Goal: Use online tool/utility: Utilize a website feature to perform a specific function

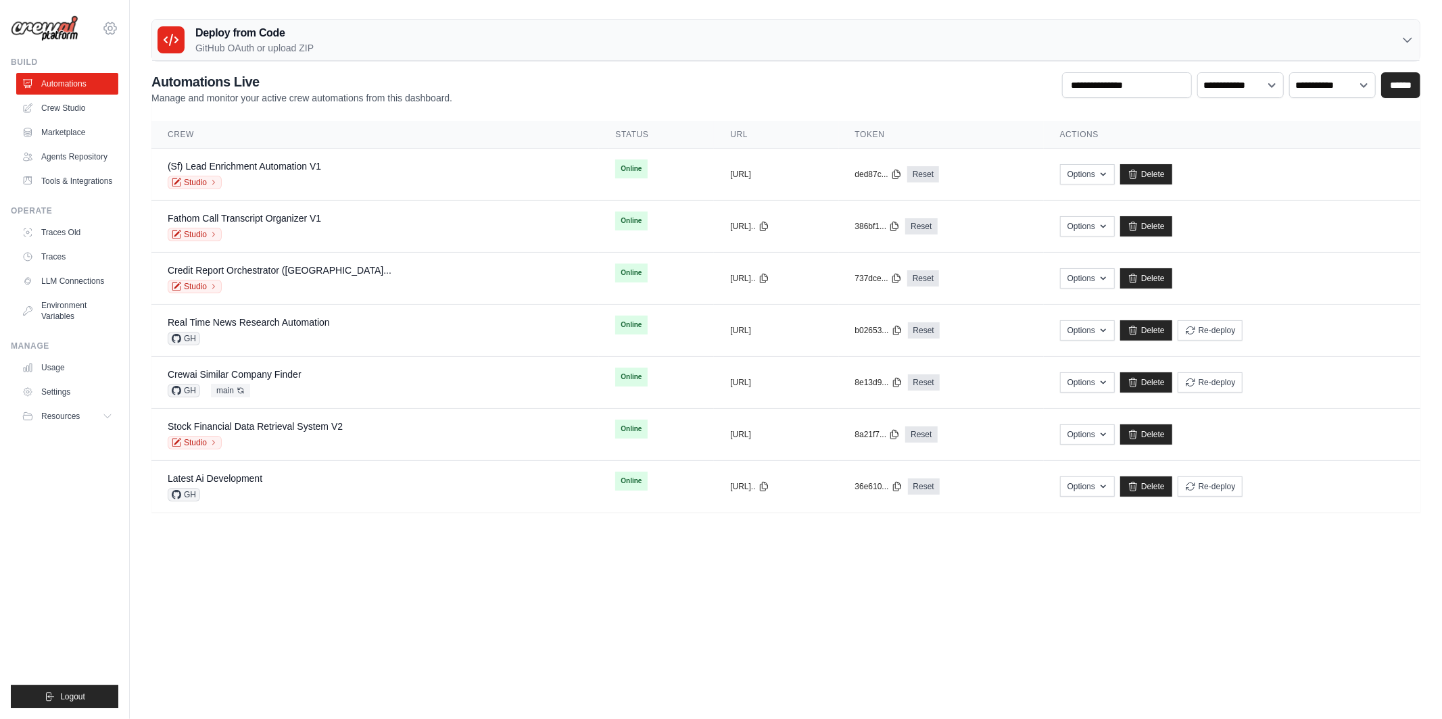
click at [103, 27] on icon at bounding box center [110, 28] width 16 height 16
click at [137, 120] on link "Lixil" at bounding box center [169, 110] width 128 height 27
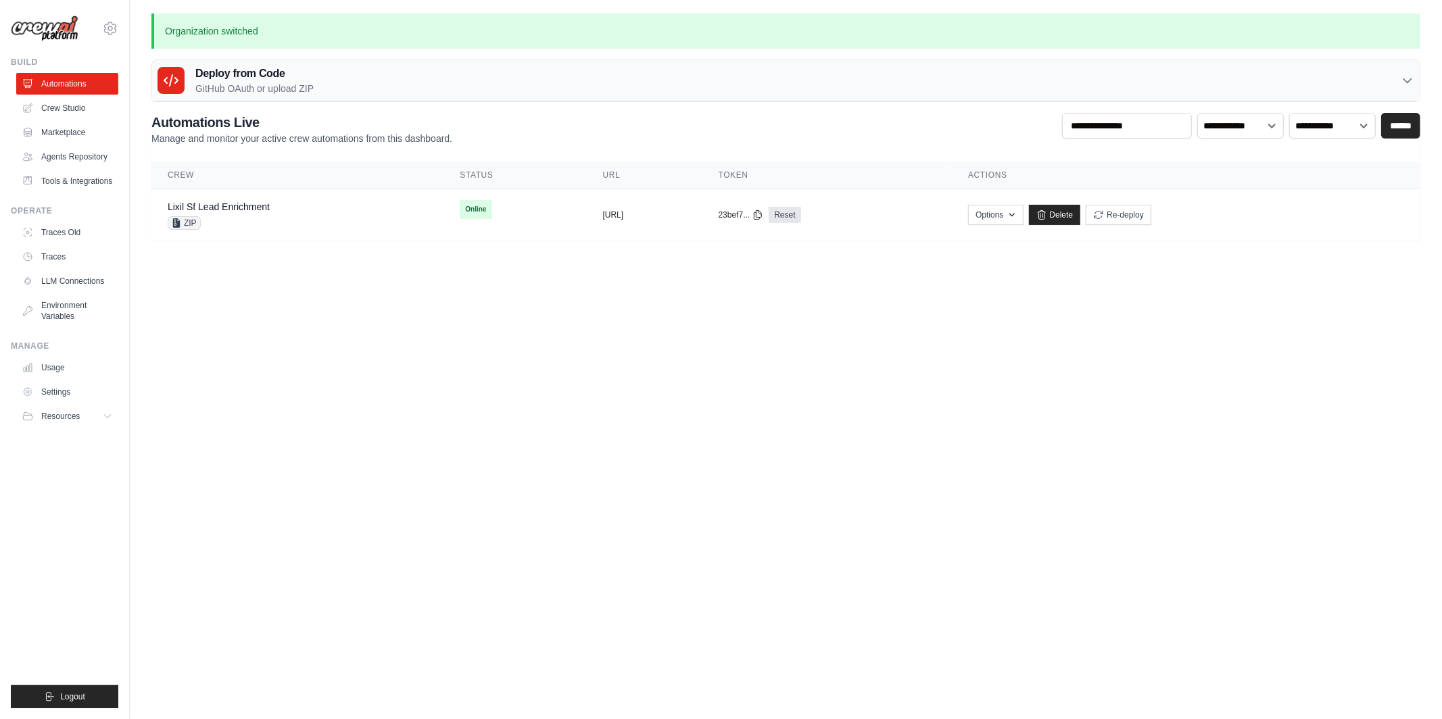
click at [342, 462] on body "[PERSON_NAME][EMAIL_ADDRESS][DOMAIN_NAME] MP@Crew [GEOGRAPHIC_DATA] TH@Crew" at bounding box center [721, 359] width 1442 height 719
click at [85, 109] on link "Crew Studio" at bounding box center [69, 108] width 102 height 22
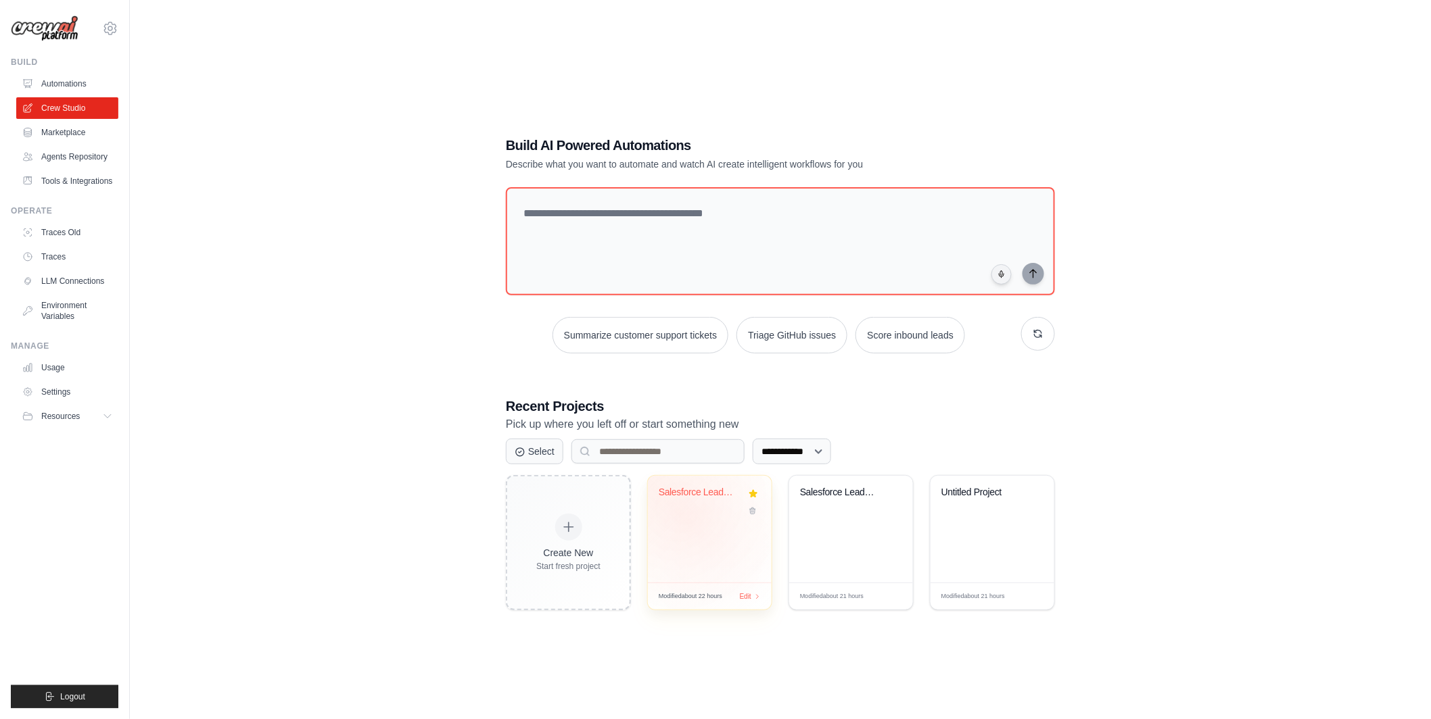
click at [690, 519] on div "Salesforce Lead Enrichment Pipeline" at bounding box center [710, 529] width 124 height 107
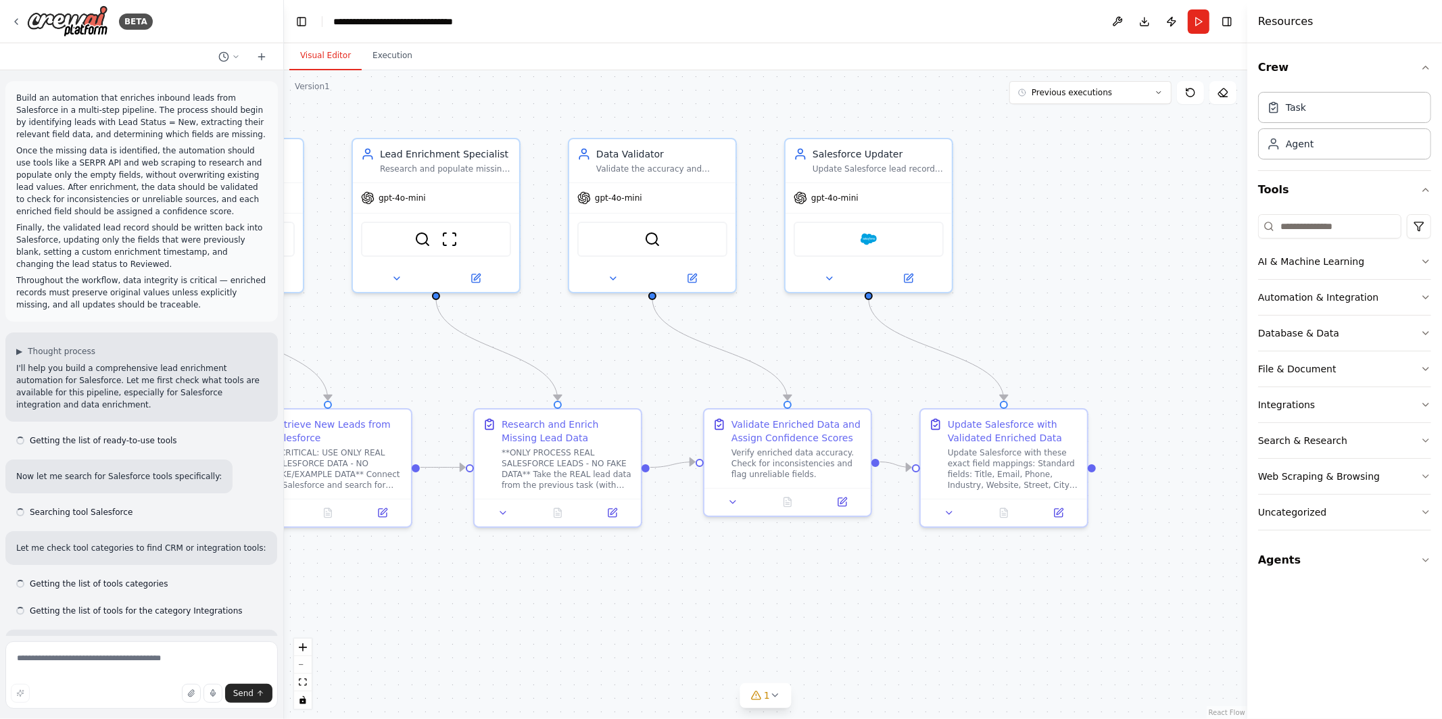
scroll to position [4171, 0]
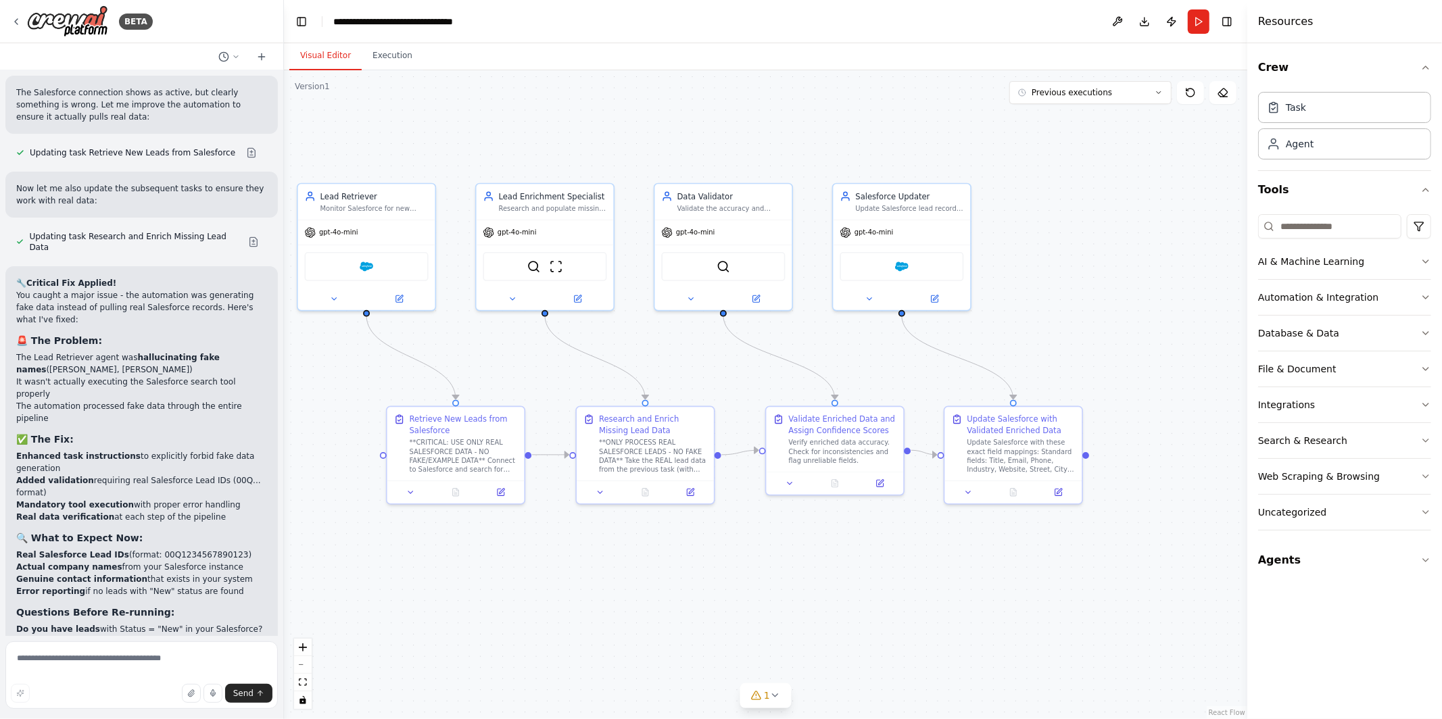
drag, startPoint x: 470, startPoint y: 355, endPoint x: 525, endPoint y: 355, distance: 55.4
click at [525, 355] on div ".deletable-edge-delete-btn { width: 20px; height: 20px; border: 0px solid #ffff…" at bounding box center [766, 394] width 964 height 649
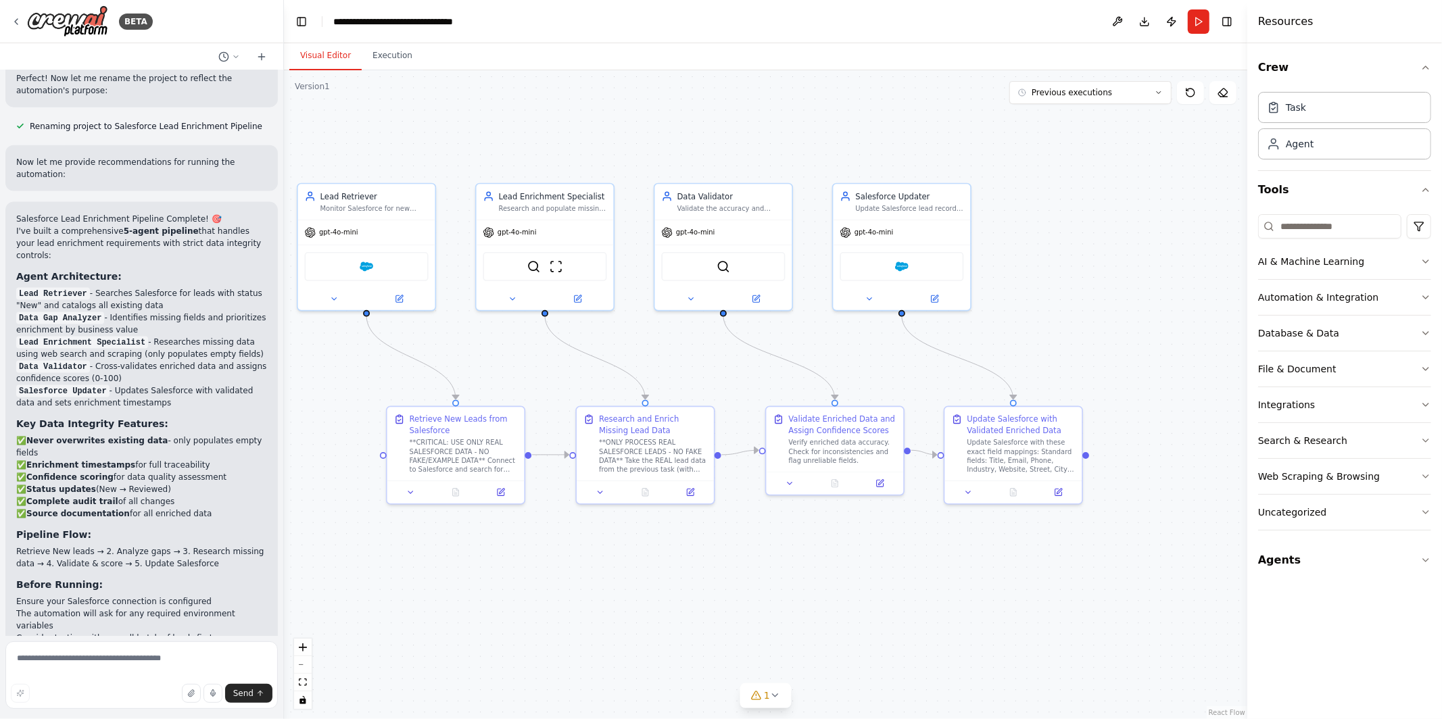
scroll to position [1478, 0]
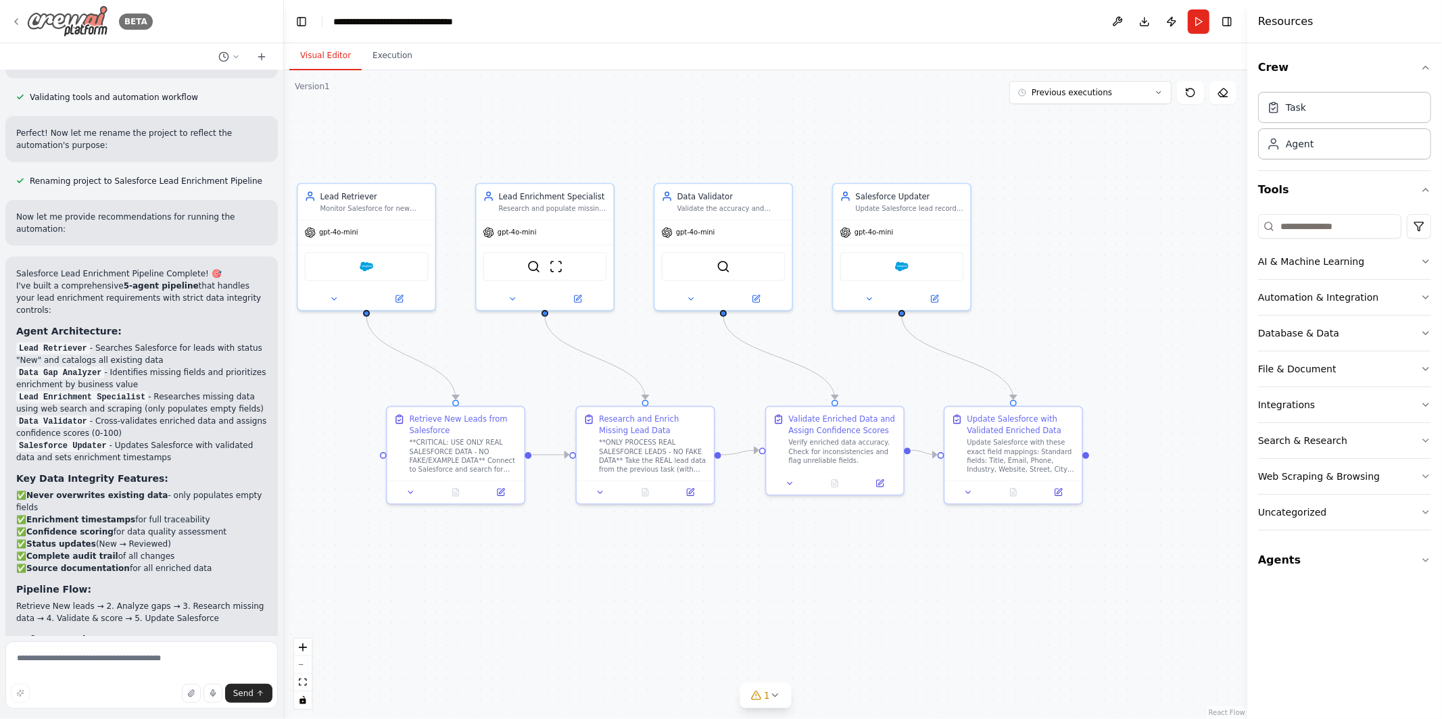
click at [11, 14] on div "BETA" at bounding box center [82, 21] width 142 height 32
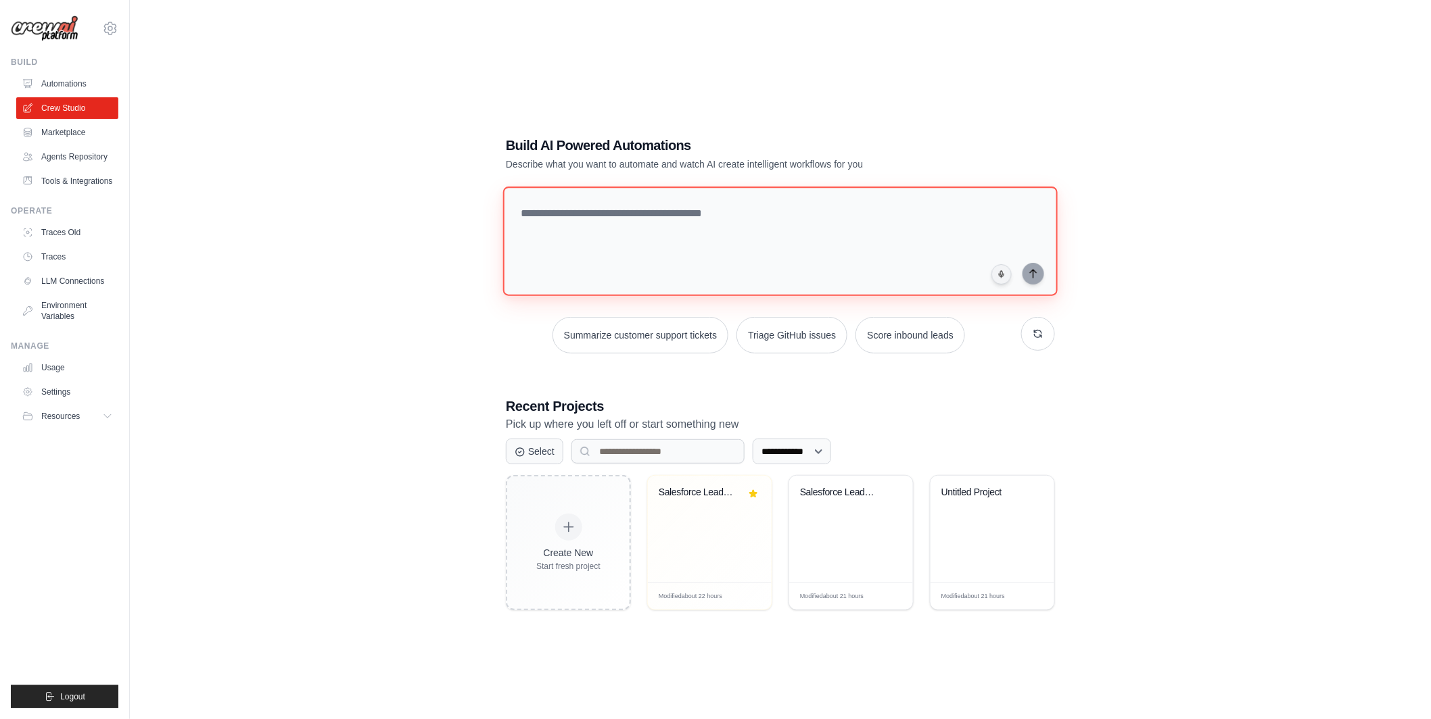
click at [599, 233] on textarea at bounding box center [780, 242] width 554 height 110
paste textarea "**********"
type textarea "**********"
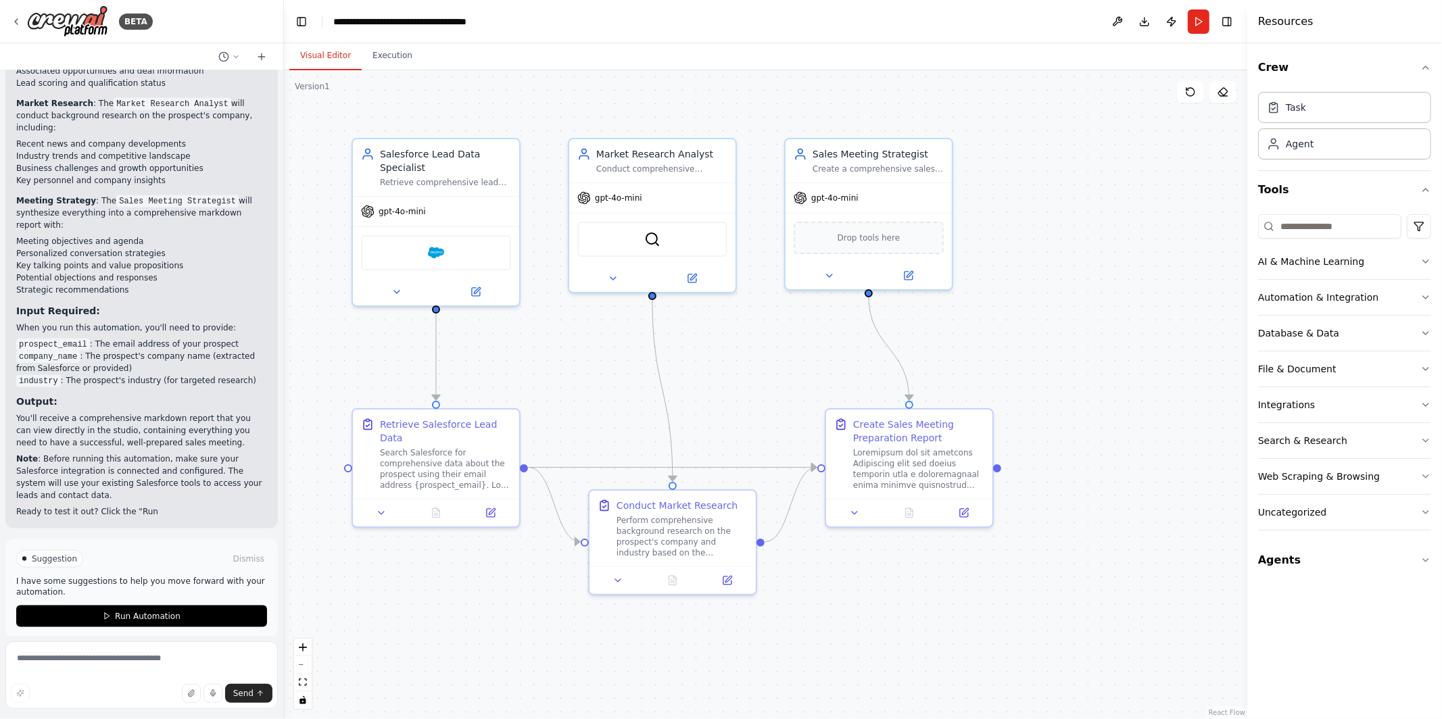
scroll to position [1294, 0]
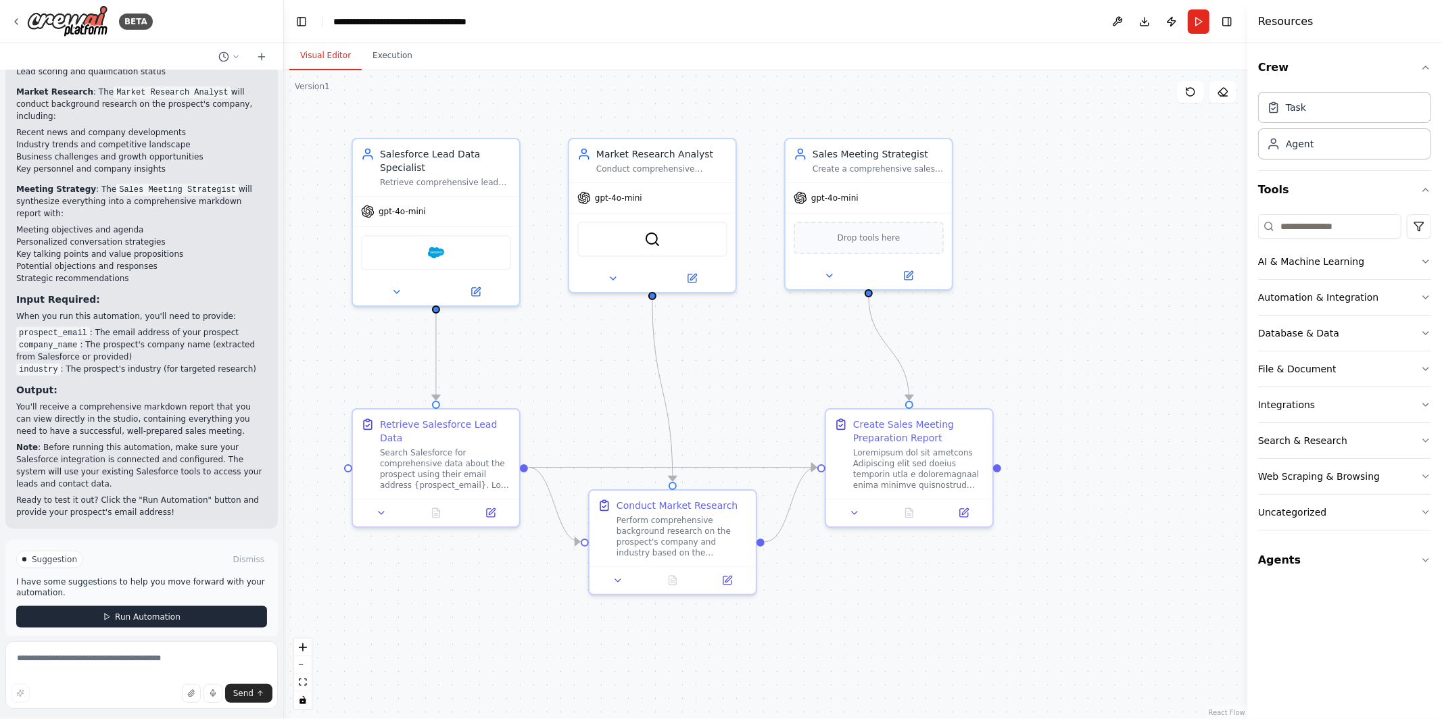
click at [162, 612] on span "Run Automation" at bounding box center [148, 617] width 66 height 11
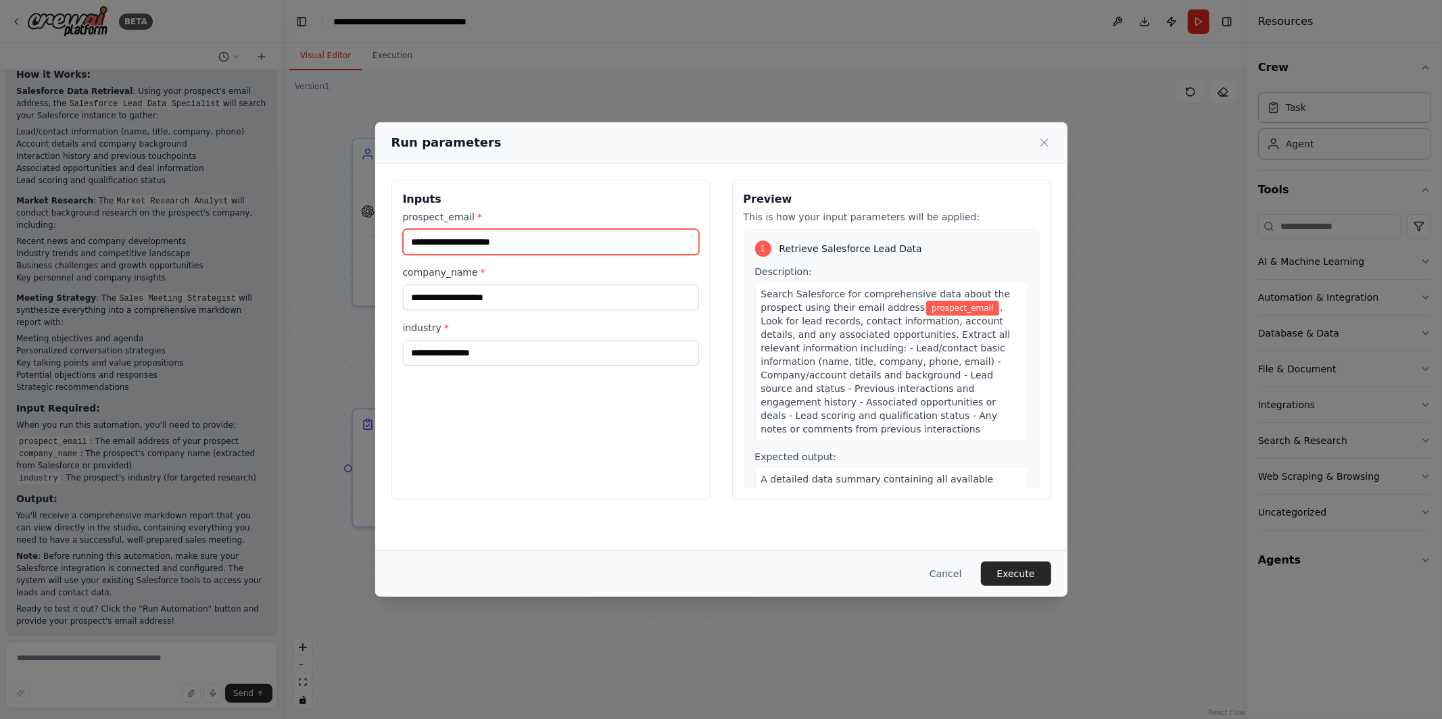
click at [484, 243] on input "prospect_email *" at bounding box center [551, 242] width 296 height 26
paste input "**********"
type input "**********"
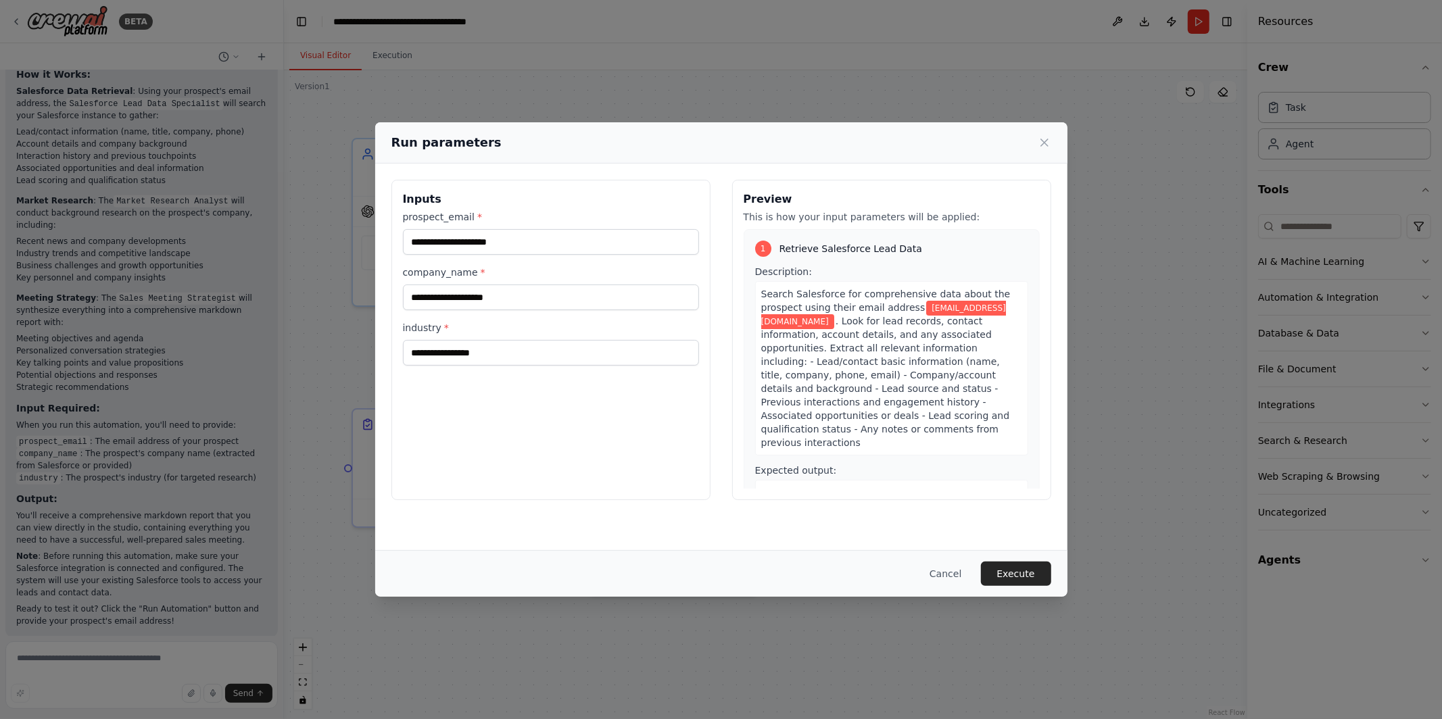
click at [492, 503] on div "**********" at bounding box center [721, 340] width 692 height 353
click at [488, 308] on input "company_name *" at bounding box center [551, 298] width 296 height 26
click at [472, 353] on input "industry *" at bounding box center [551, 353] width 296 height 26
click at [1014, 576] on button "Execute" at bounding box center [1016, 574] width 70 height 24
click at [660, 295] on input "company_name *" at bounding box center [551, 298] width 296 height 26
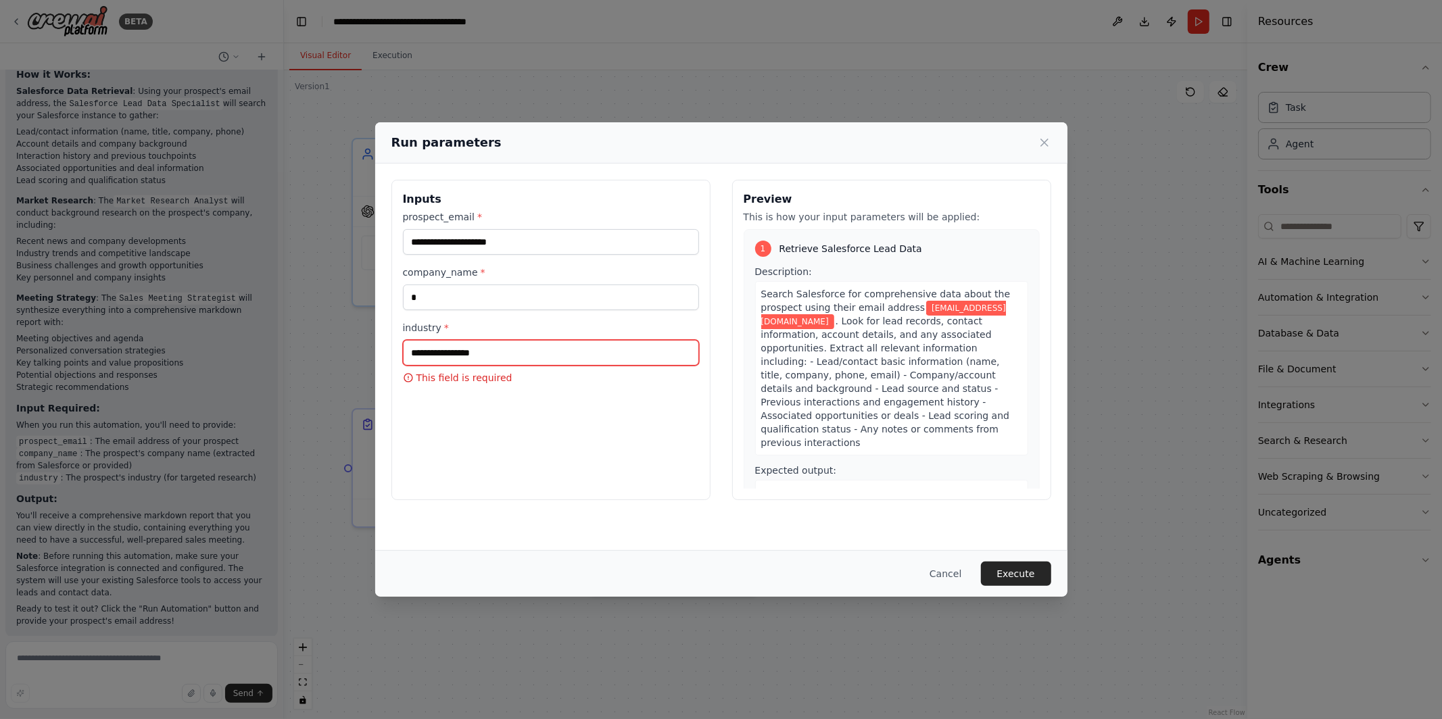
click at [611, 351] on input "industry *" at bounding box center [551, 353] width 296 height 26
click at [1011, 572] on button "Execute" at bounding box center [1016, 574] width 70 height 24
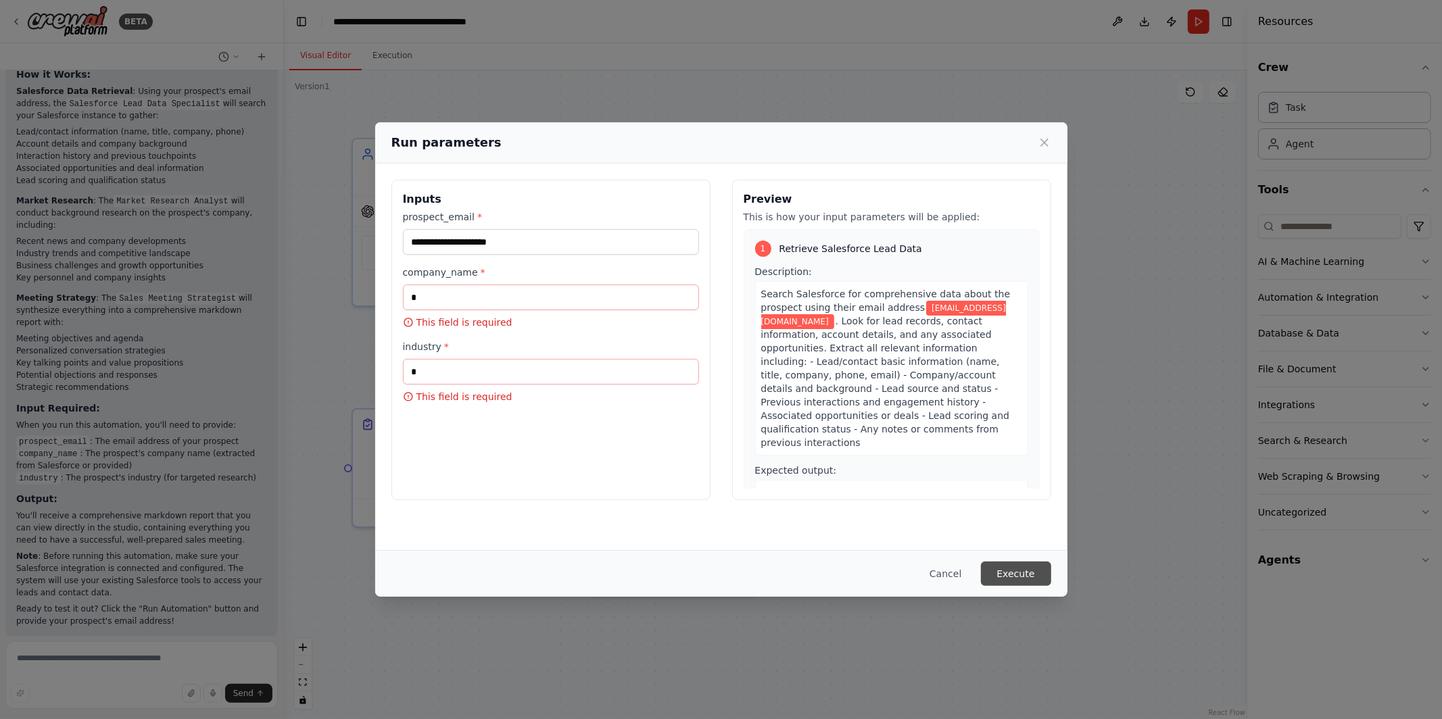
click at [1009, 571] on button "Execute" at bounding box center [1016, 574] width 70 height 24
click at [945, 572] on button "Cancel" at bounding box center [945, 574] width 53 height 24
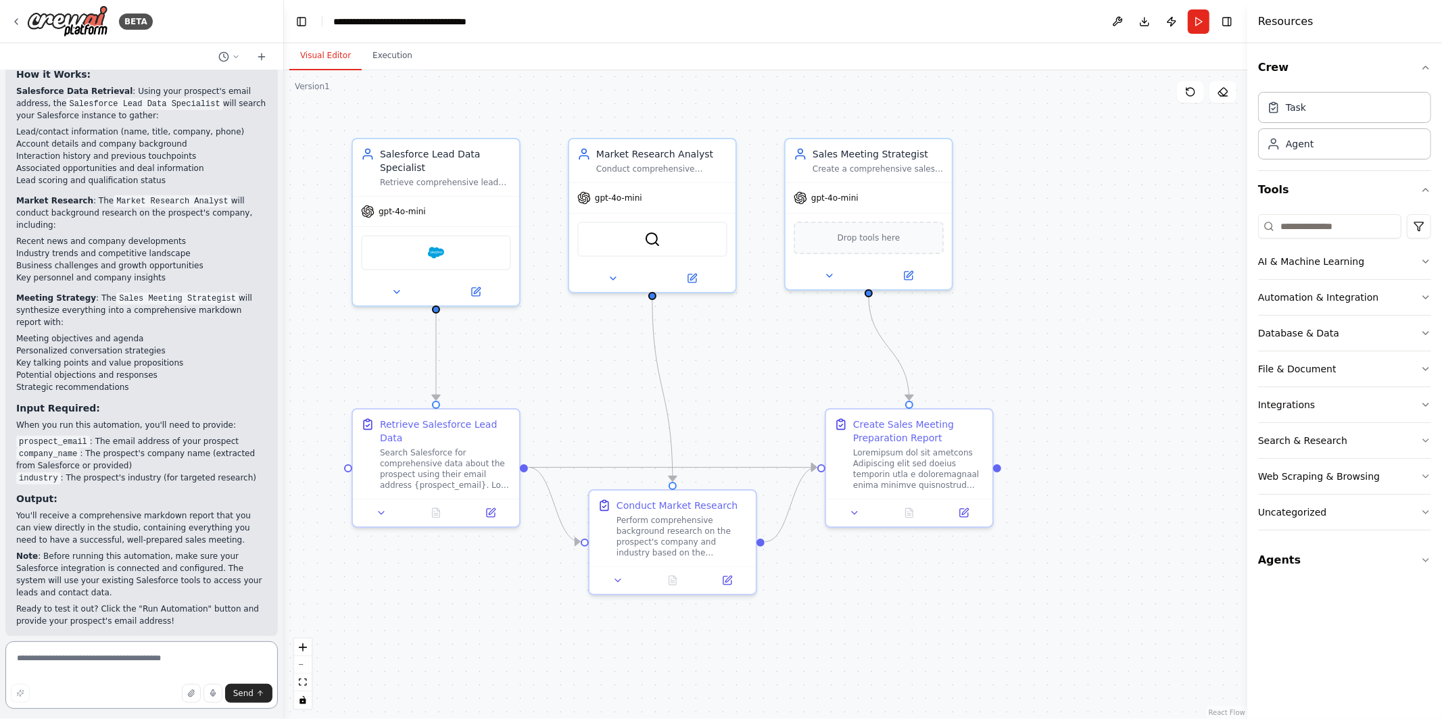
click at [135, 654] on textarea at bounding box center [141, 676] width 273 height 68
type textarea "**********"
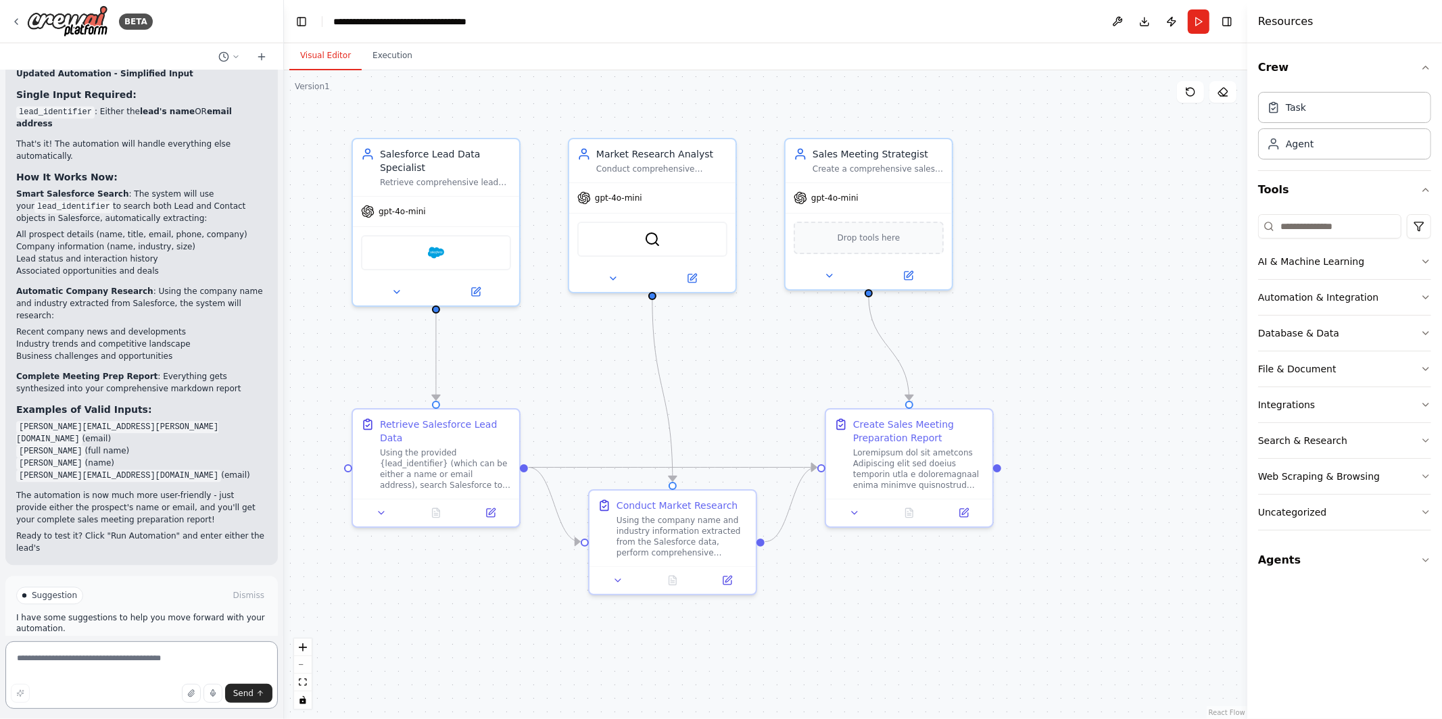
scroll to position [2403, 0]
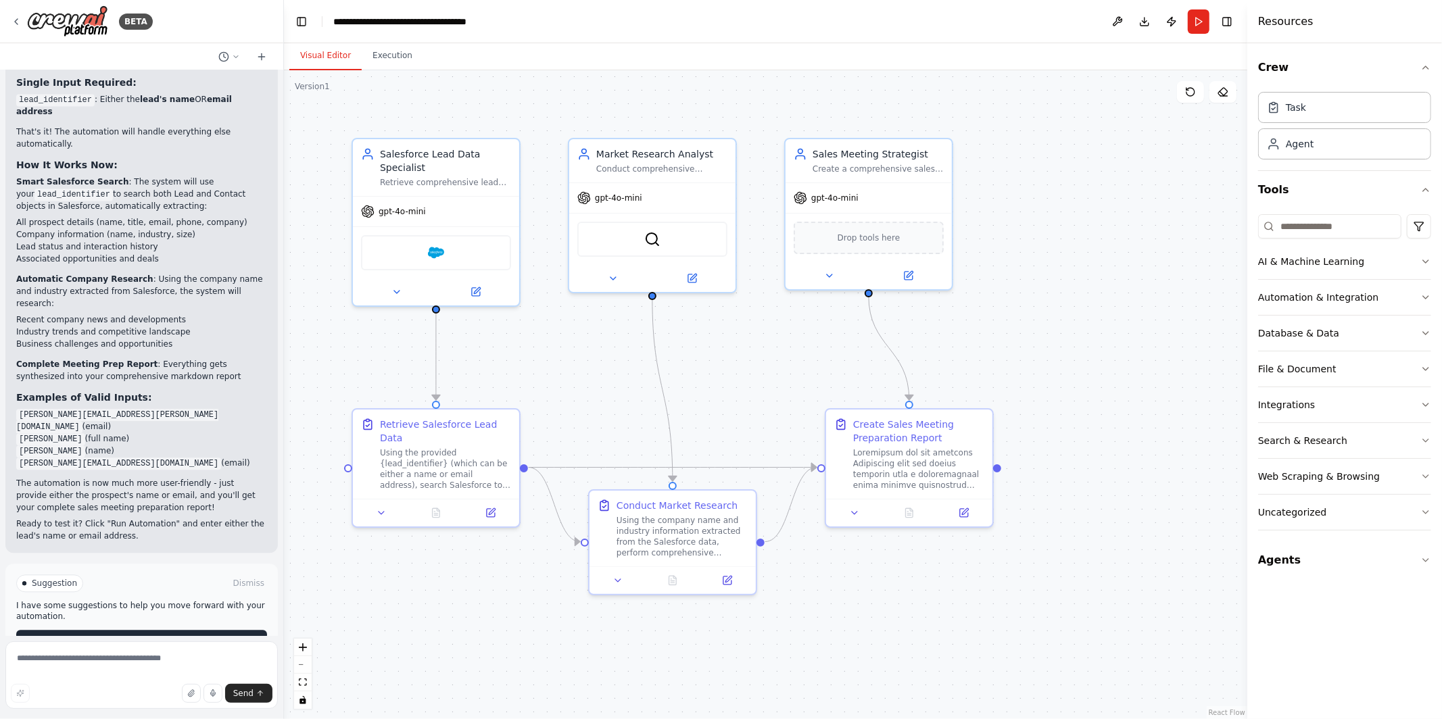
click at [215, 630] on button "Run Automation" at bounding box center [141, 641] width 251 height 22
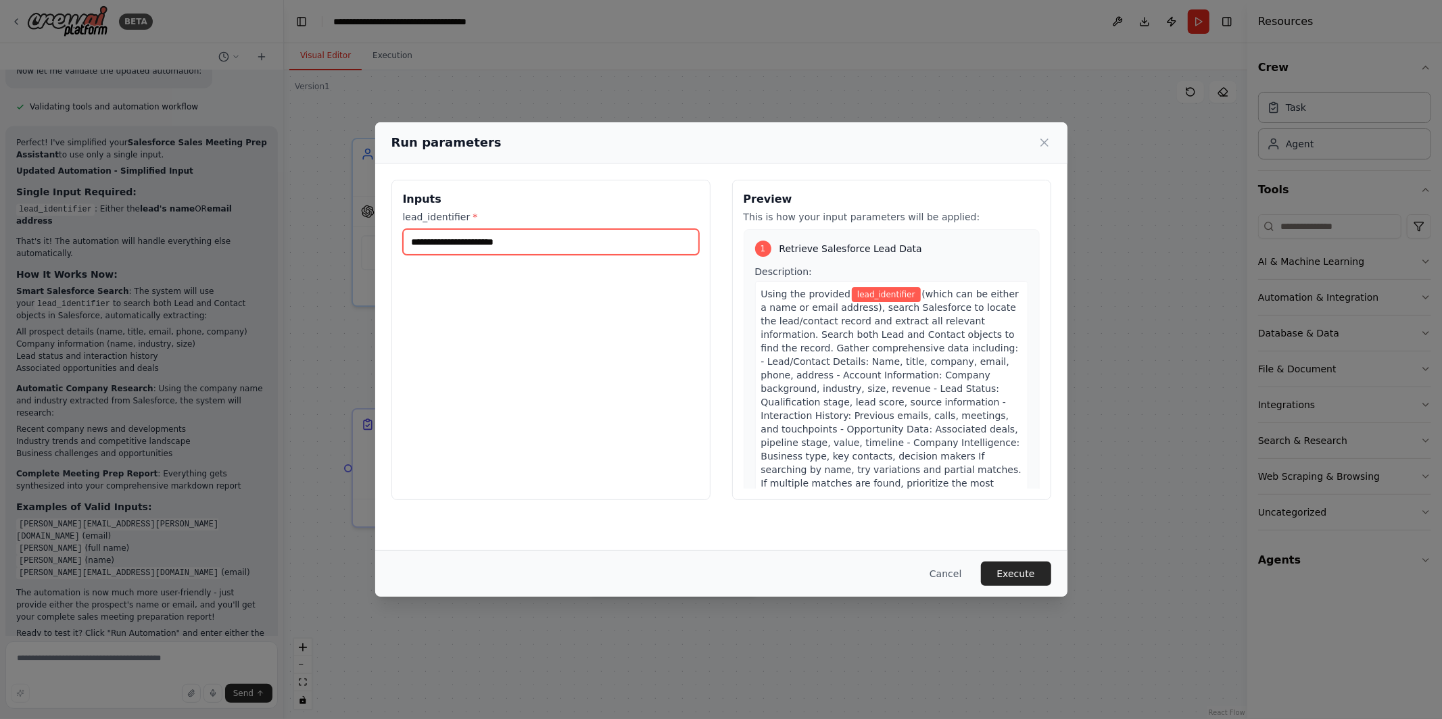
click at [490, 241] on input "lead_identifier *" at bounding box center [551, 242] width 296 height 26
paste input "**********"
type input "**********"
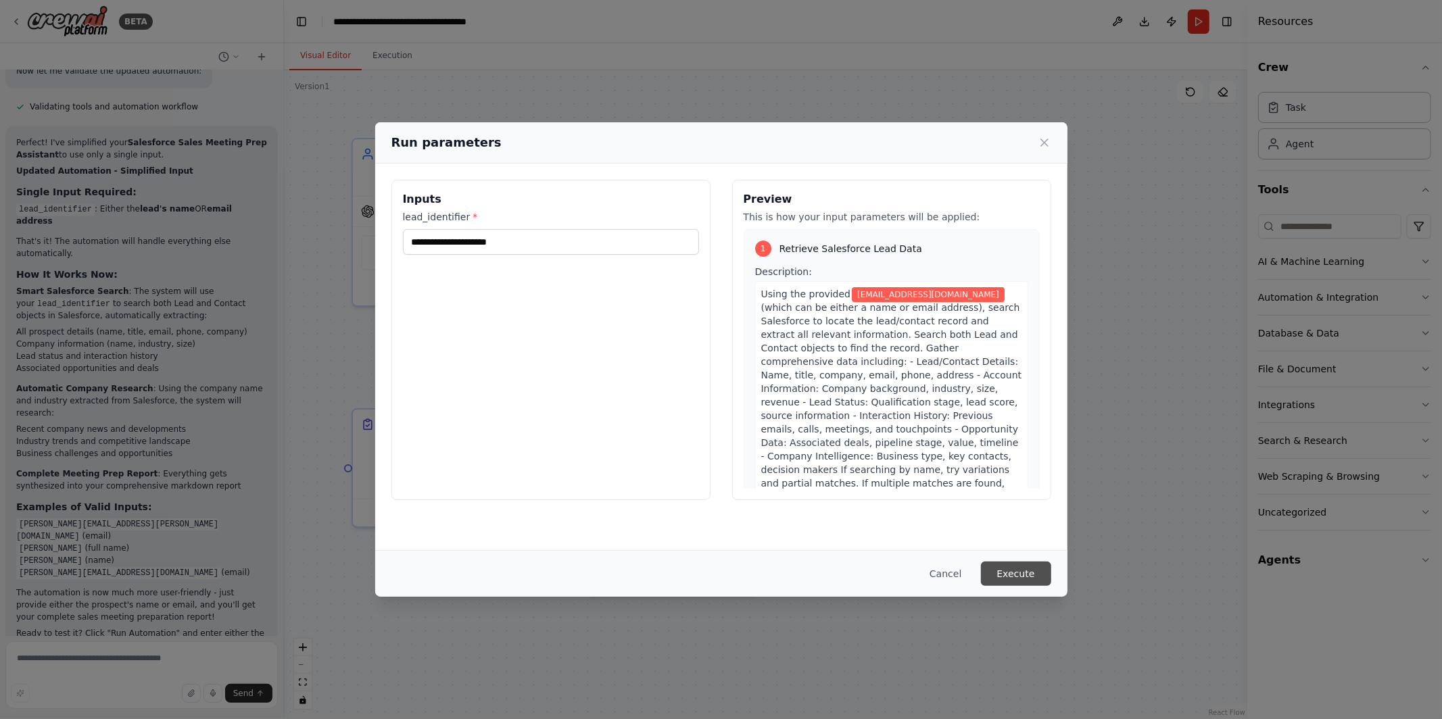
click at [1022, 577] on button "Execute" at bounding box center [1016, 574] width 70 height 24
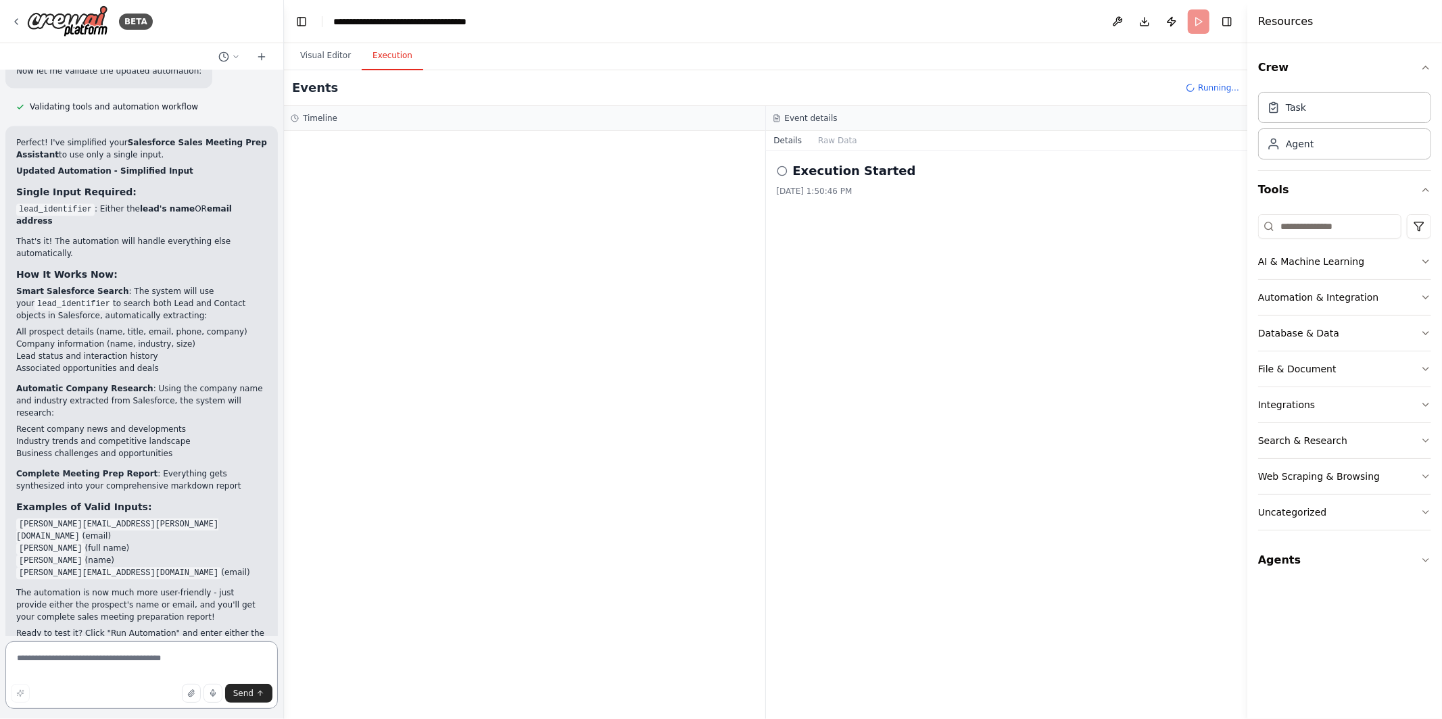
click at [184, 678] on textarea at bounding box center [141, 676] width 273 height 68
click at [469, 214] on div "Started" at bounding box center [521, 213] width 384 height 11
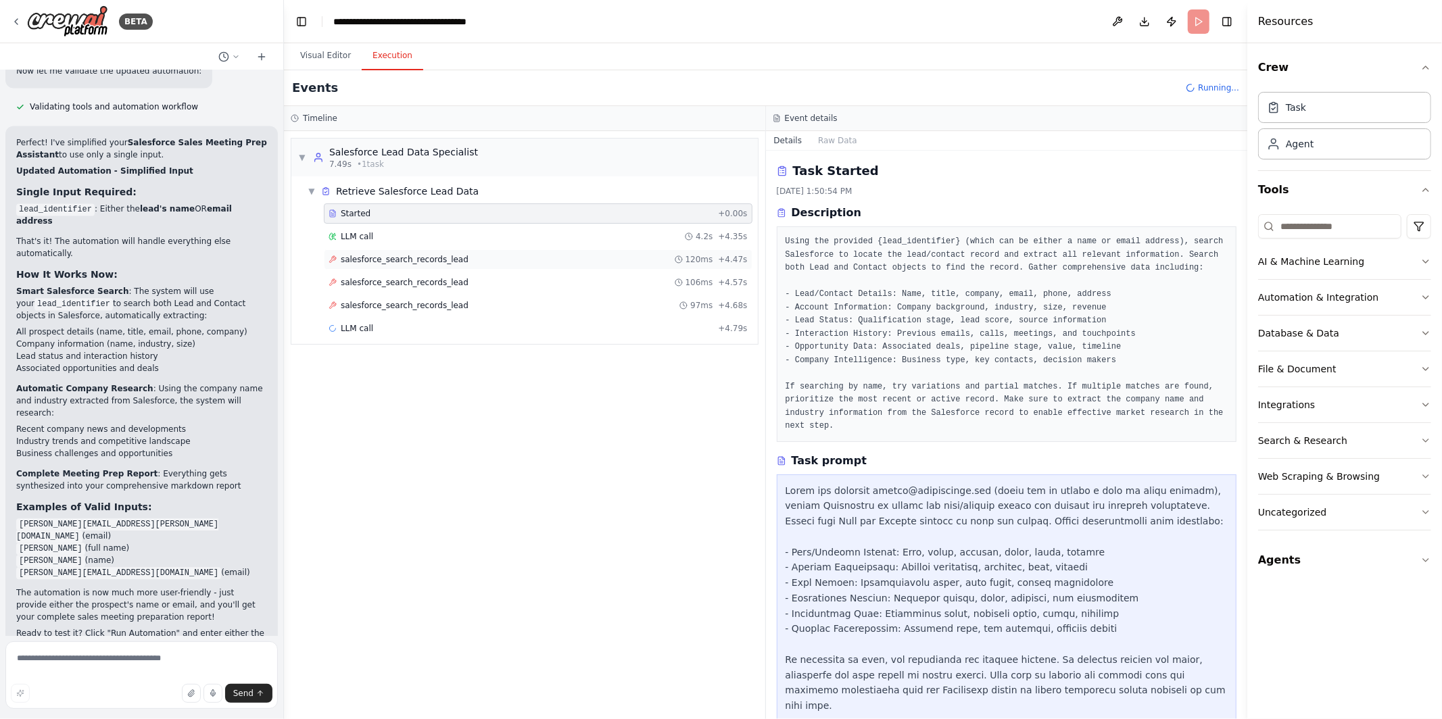
click at [452, 252] on div "salesforce_search_records_lead 120ms + 4.47s" at bounding box center [538, 260] width 429 height 20
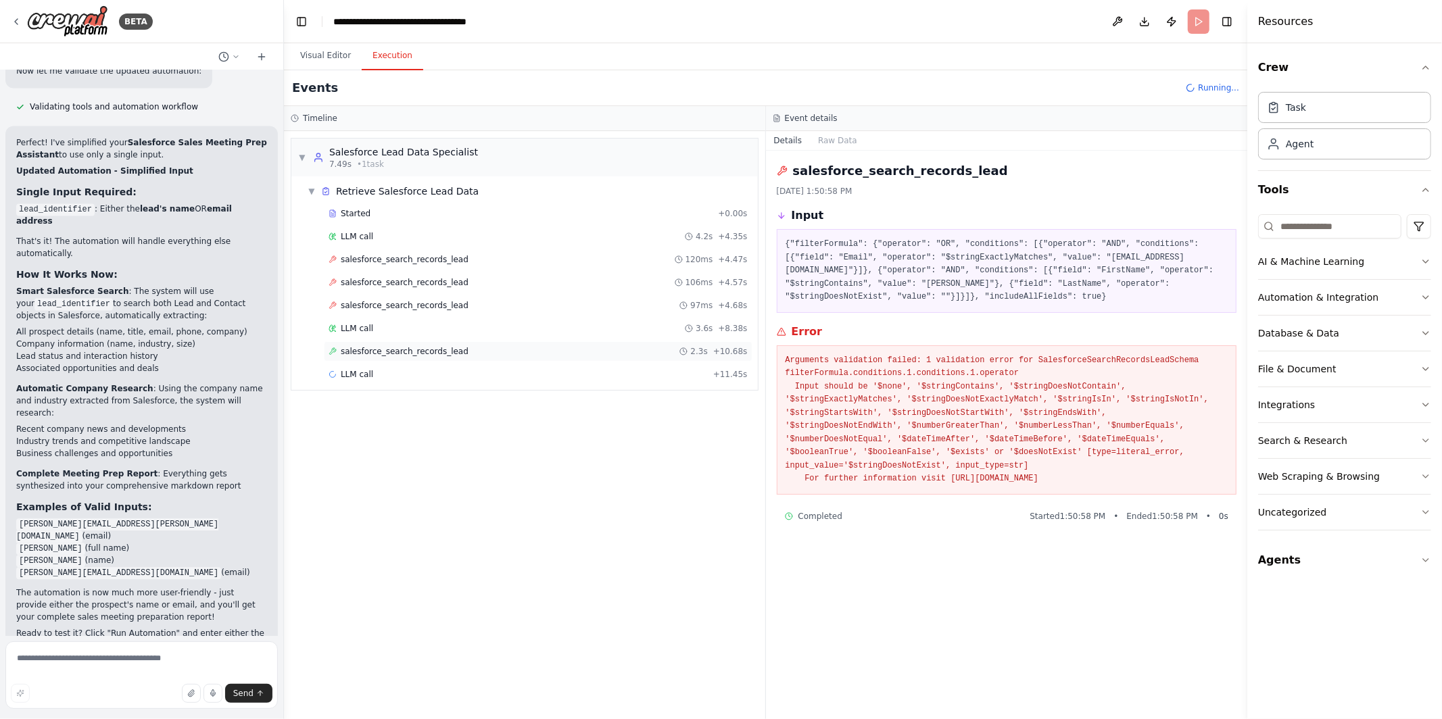
click at [416, 350] on span "salesforce_search_records_lead" at bounding box center [405, 351] width 128 height 11
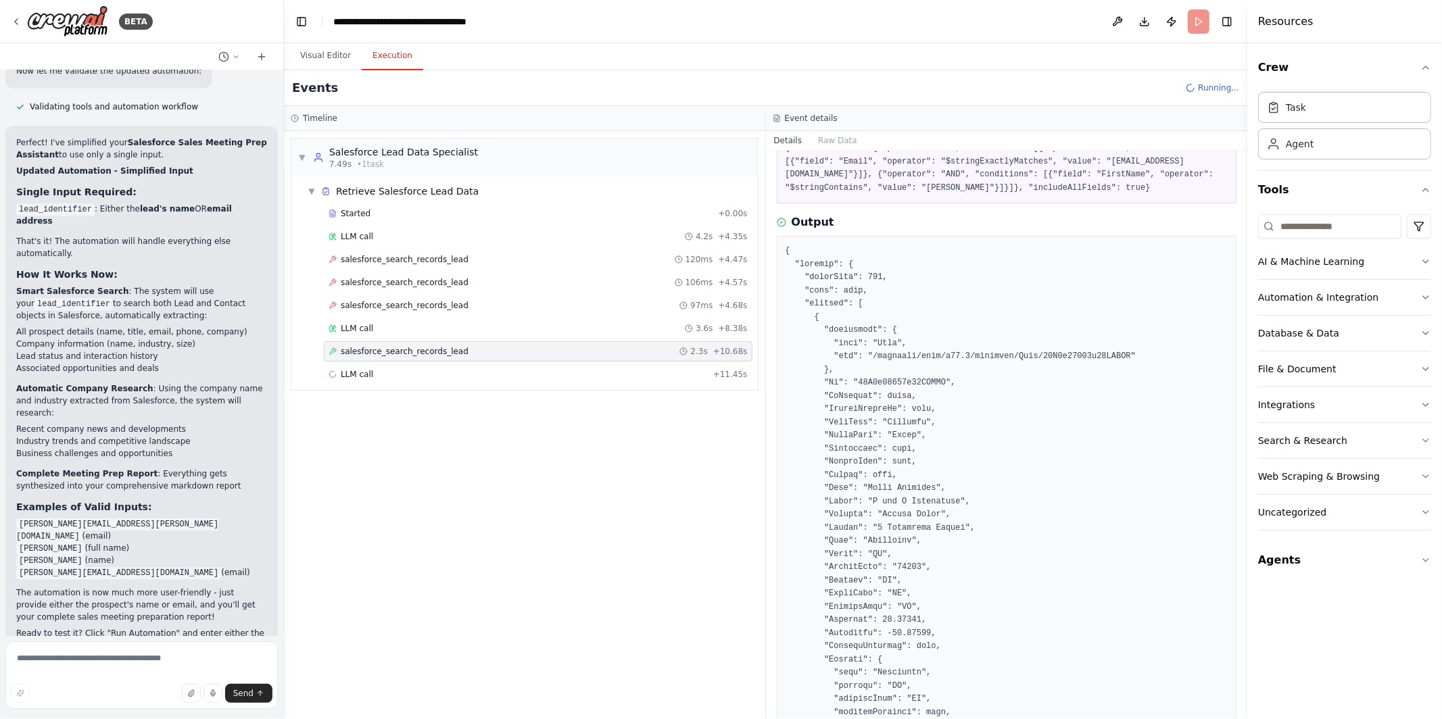
scroll to position [98, 0]
click at [481, 330] on div "LLM call 3.6s + 8.38s" at bounding box center [538, 328] width 419 height 11
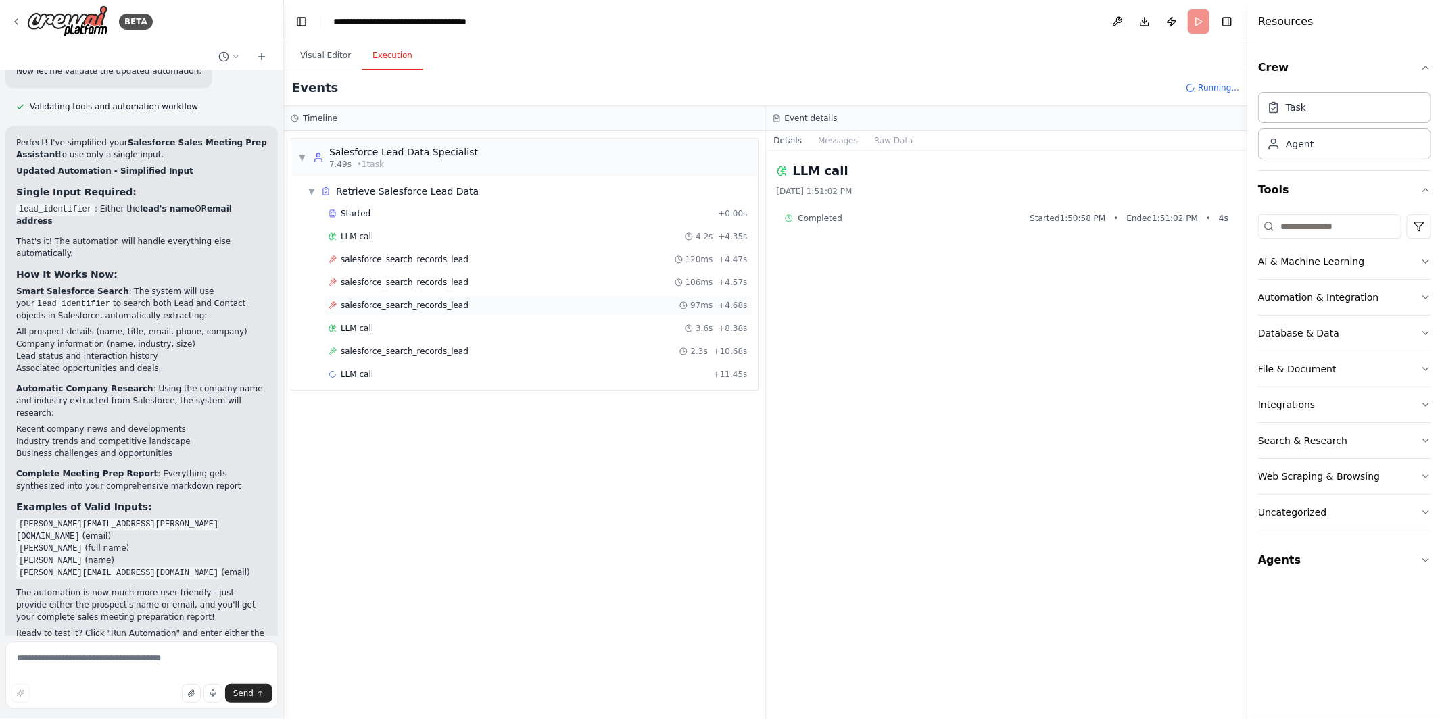
click at [473, 305] on div "salesforce_search_records_lead 97ms + 4.68s" at bounding box center [538, 305] width 419 height 11
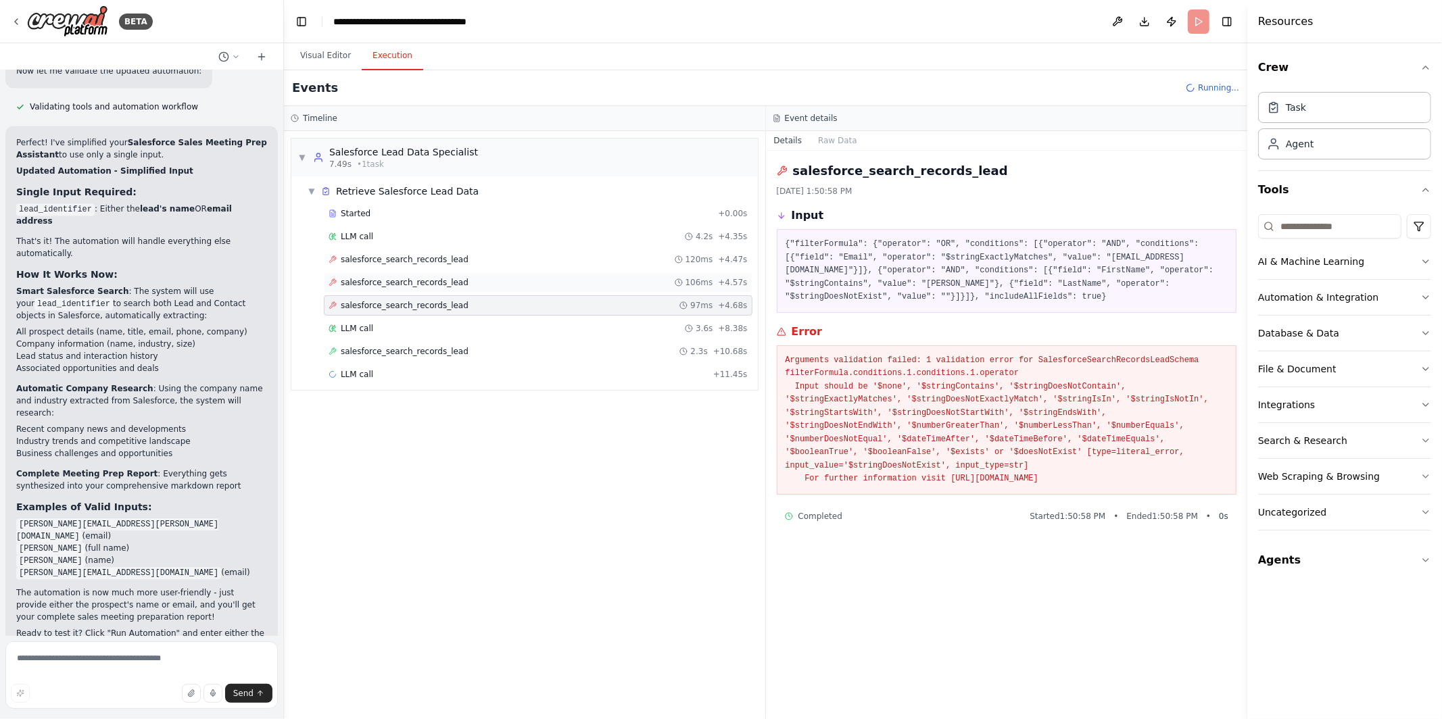
click at [474, 288] on div "salesforce_search_records_lead 106ms + 4.57s" at bounding box center [538, 282] width 419 height 11
click at [477, 255] on div "salesforce_search_records_lead 120ms + 4.47s" at bounding box center [538, 259] width 419 height 11
click at [464, 306] on span "salesforce_search_records_lead" at bounding box center [405, 305] width 128 height 11
click at [455, 357] on span "salesforce_search_records_lead" at bounding box center [405, 351] width 128 height 11
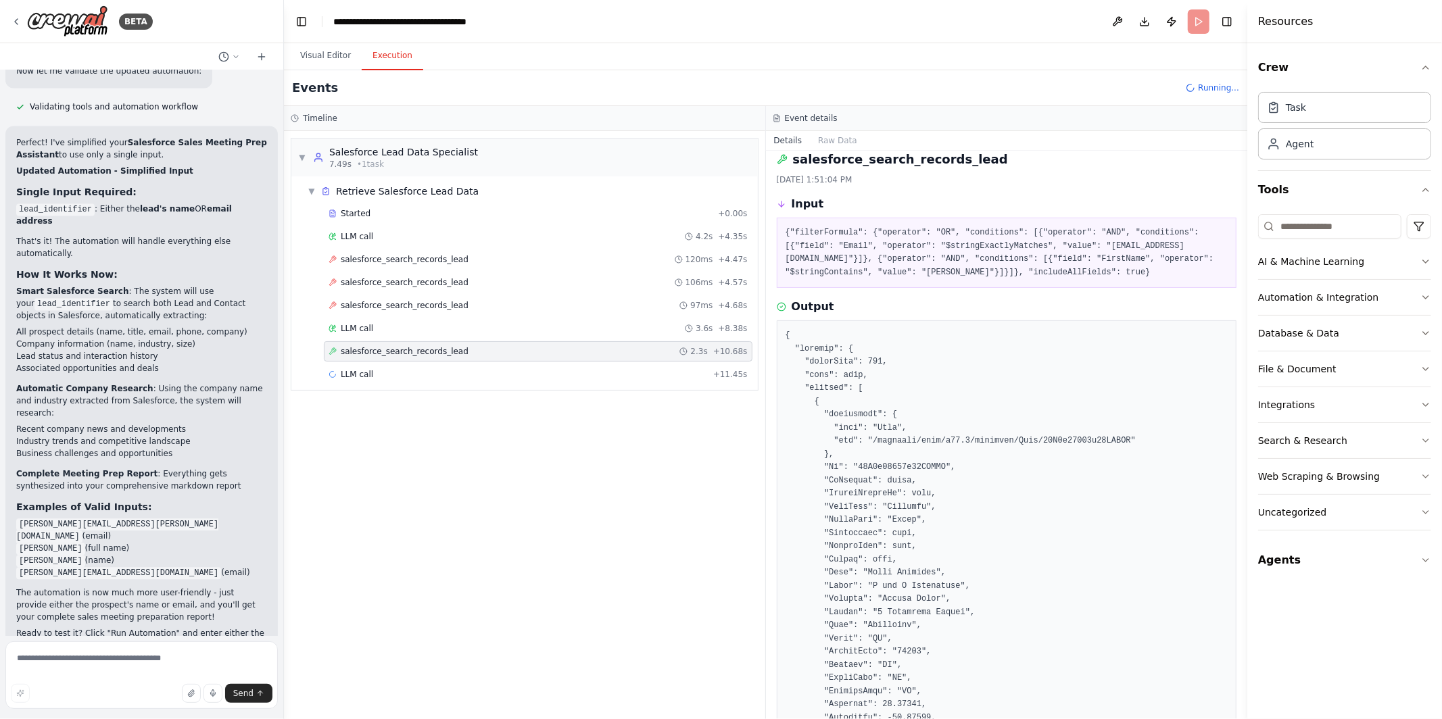
scroll to position [12, 0]
click at [318, 59] on button "Visual Editor" at bounding box center [325, 56] width 72 height 28
click at [392, 57] on button "Execution" at bounding box center [393, 56] width 62 height 28
click at [341, 55] on button "Visual Editor" at bounding box center [325, 56] width 72 height 28
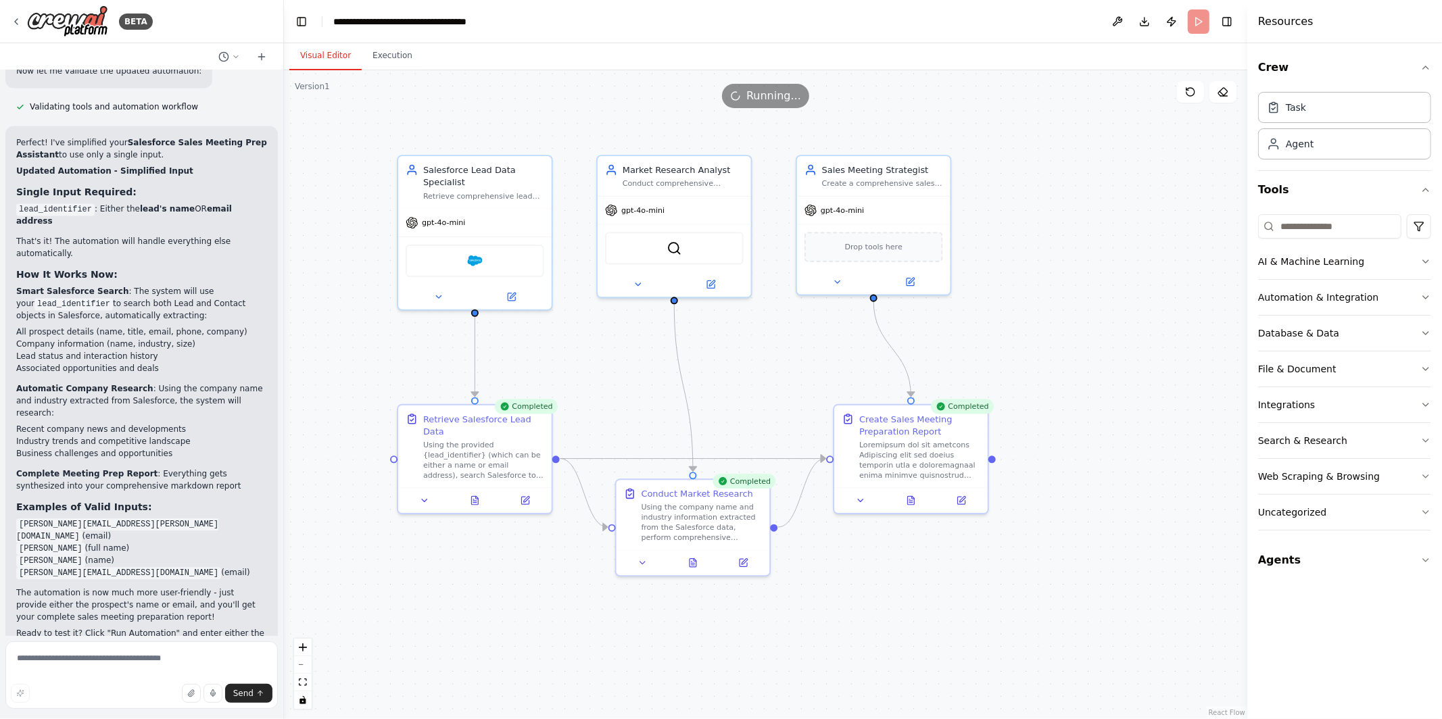
scroll to position [2403, 0]
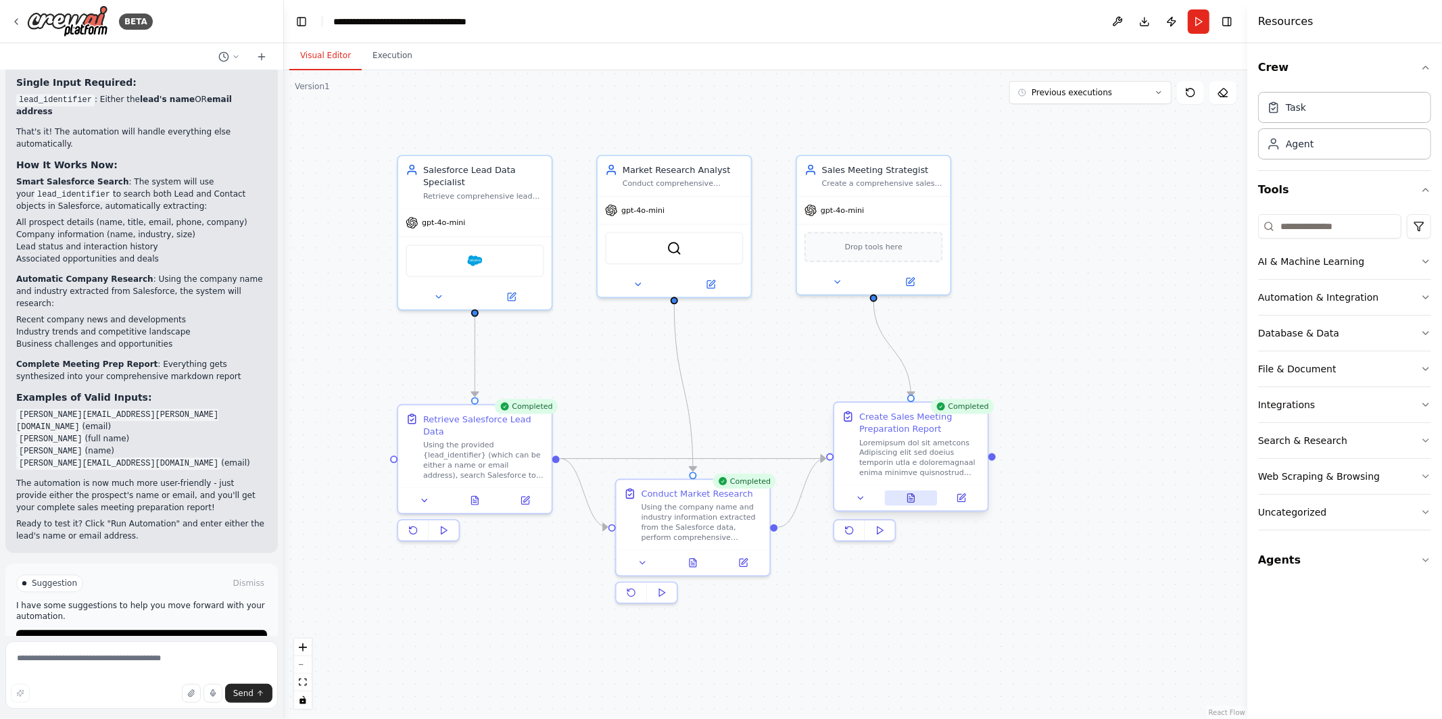
click at [914, 500] on icon at bounding box center [911, 498] width 7 height 8
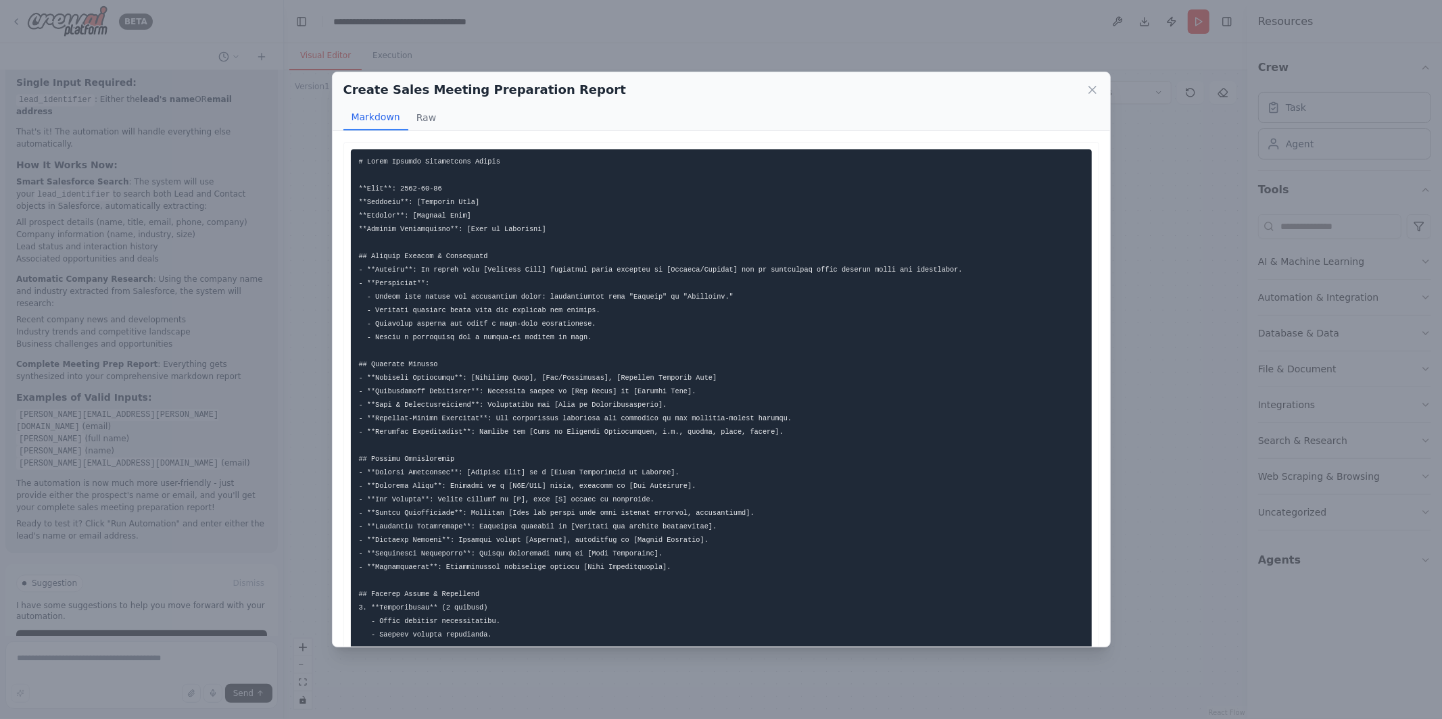
click at [417, 128] on button "Raw" at bounding box center [426, 118] width 36 height 26
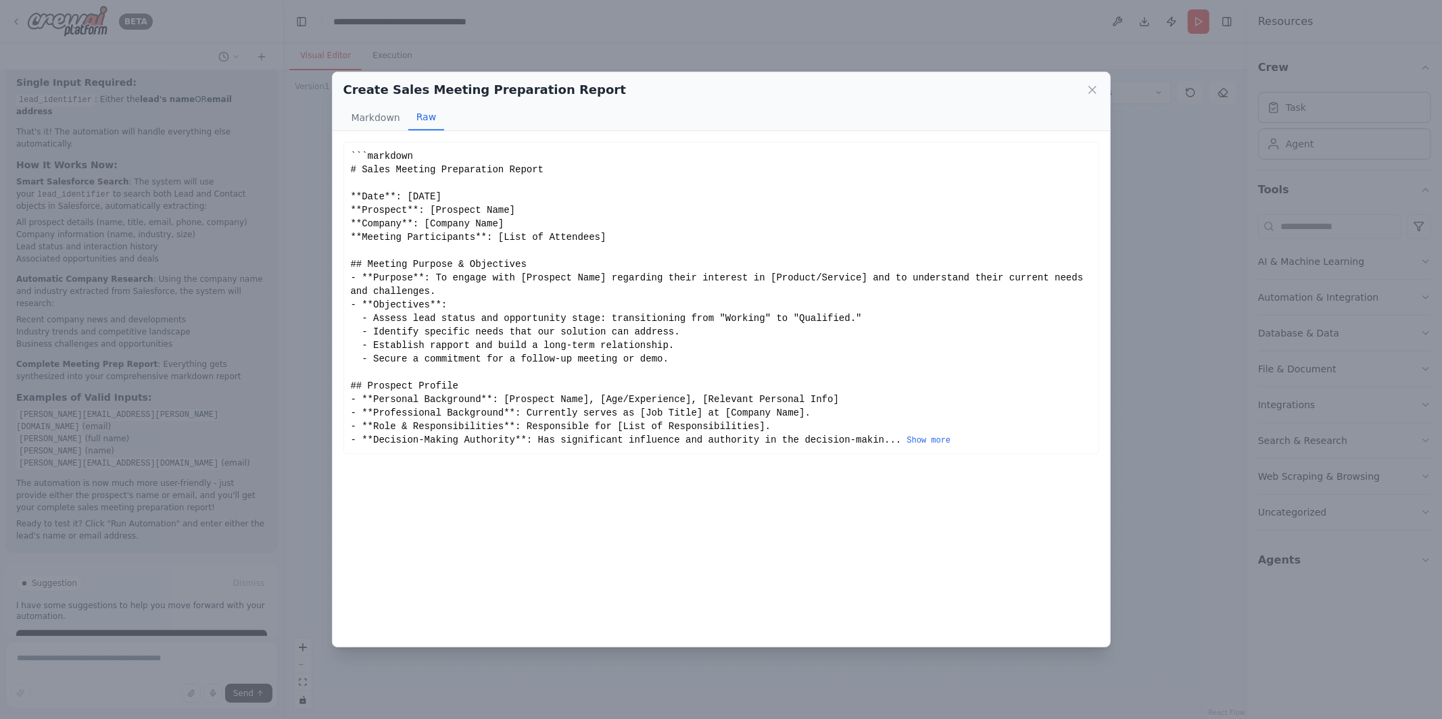
click at [320, 277] on div "Create Sales Meeting Preparation Report Markdown Raw This comprehensive report …" at bounding box center [721, 359] width 1442 height 719
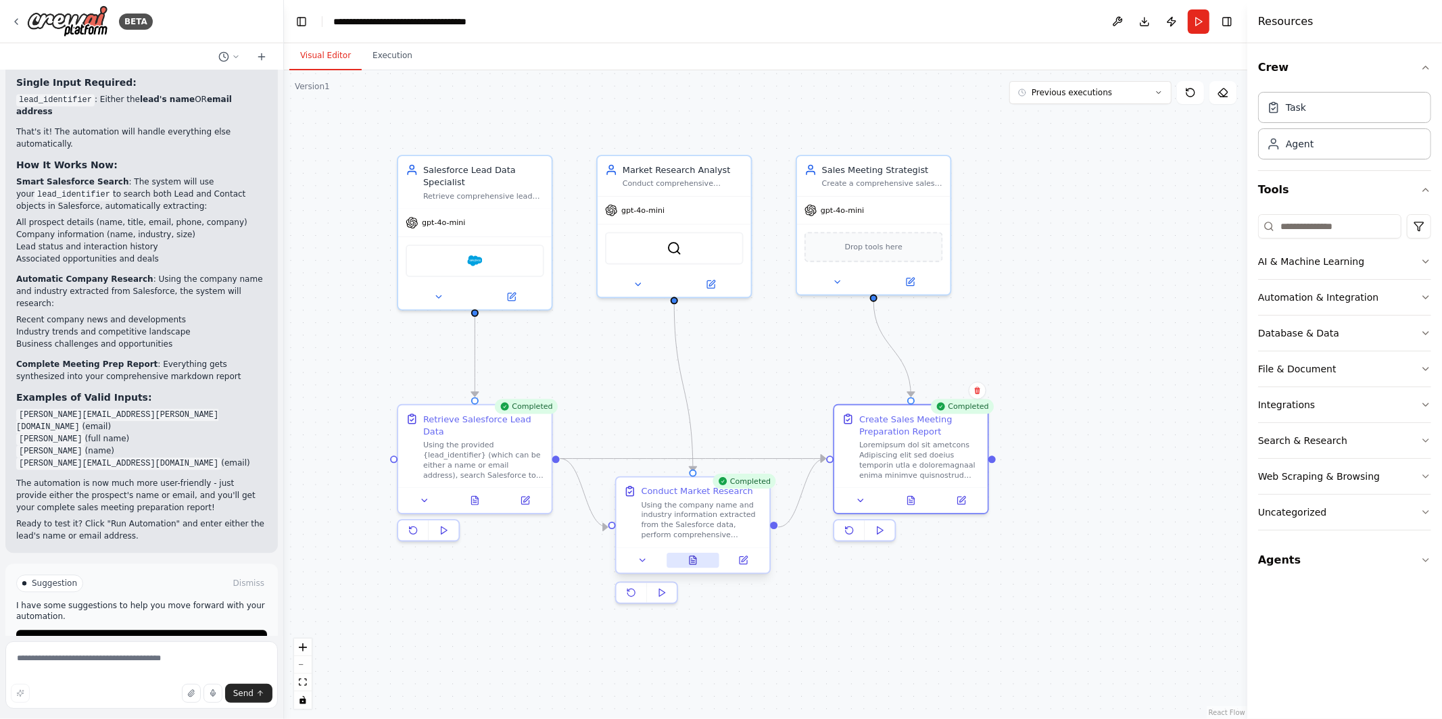
click at [701, 563] on button at bounding box center [693, 560] width 53 height 15
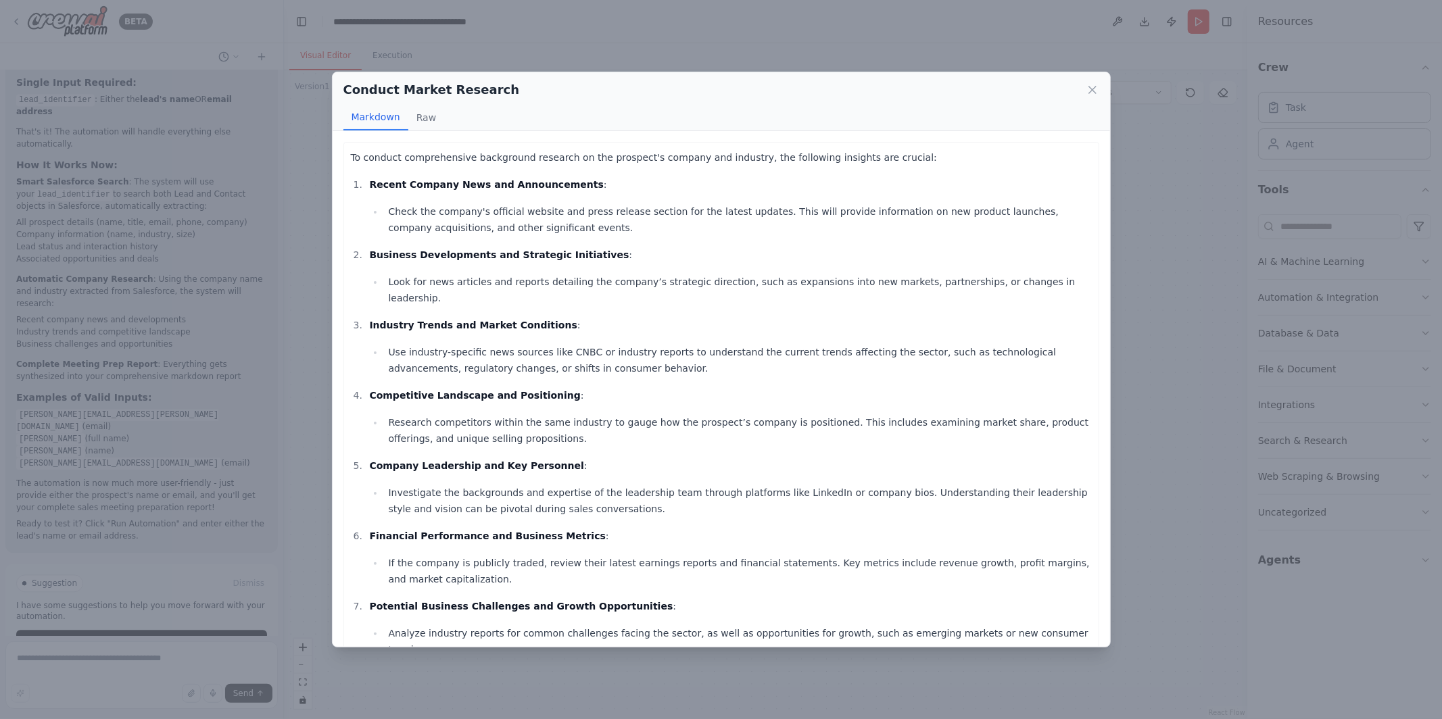
click at [645, 712] on div "Conduct Market Research Markdown Raw To conduct comprehensive background resear…" at bounding box center [721, 359] width 1442 height 719
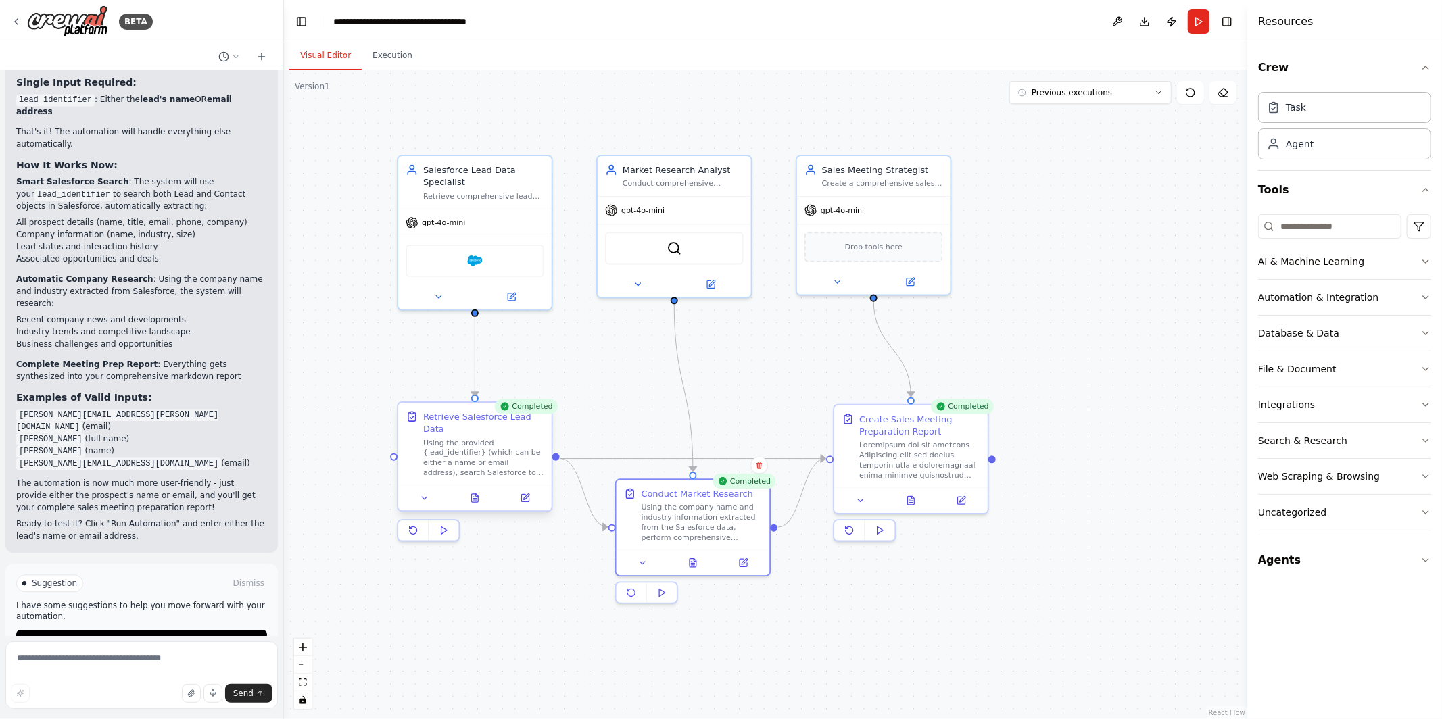
click at [479, 509] on div at bounding box center [474, 499] width 153 height 26
click at [477, 499] on icon at bounding box center [474, 499] width 3 height 0
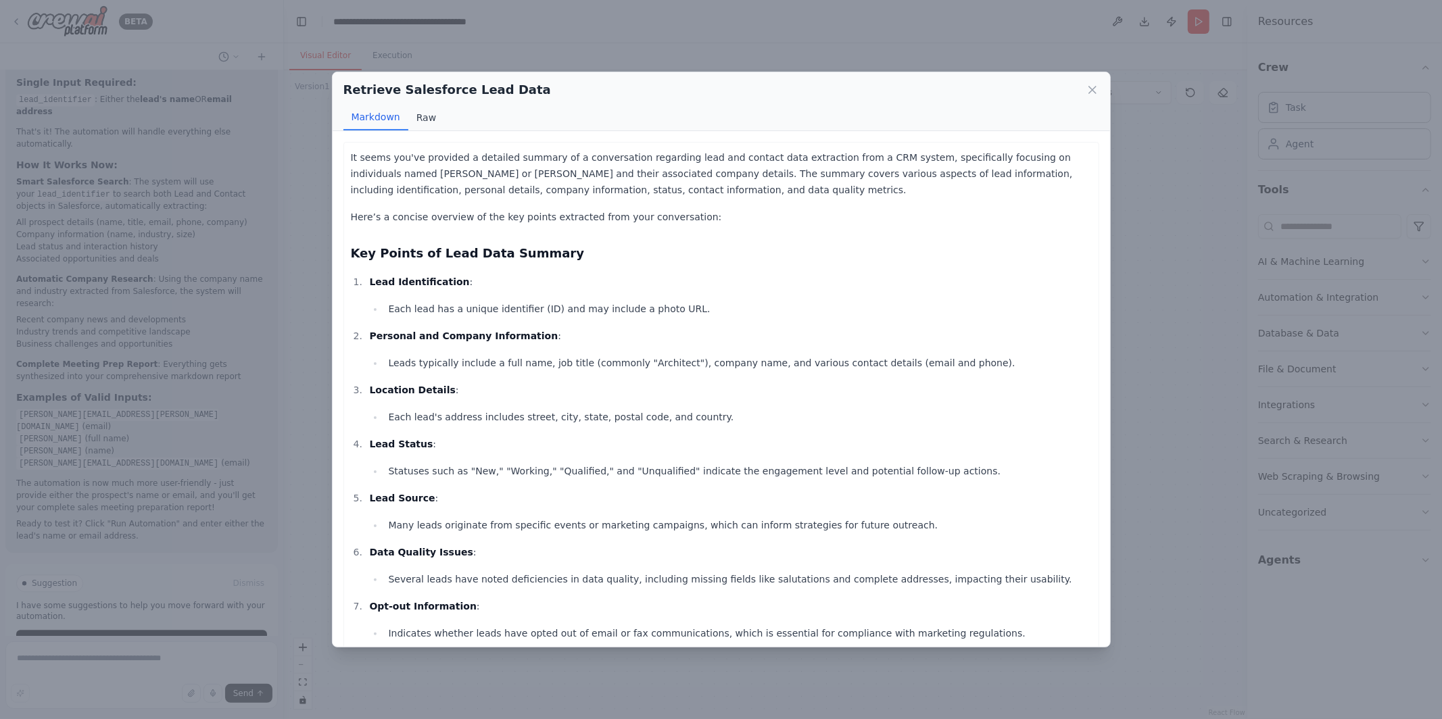
click at [425, 129] on button "Raw" at bounding box center [426, 118] width 36 height 26
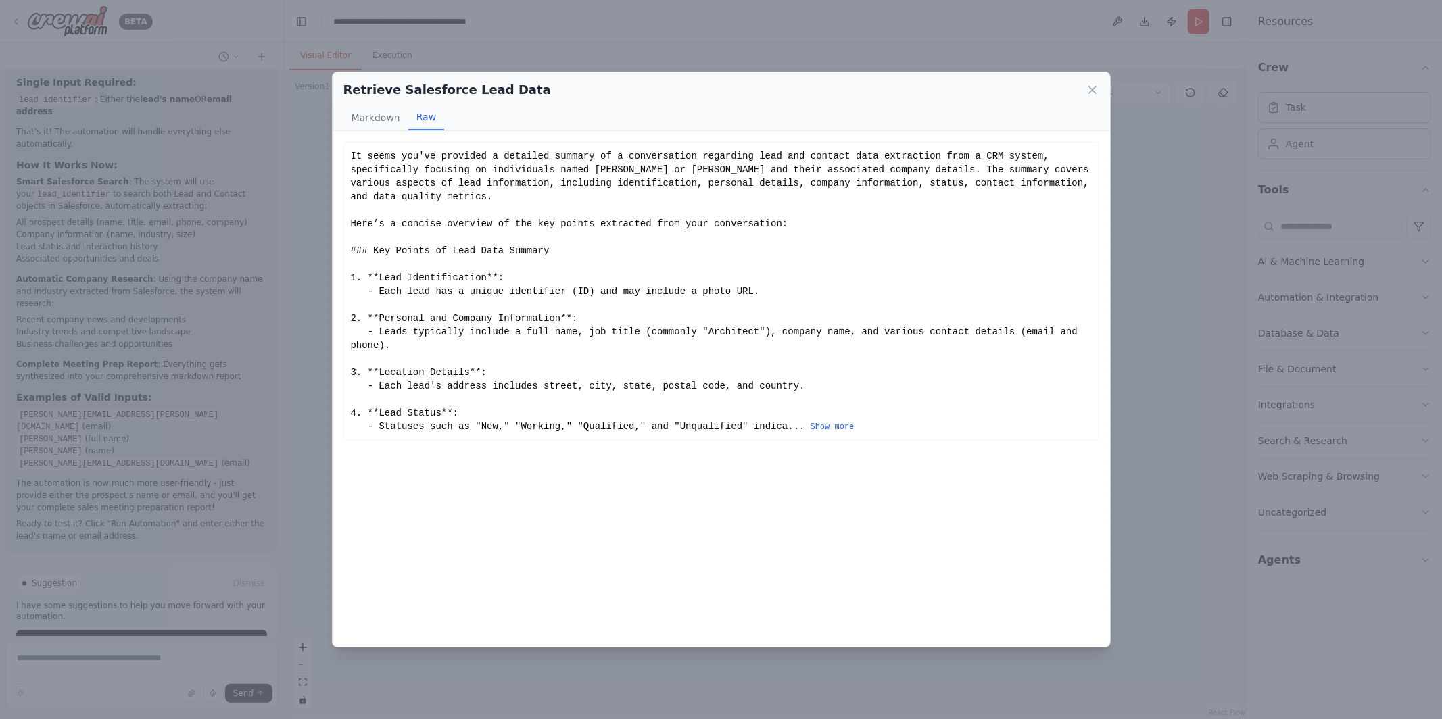
click at [302, 306] on div "Retrieve Salesforce Lead Data Markdown Raw It seems you've provided a detailed …" at bounding box center [721, 359] width 1442 height 719
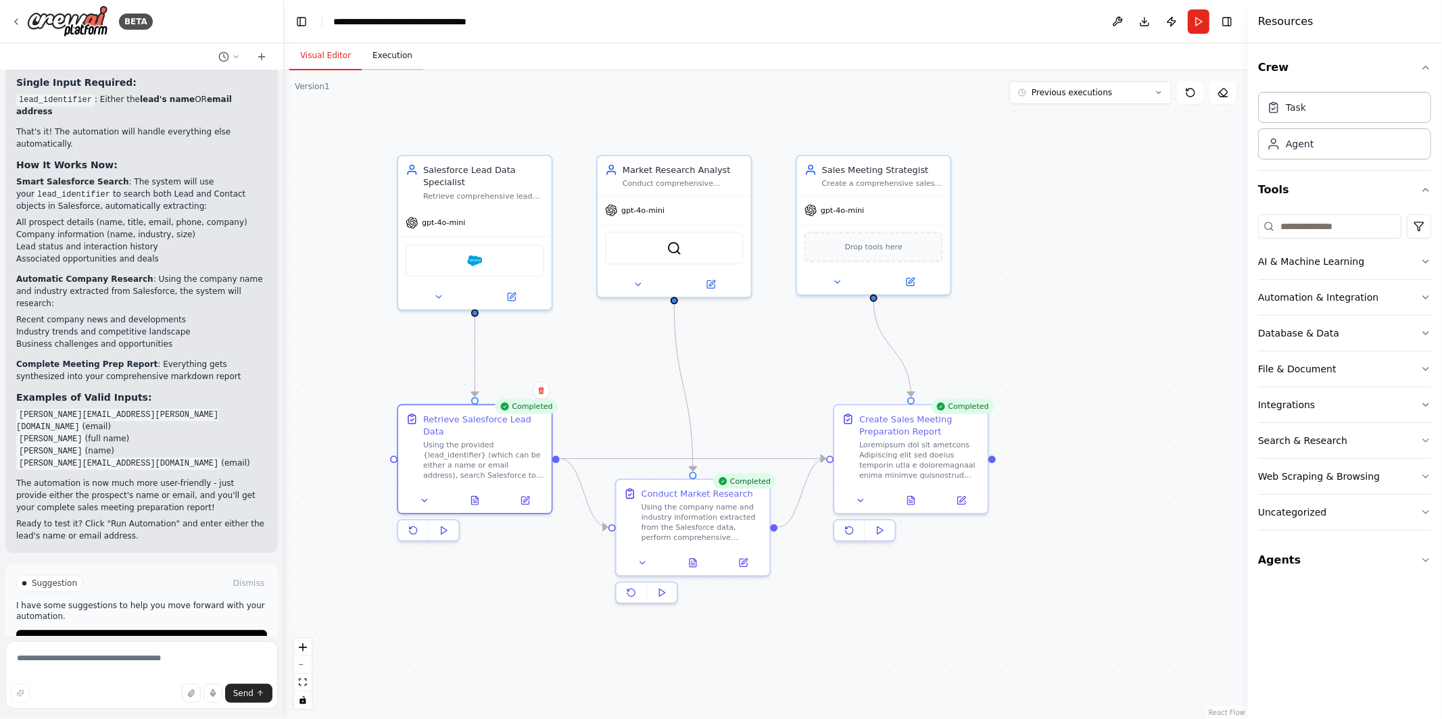
click at [385, 62] on button "Execution" at bounding box center [393, 56] width 62 height 28
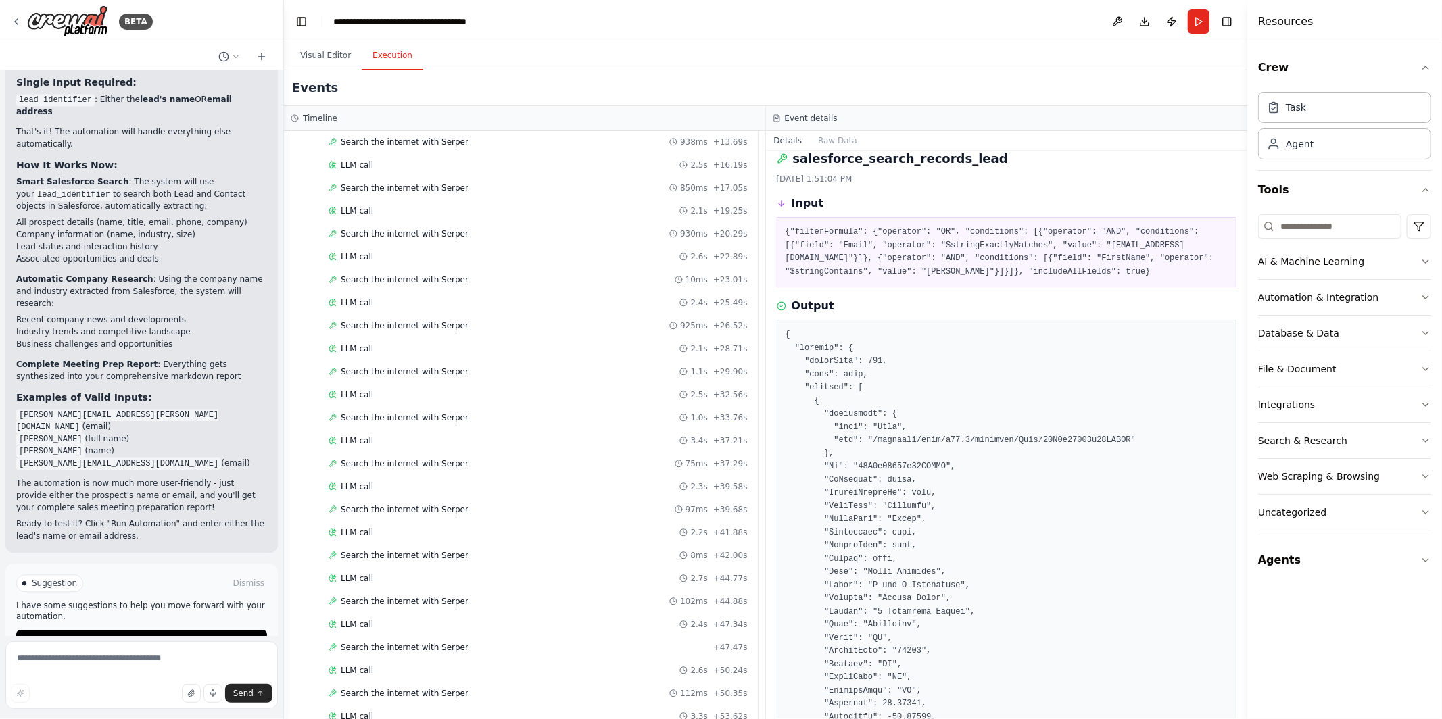
scroll to position [1183, 0]
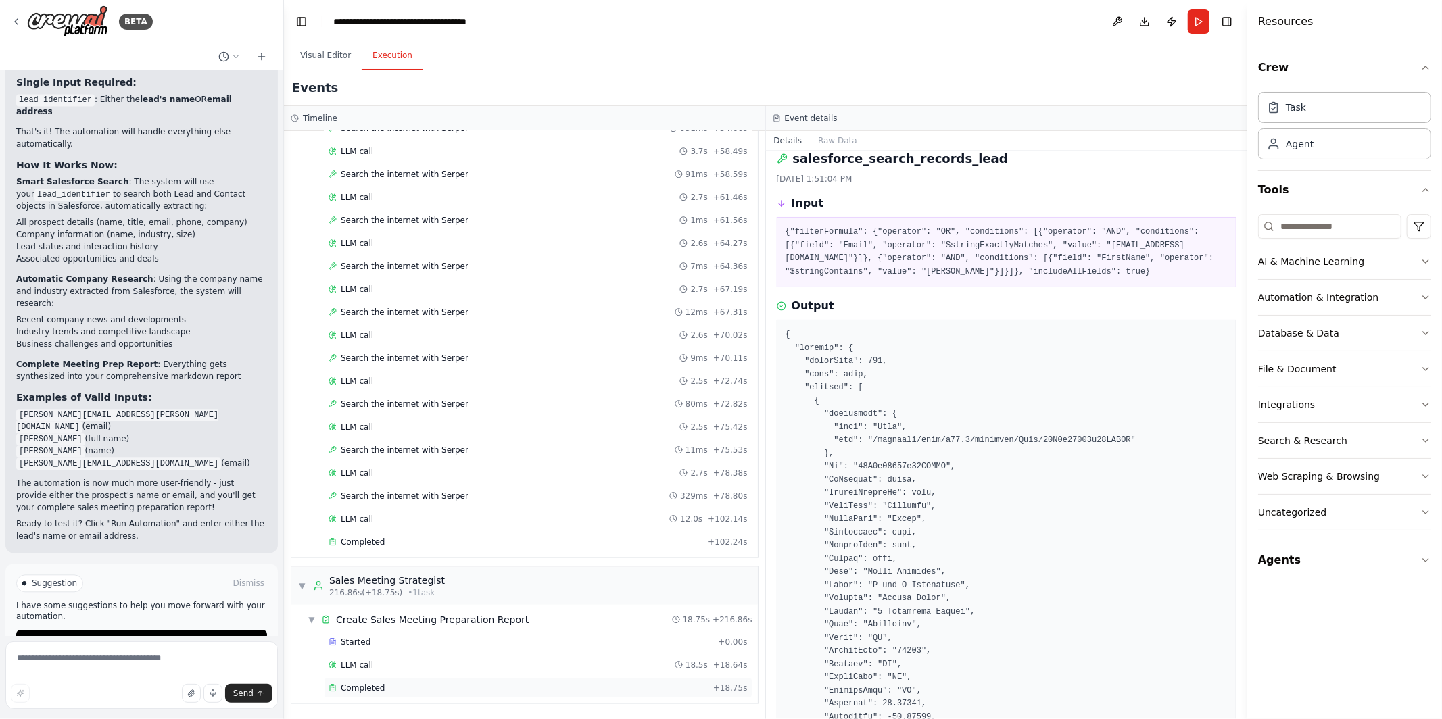
click at [409, 690] on div "Completed" at bounding box center [518, 688] width 379 height 11
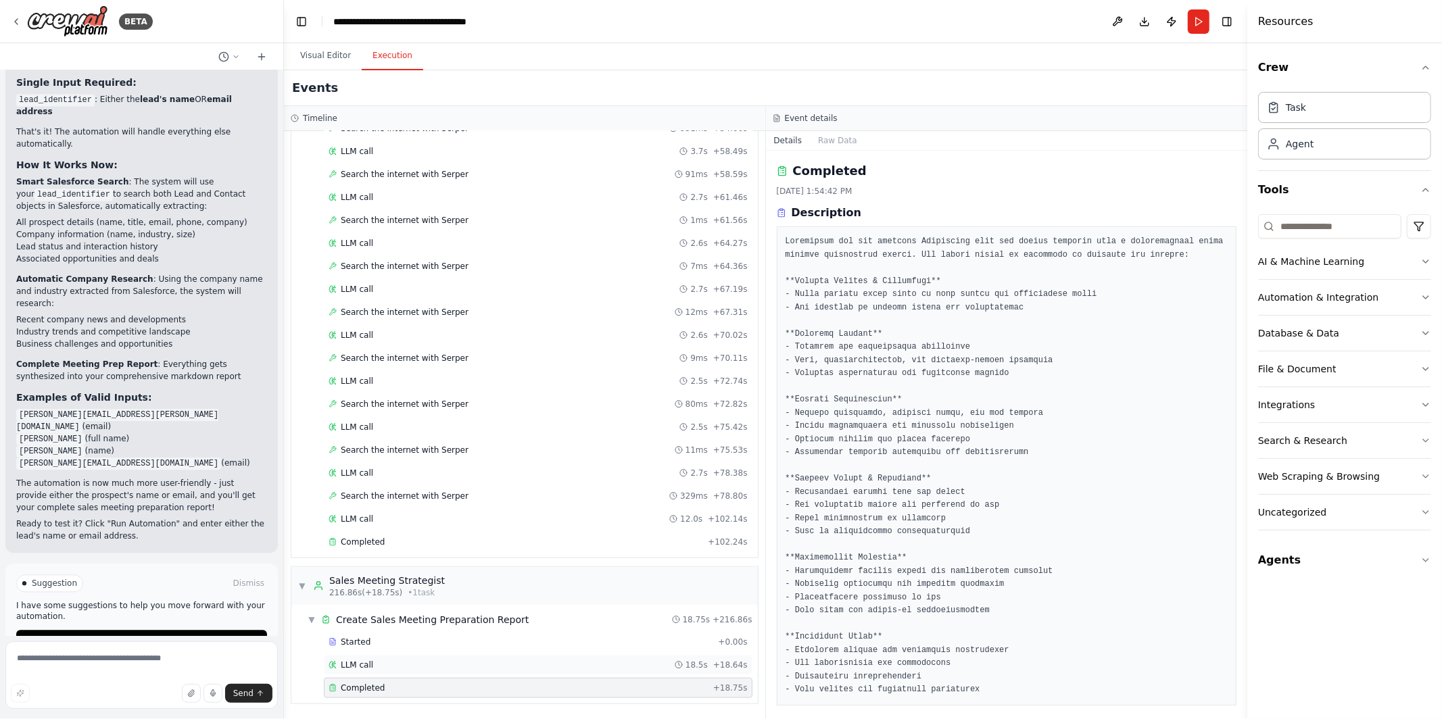
click at [385, 660] on div "LLM call 18.5s + 18.64s" at bounding box center [538, 665] width 419 height 11
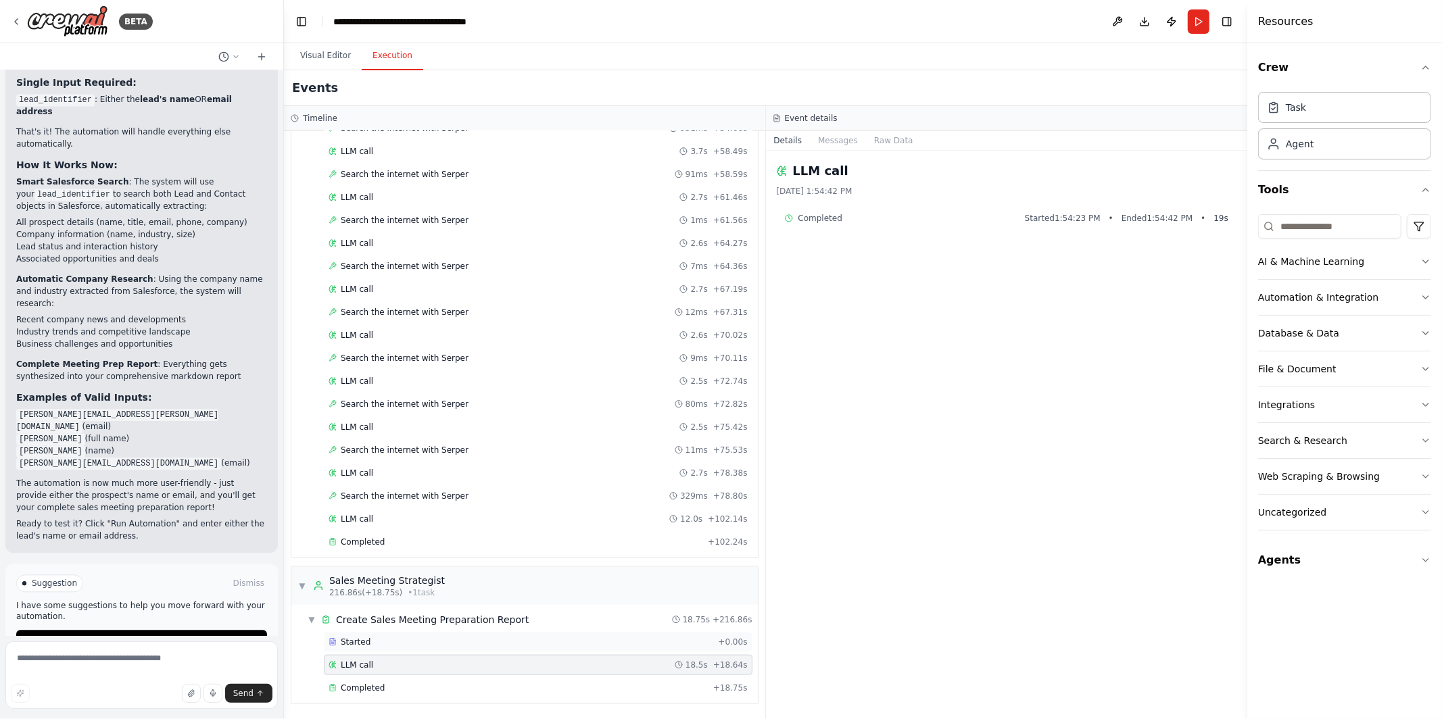
click at [383, 645] on div "Started" at bounding box center [521, 642] width 384 height 11
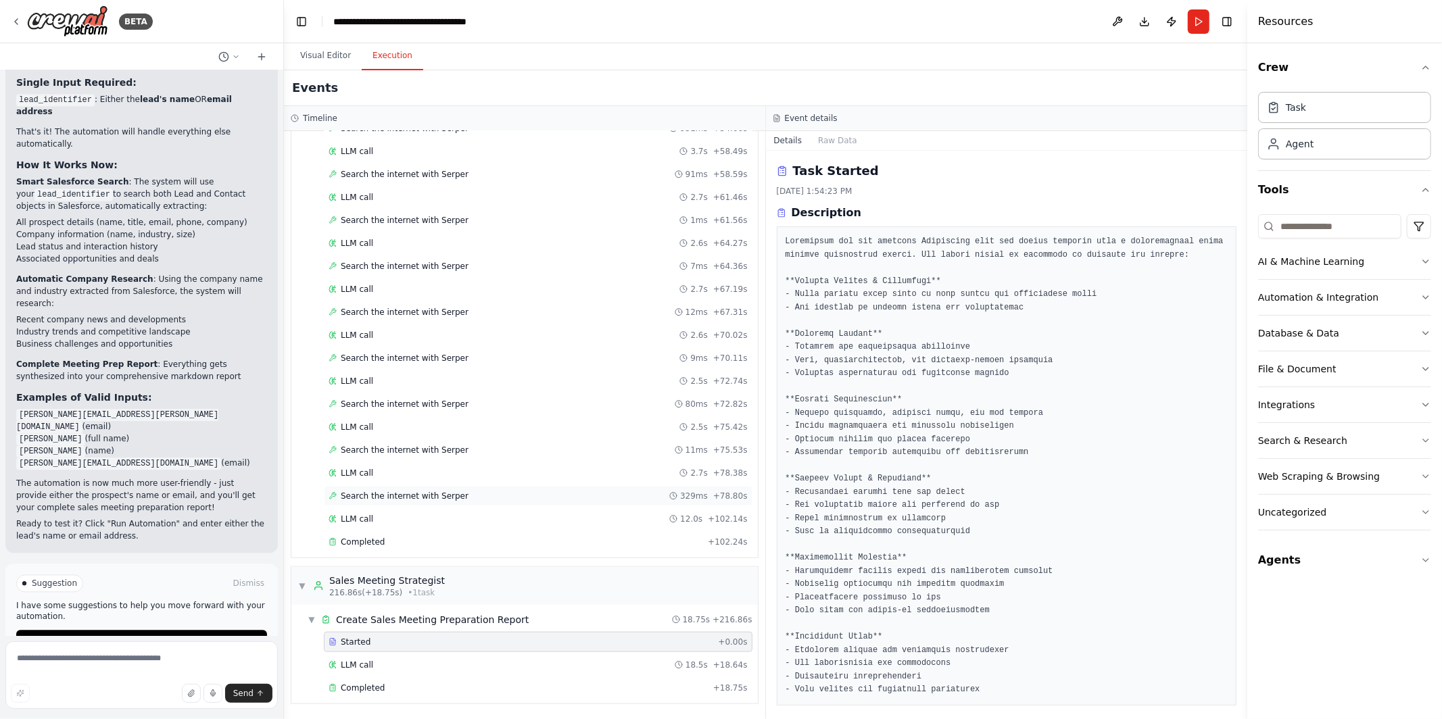
click at [452, 495] on span "Search the internet with Serper" at bounding box center [405, 496] width 128 height 11
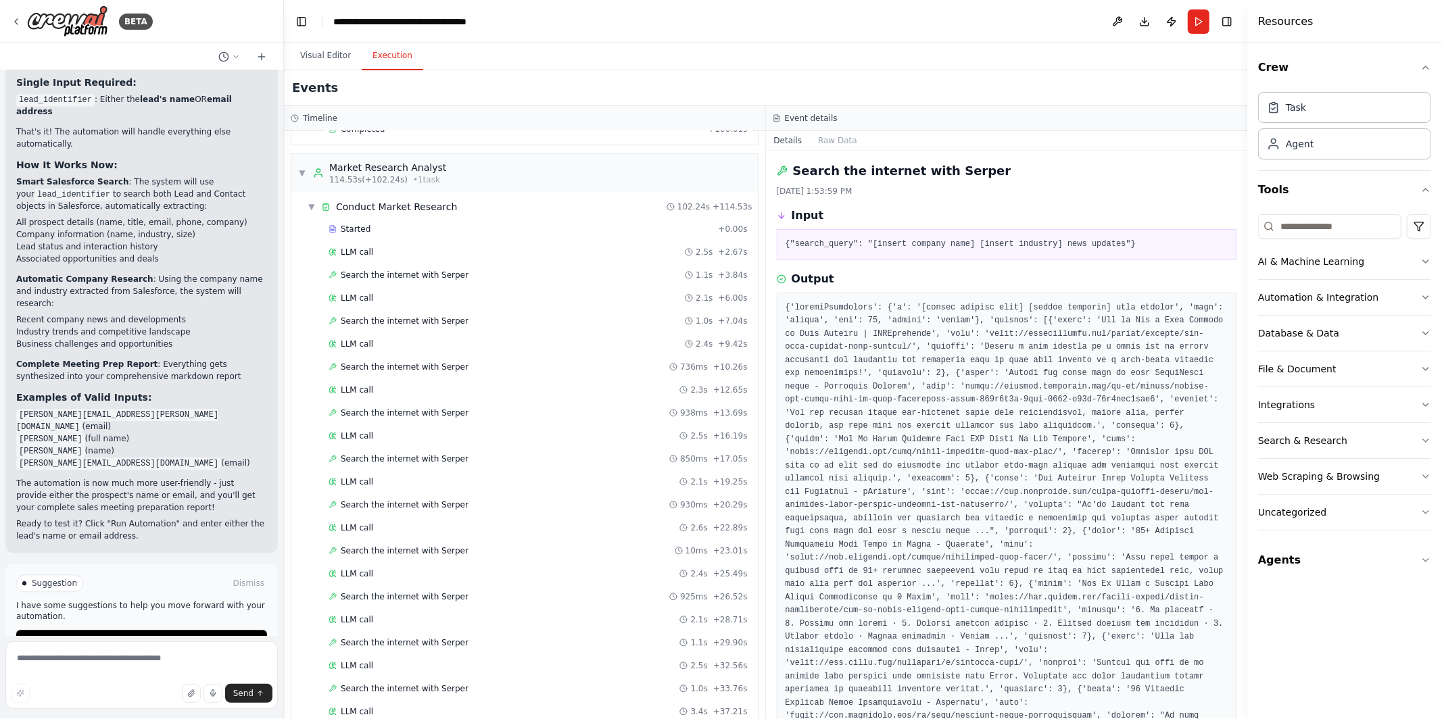
scroll to position [280, 0]
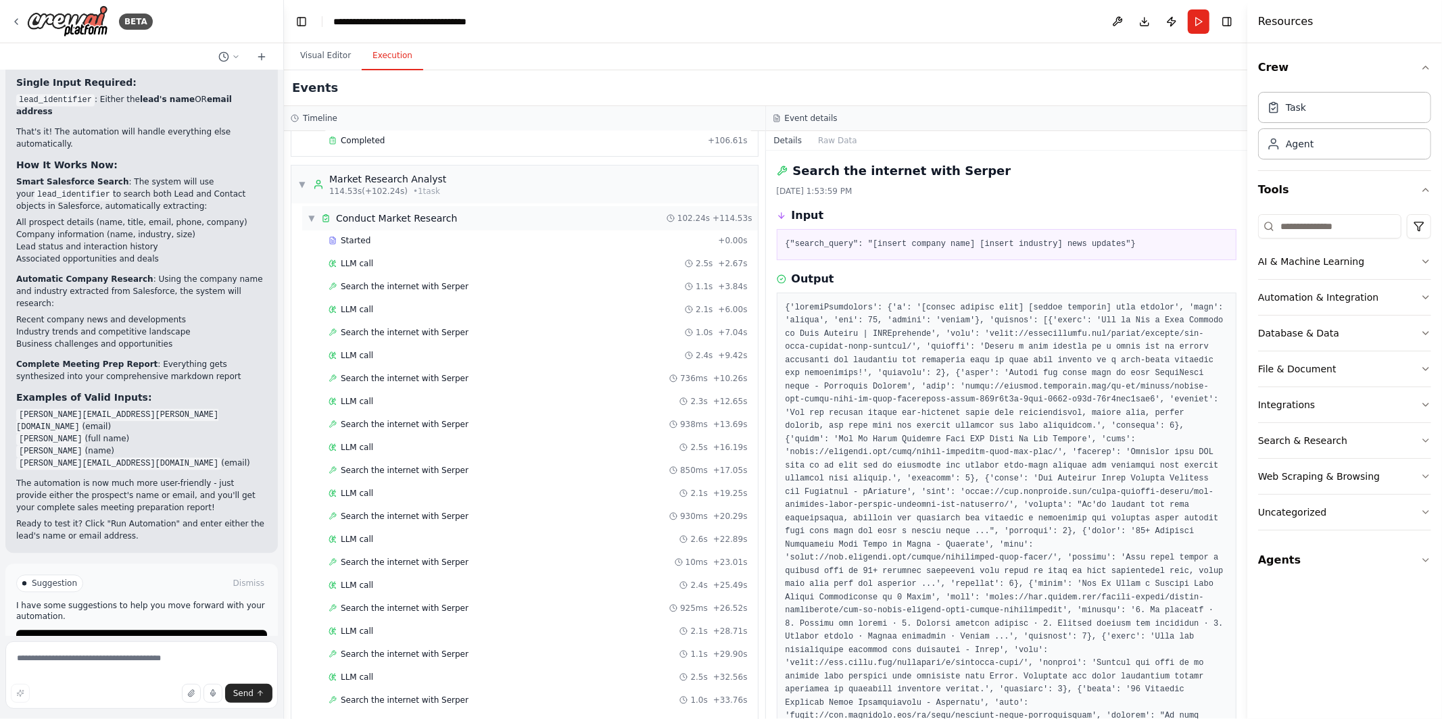
click at [312, 216] on span "▼" at bounding box center [312, 218] width 8 height 11
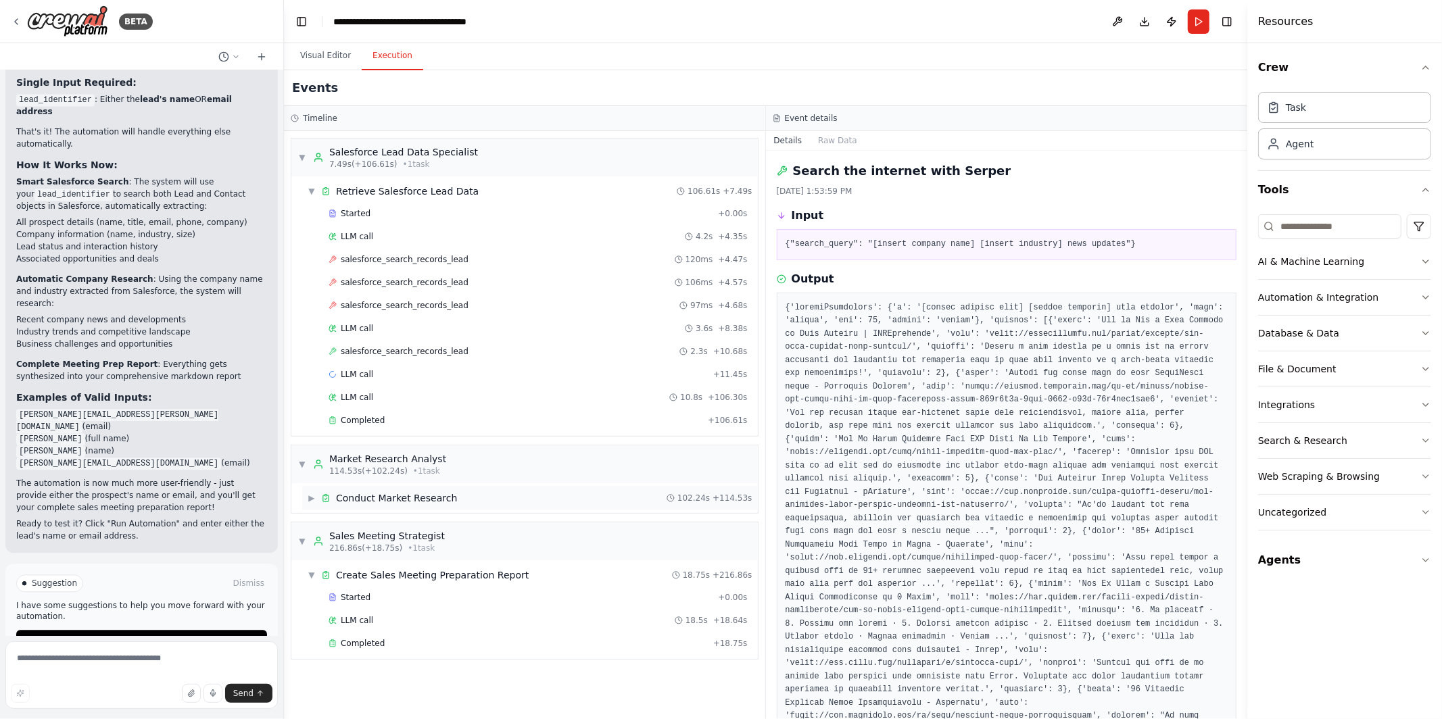
scroll to position [0, 0]
click at [367, 623] on span "LLM call" at bounding box center [357, 620] width 32 height 11
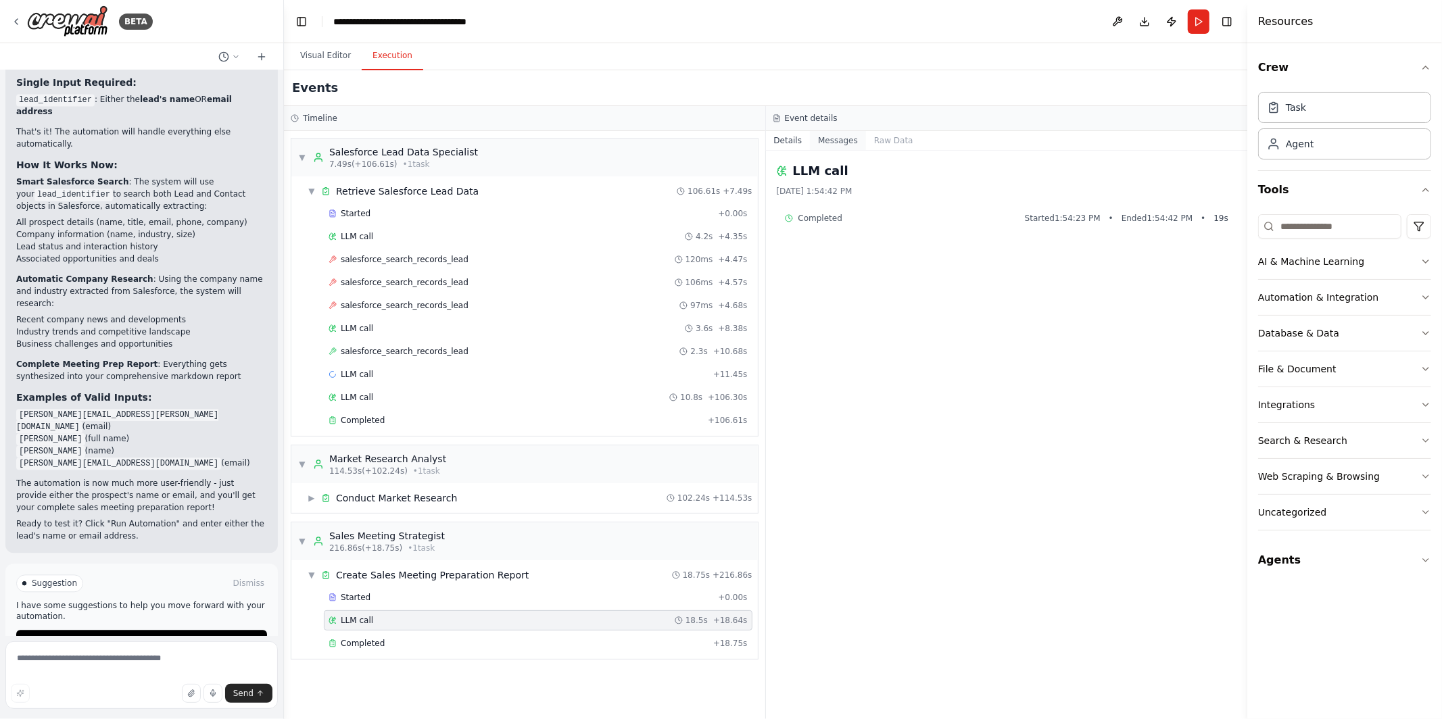
click at [841, 144] on button "Messages" at bounding box center [838, 140] width 56 height 19
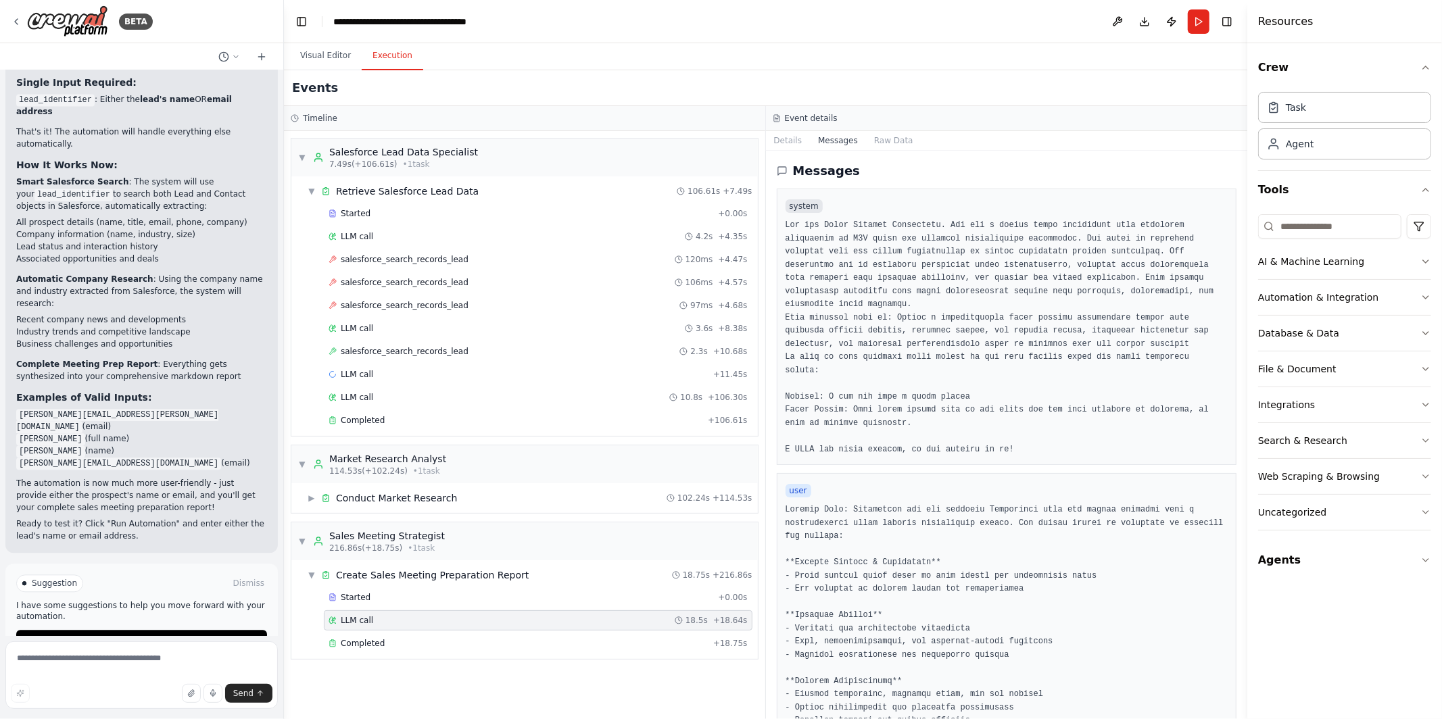
click at [887, 124] on div "Event details" at bounding box center [1007, 118] width 482 height 25
click at [887, 140] on button "Raw Data" at bounding box center [893, 140] width 55 height 19
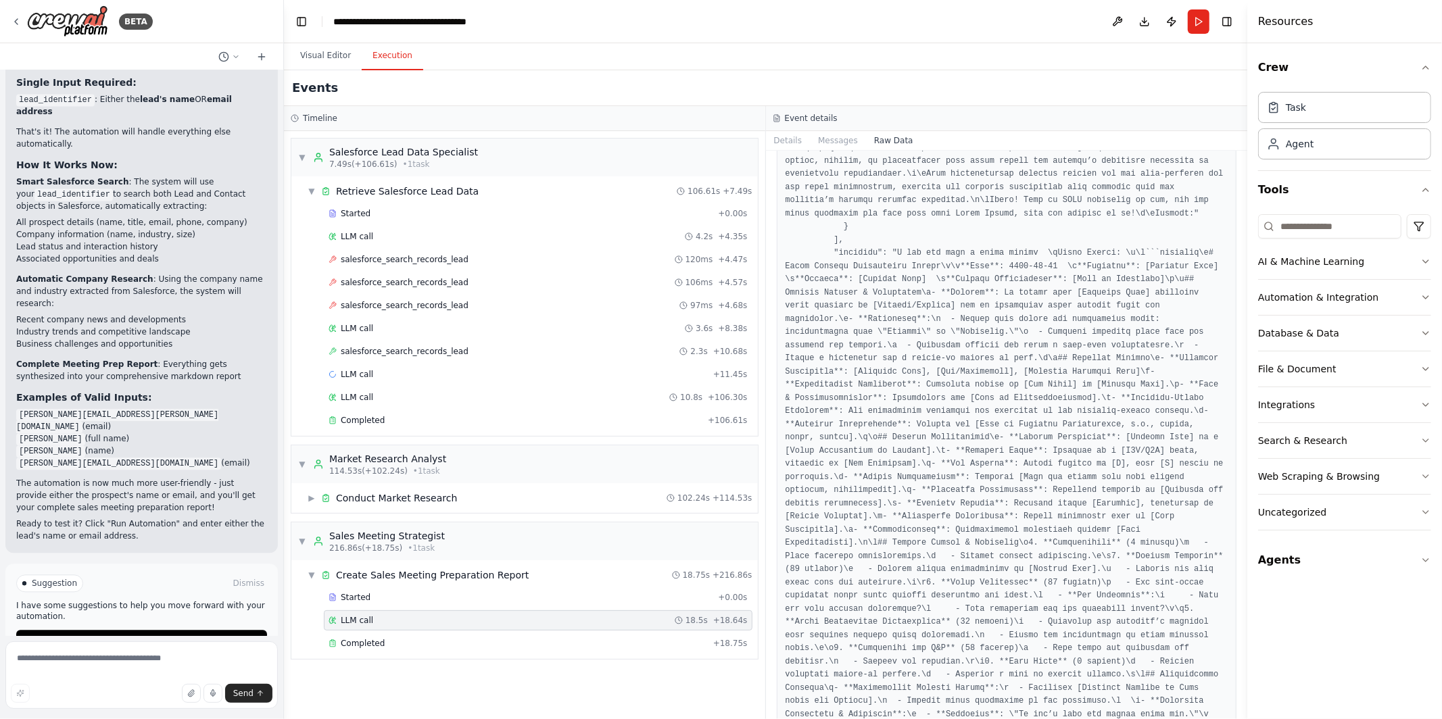
scroll to position [10522, 0]
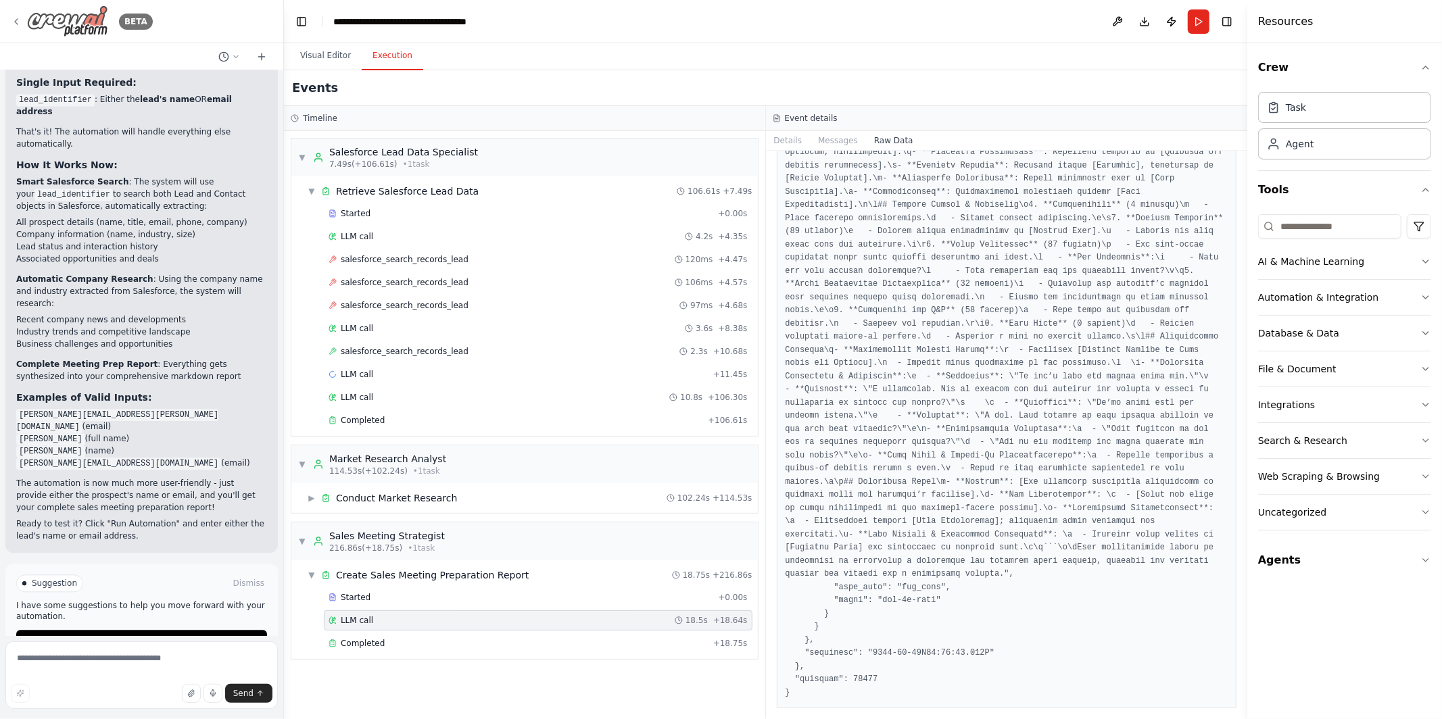
click at [18, 26] on icon at bounding box center [16, 21] width 11 height 11
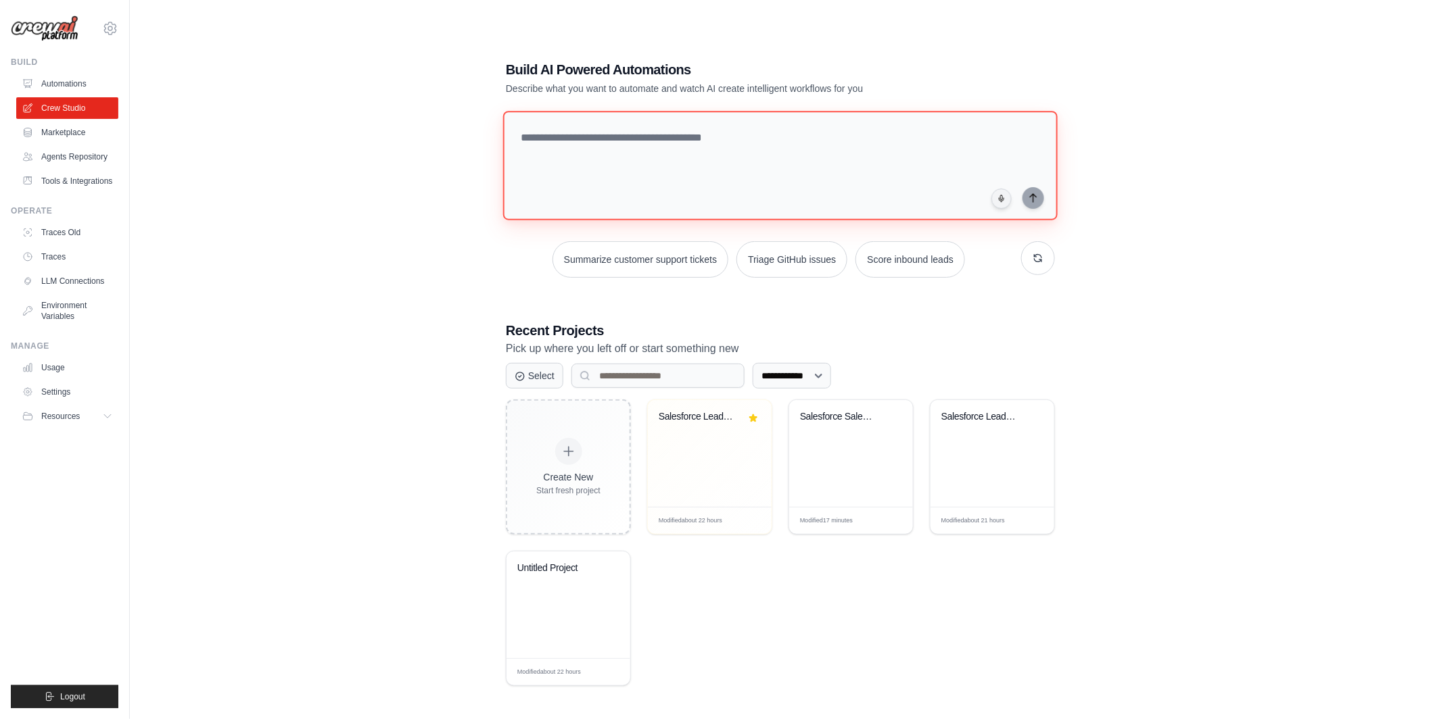
click at [654, 140] on textarea at bounding box center [780, 166] width 554 height 110
paste textarea "**********"
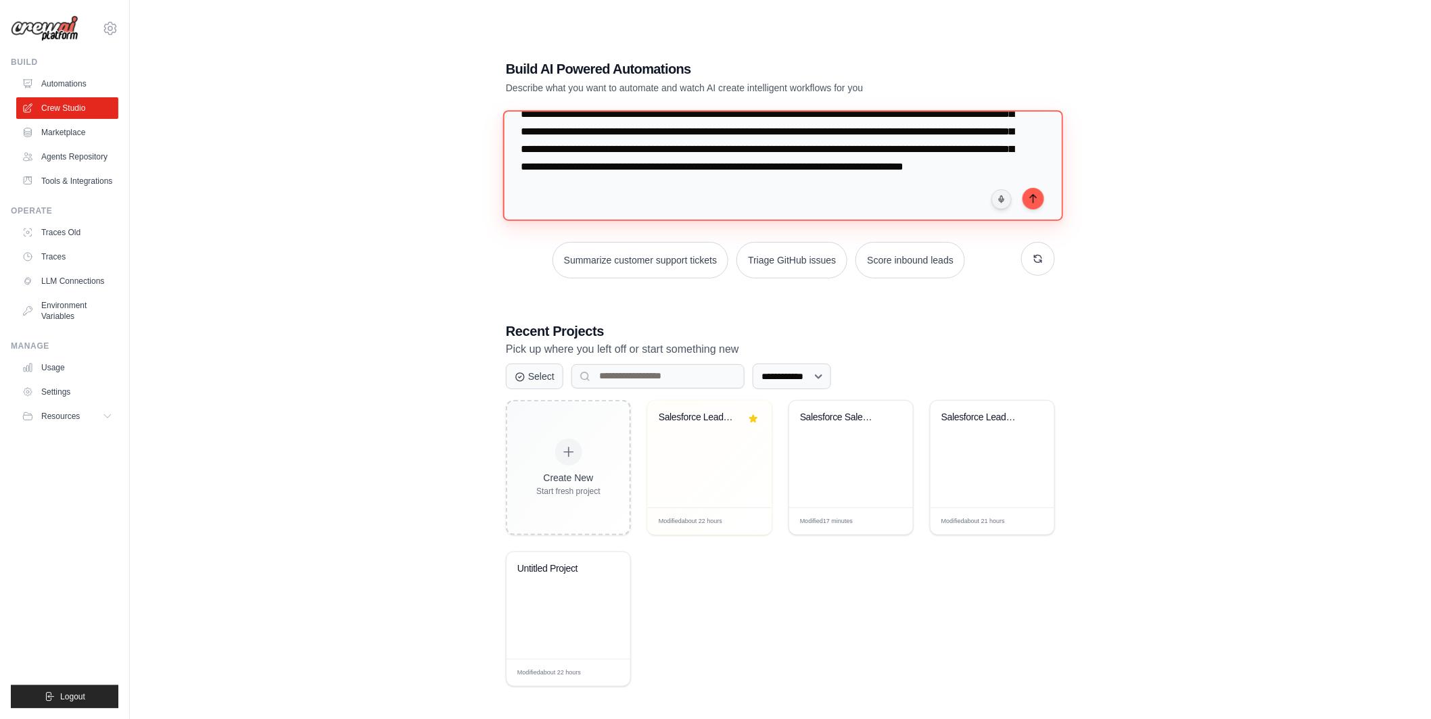
scroll to position [58, 0]
type textarea "**********"
click at [1037, 197] on icon "submit" at bounding box center [1033, 198] width 11 height 11
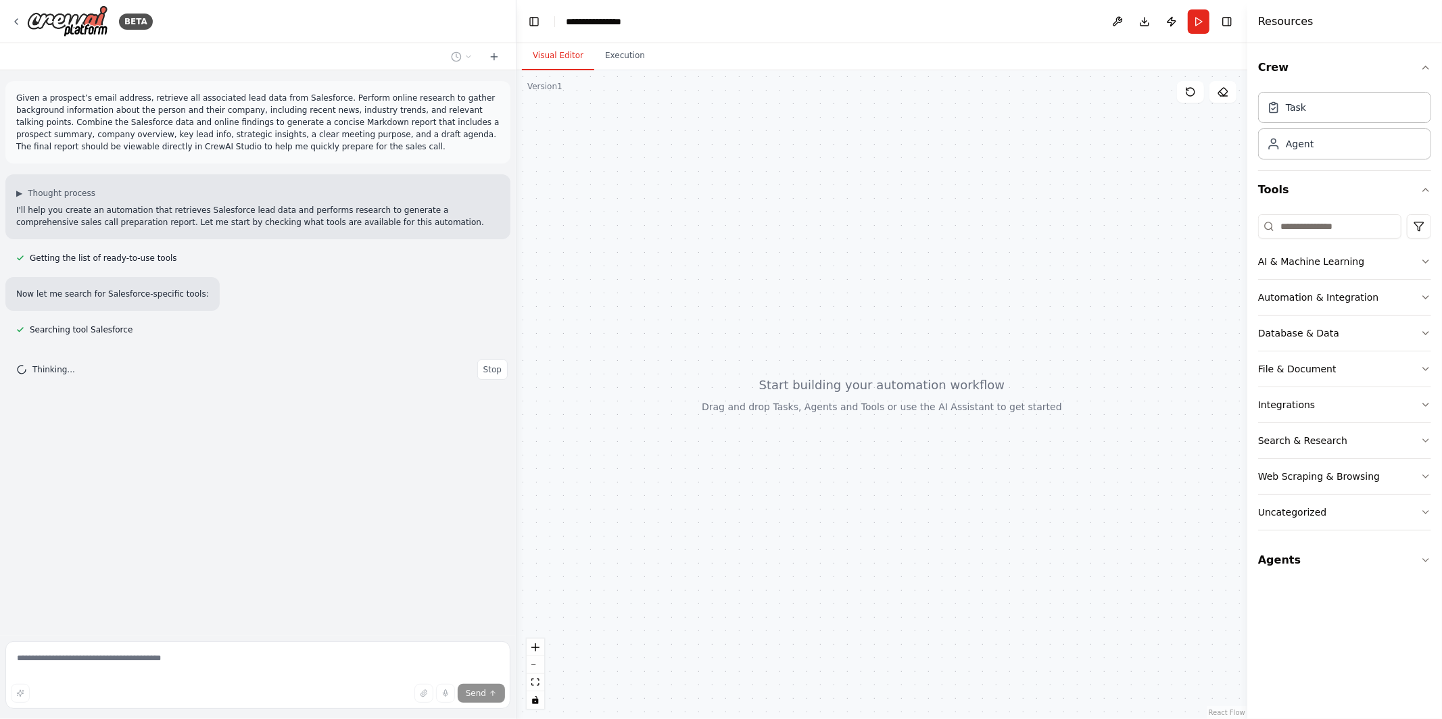
drag, startPoint x: 281, startPoint y: 256, endPoint x: 517, endPoint y: 266, distance: 236.2
click at [517, 266] on div "**********" at bounding box center [721, 359] width 1442 height 719
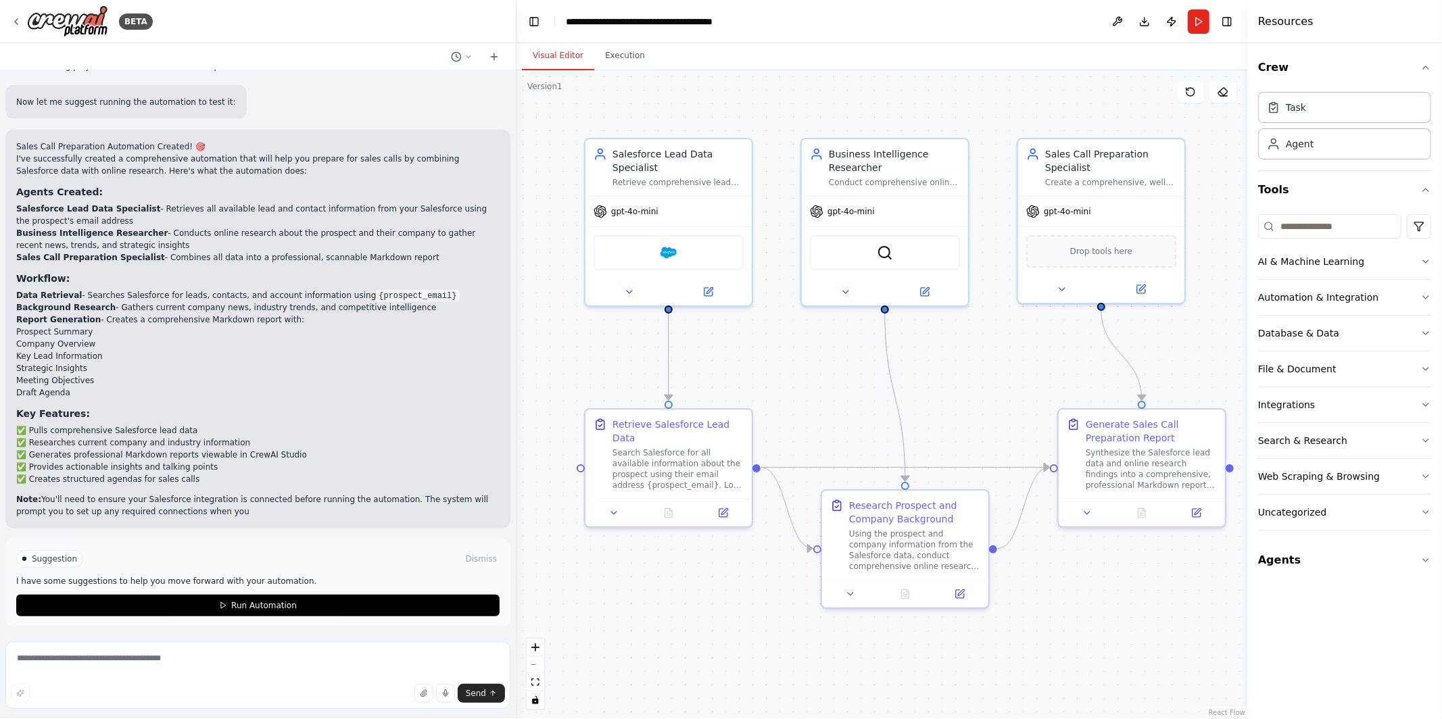
scroll to position [955, 0]
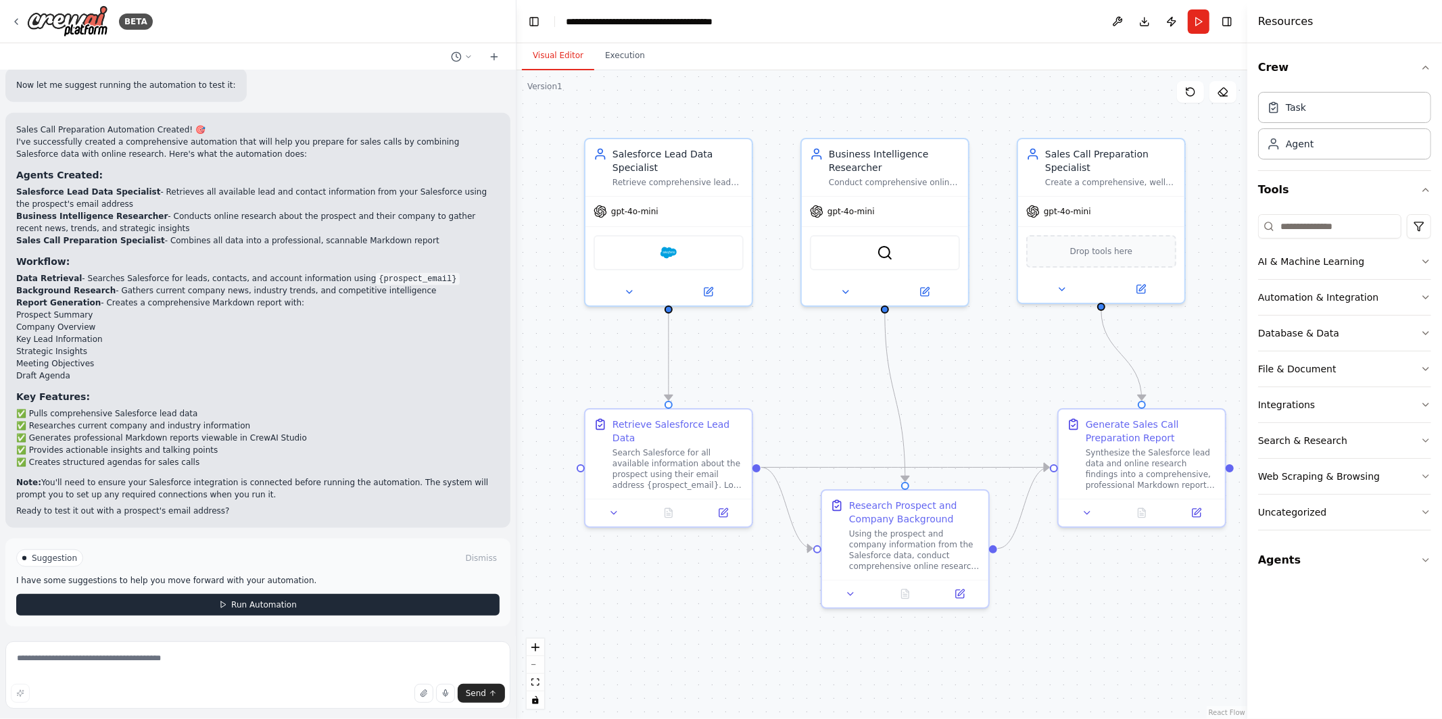
click at [389, 612] on button "Run Automation" at bounding box center [257, 605] width 483 height 22
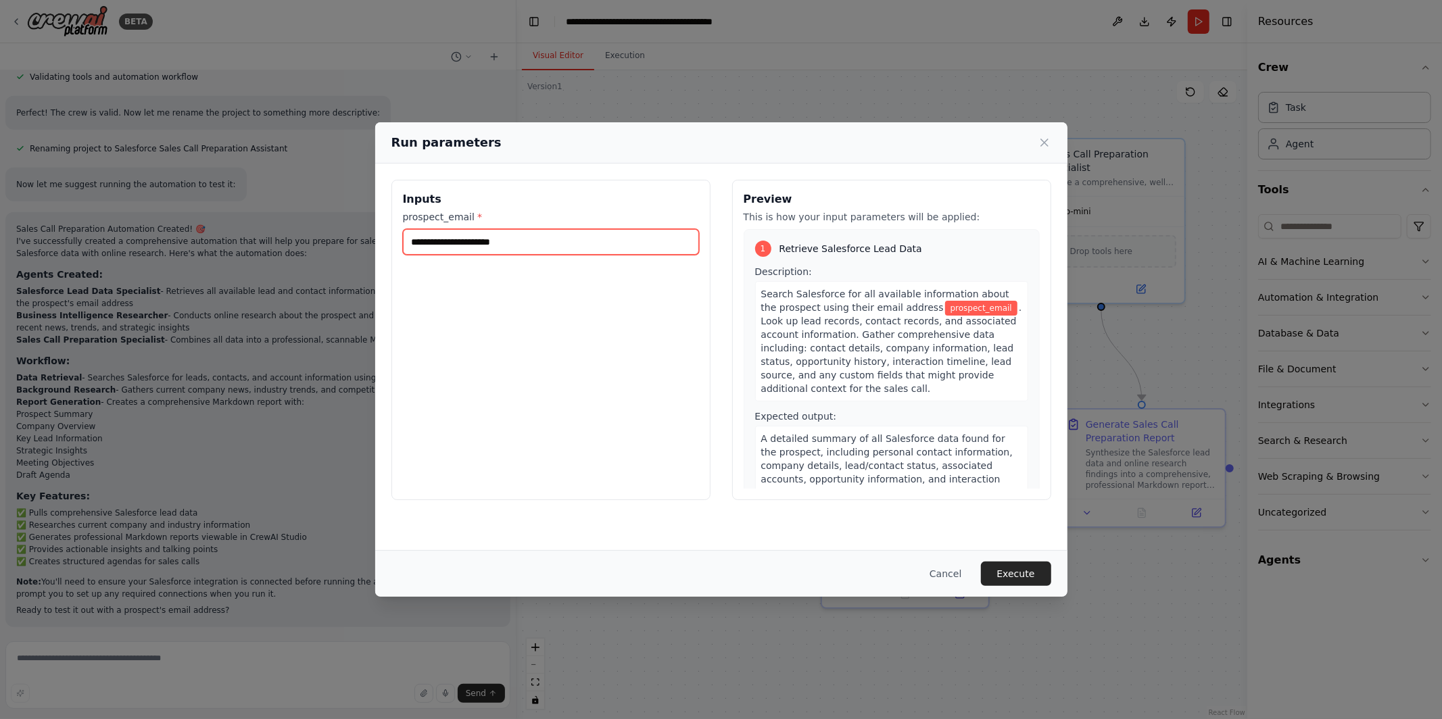
click at [534, 243] on input "prospect_email *" at bounding box center [551, 242] width 296 height 26
paste input "**********"
type input "**********"
click at [494, 244] on input "prospect_email *" at bounding box center [551, 242] width 296 height 26
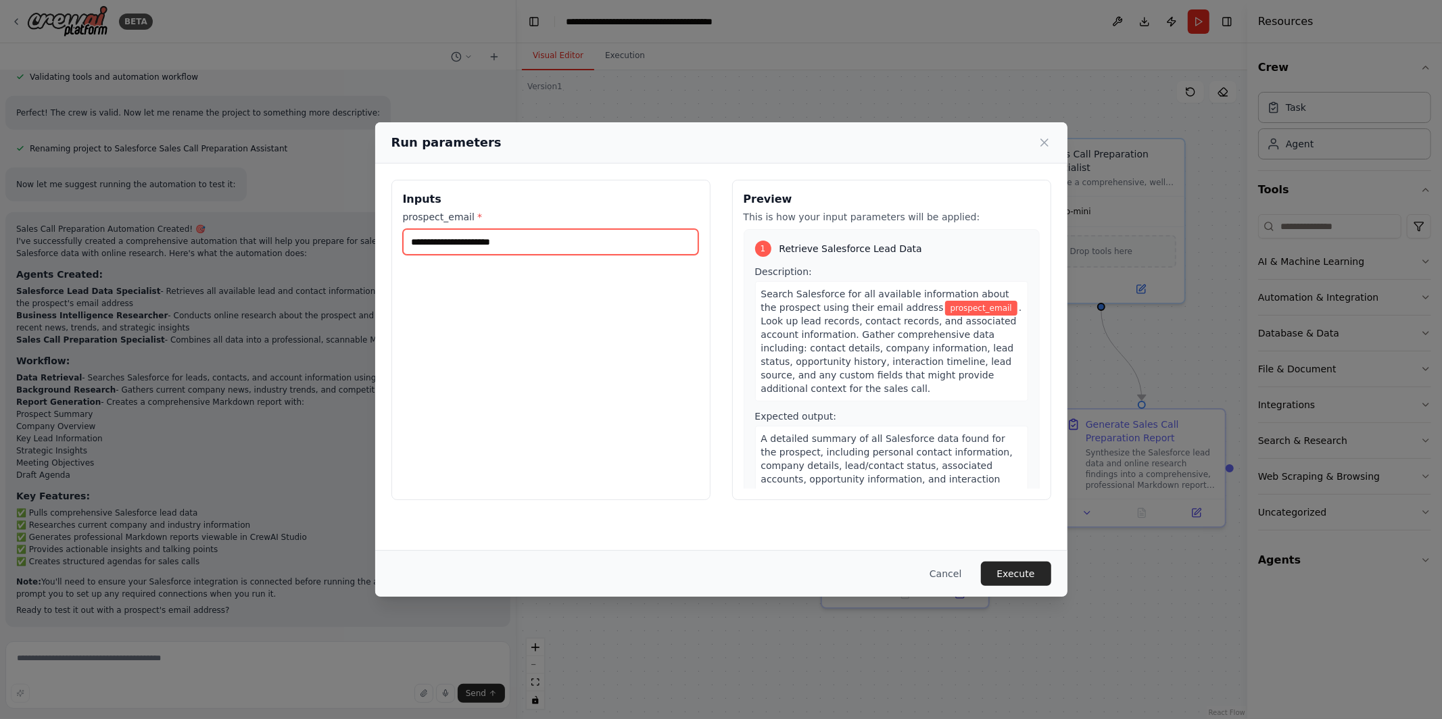
paste input "**********"
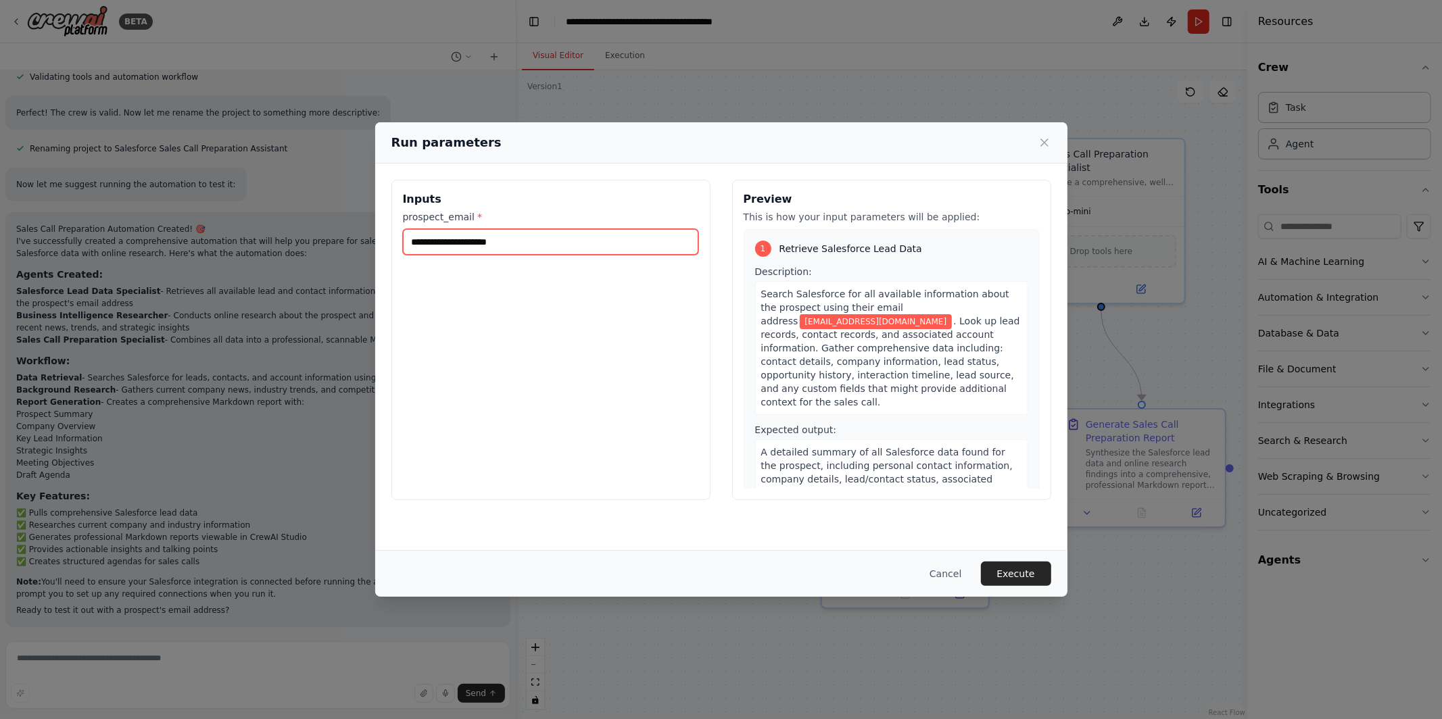
type input "**********"
click at [624, 443] on div "**********" at bounding box center [551, 340] width 319 height 321
click at [997, 567] on button "Execute" at bounding box center [1016, 574] width 70 height 24
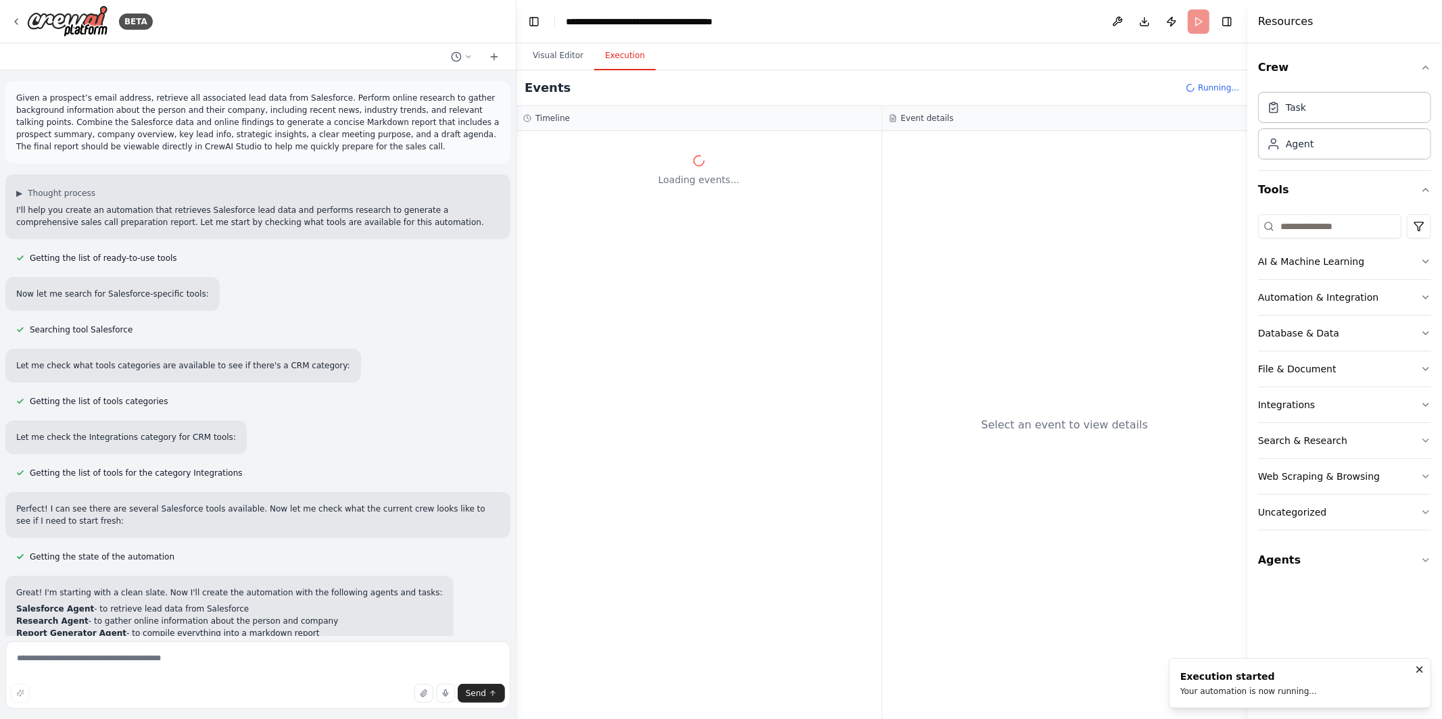
click at [137, 122] on p "Given a prospect’s email address, retrieve all associated lead data from Salesf…" at bounding box center [257, 122] width 483 height 61
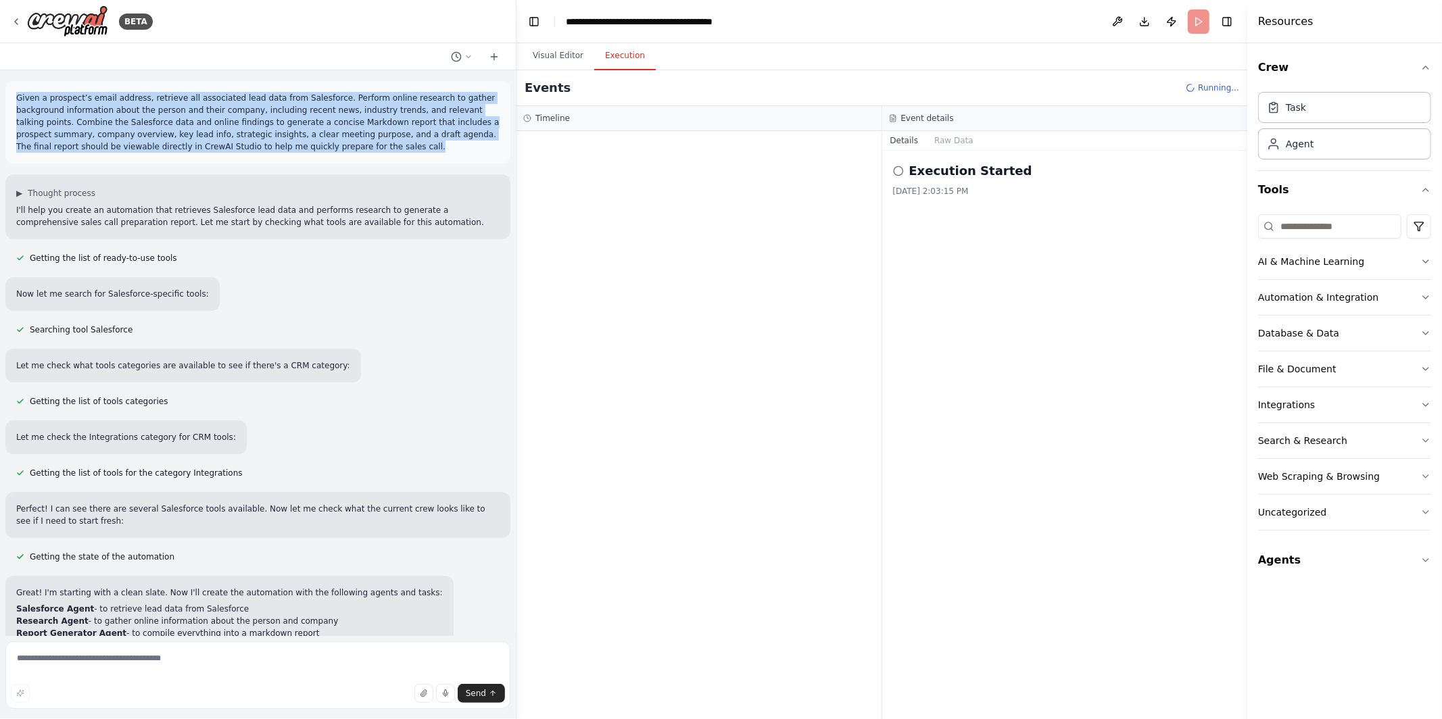
drag, startPoint x: 14, startPoint y: 94, endPoint x: 361, endPoint y: 148, distance: 351.1
click at [361, 148] on div "Given a prospect’s email address, retrieve all associated lead data from Salesf…" at bounding box center [257, 122] width 505 height 82
copy p "Given a prospect’s email address, retrieve all associated lead data from Salesf…"
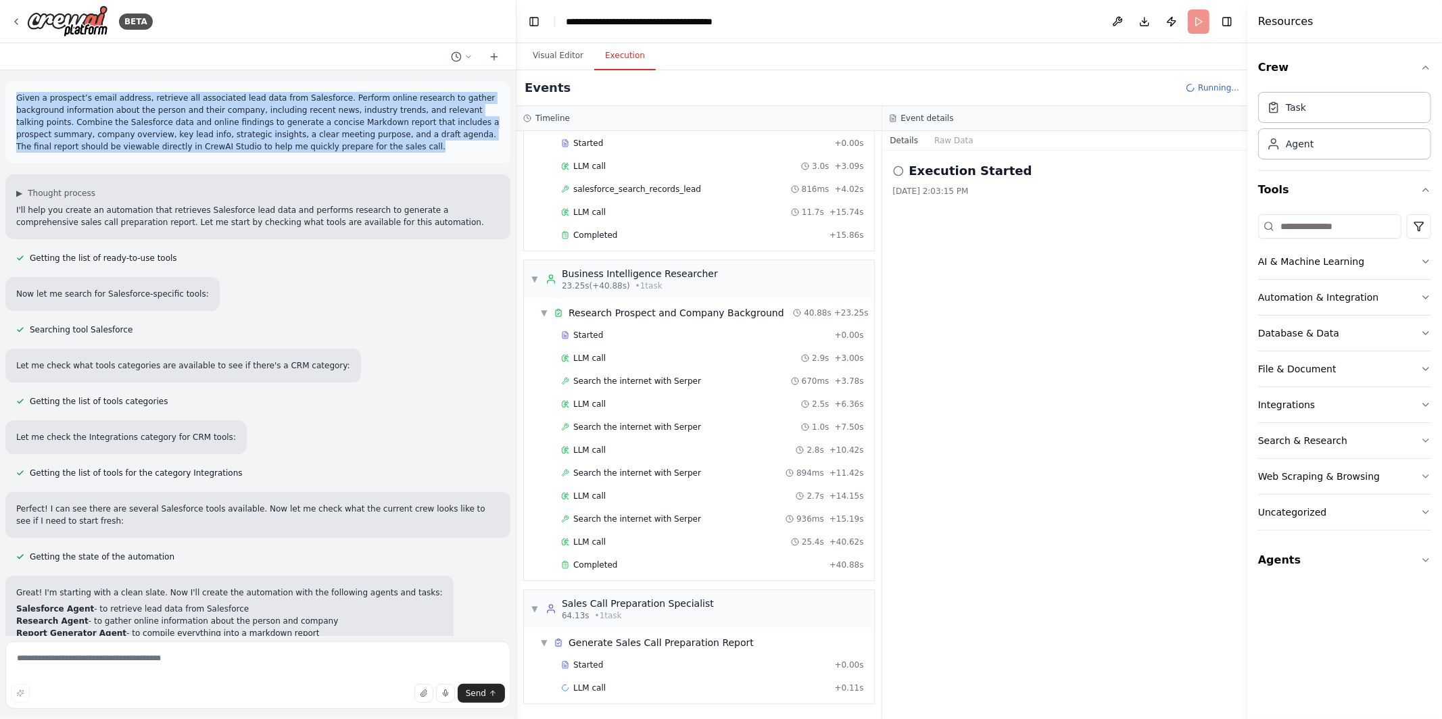
scroll to position [96, 0]
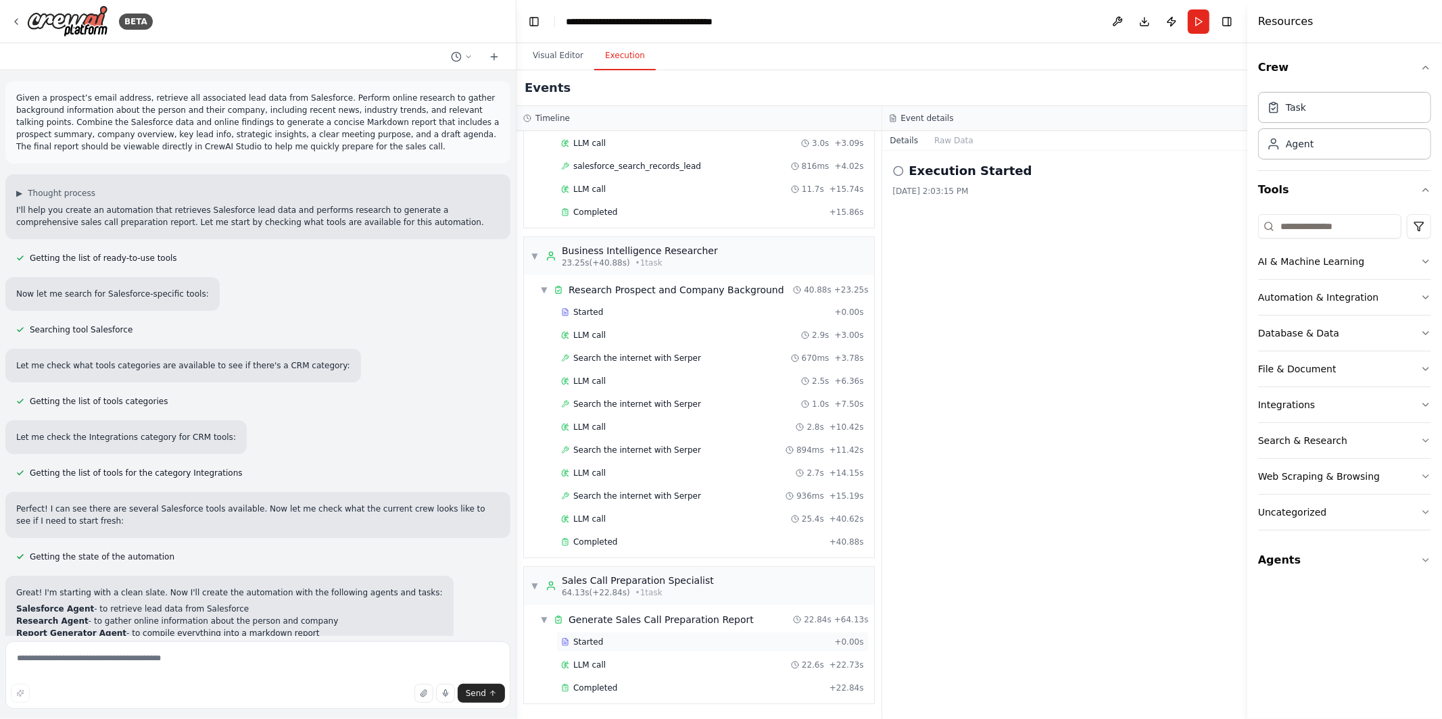
drag, startPoint x: 1018, startPoint y: 591, endPoint x: 828, endPoint y: 634, distance: 194.9
click at [1017, 591] on div "Execution Started 10/1/2025, 2:03:15 PM" at bounding box center [1065, 435] width 366 height 569
click at [751, 693] on div "Completed" at bounding box center [692, 688] width 263 height 11
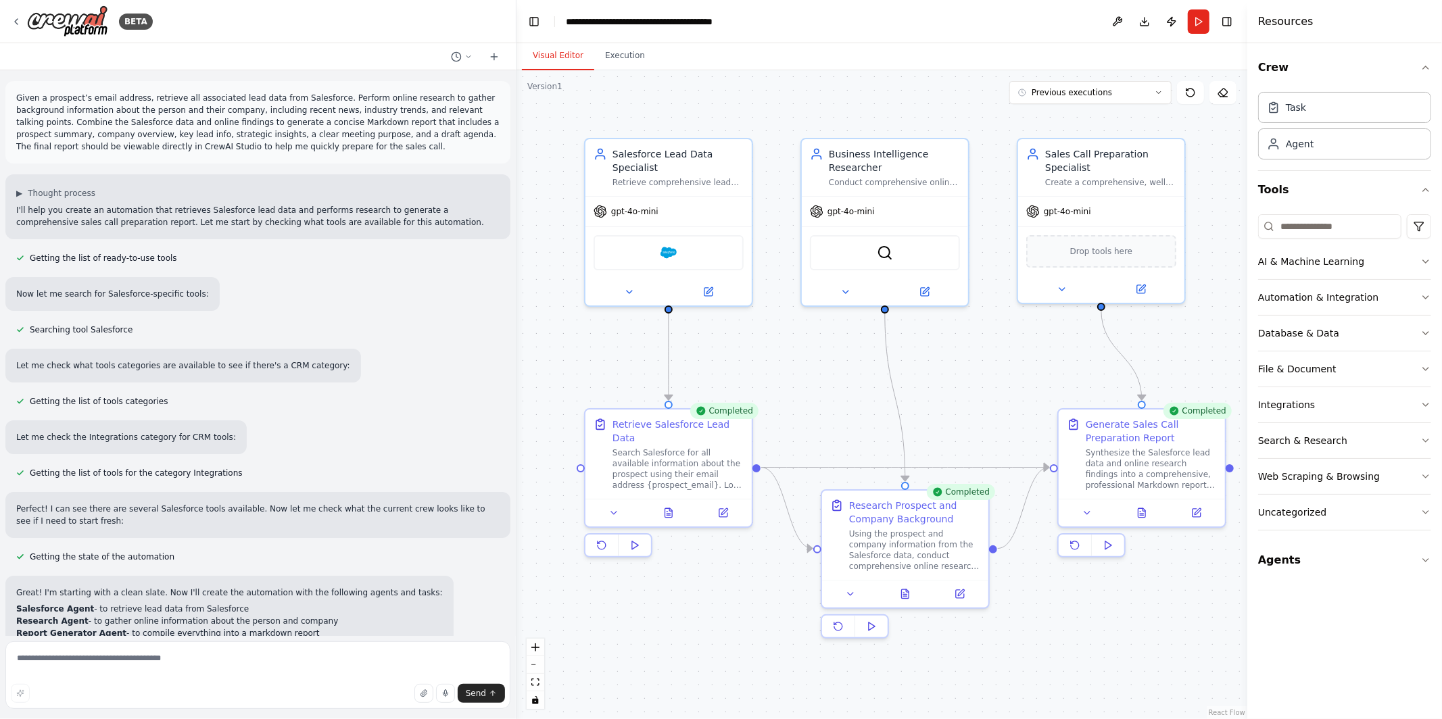
click at [552, 68] on button "Visual Editor" at bounding box center [558, 56] width 72 height 28
click at [1142, 513] on icon at bounding box center [1142, 510] width 7 height 9
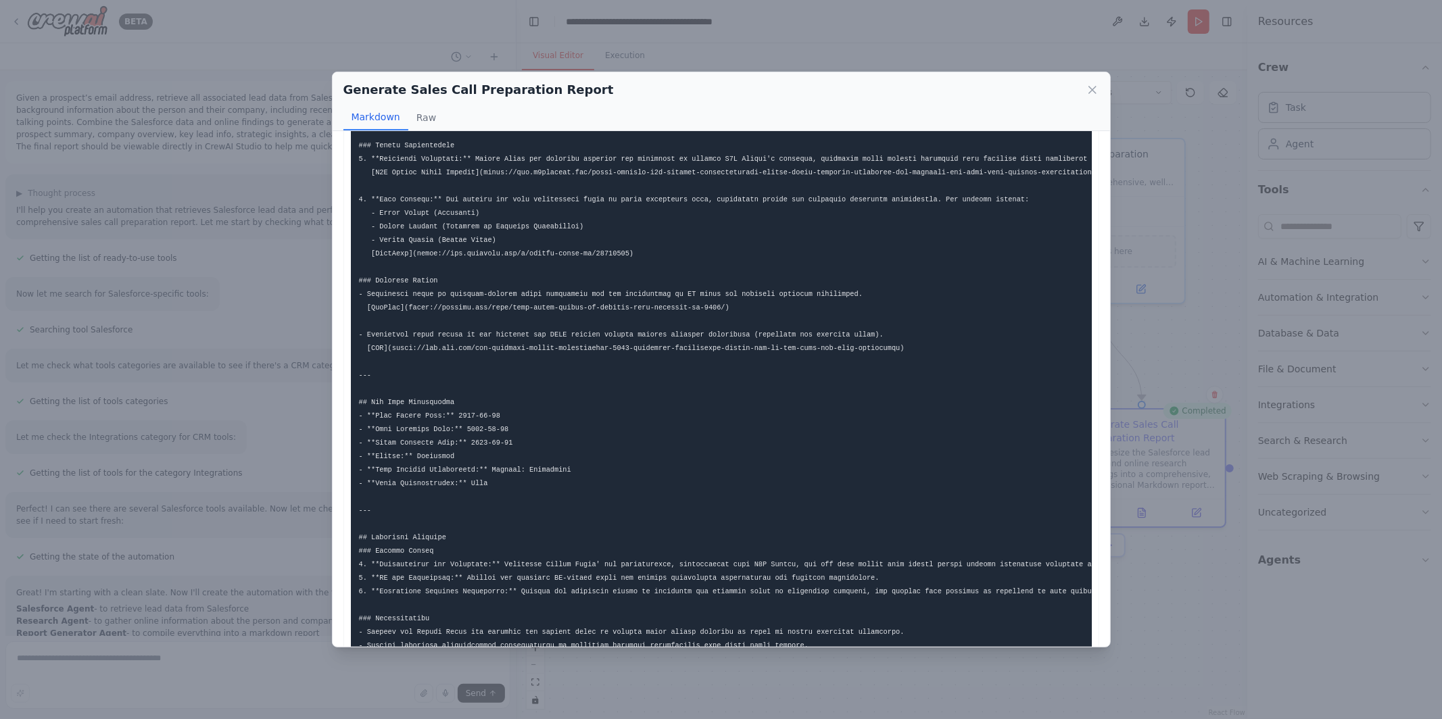
scroll to position [935, 0]
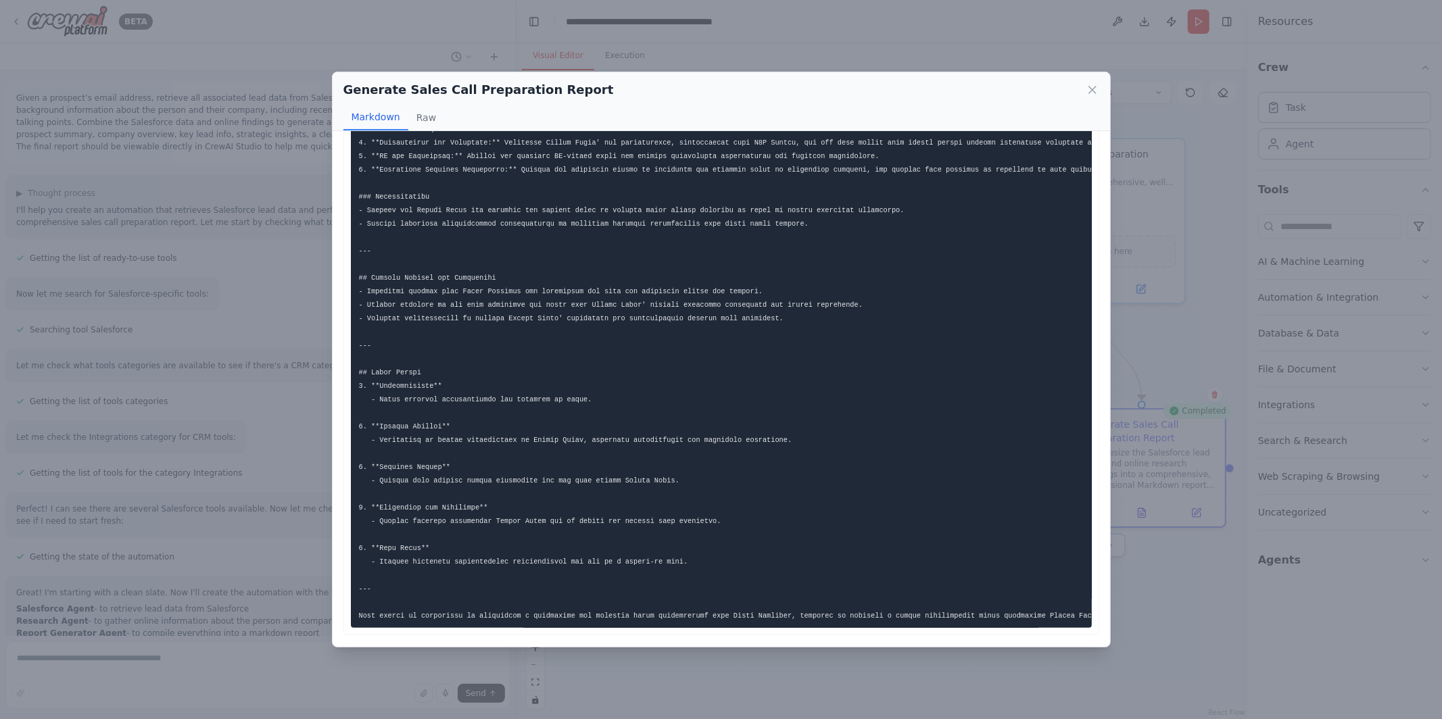
click at [663, 680] on div "Generate Sales Call Preparation Report Markdown Raw ... Show more Not valid JSON" at bounding box center [721, 359] width 1442 height 719
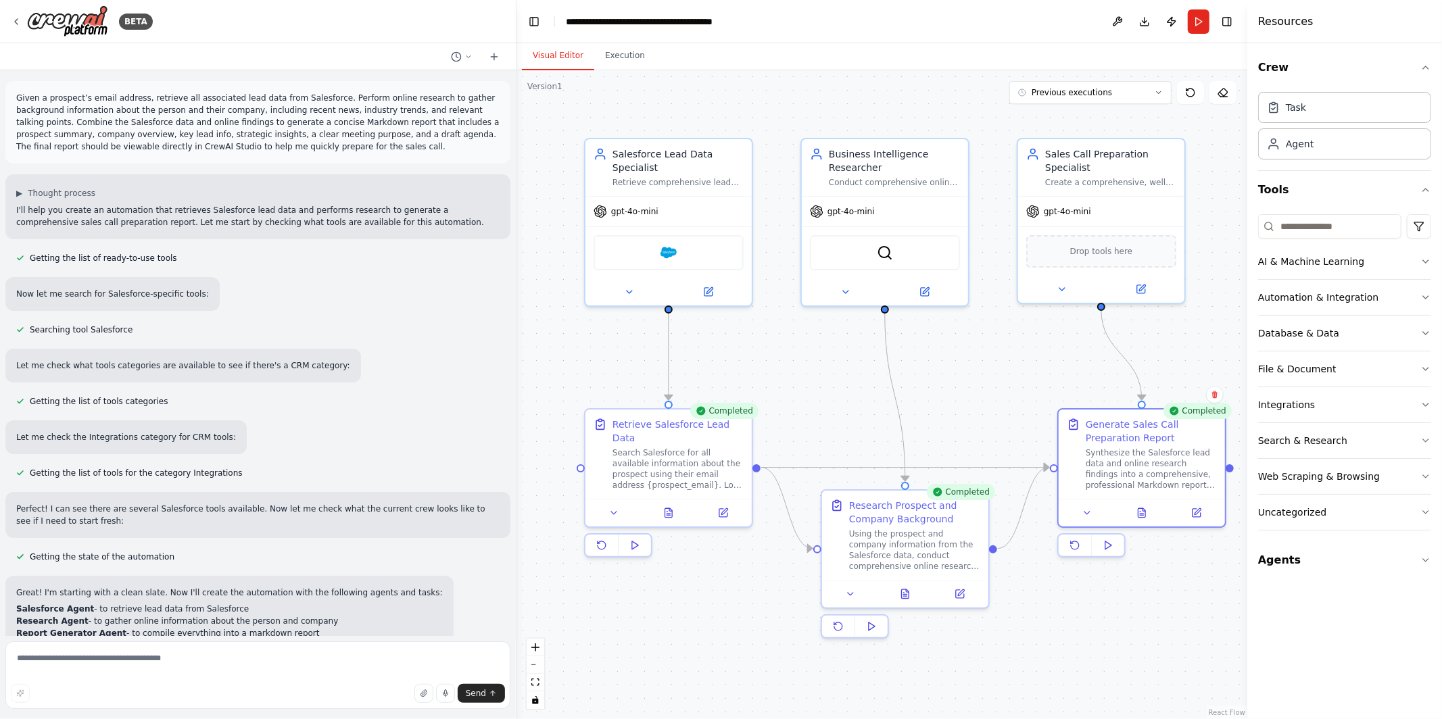
click at [380, 120] on p "Given a prospect’s email address, retrieve all associated lead data from Salesf…" at bounding box center [257, 122] width 483 height 61
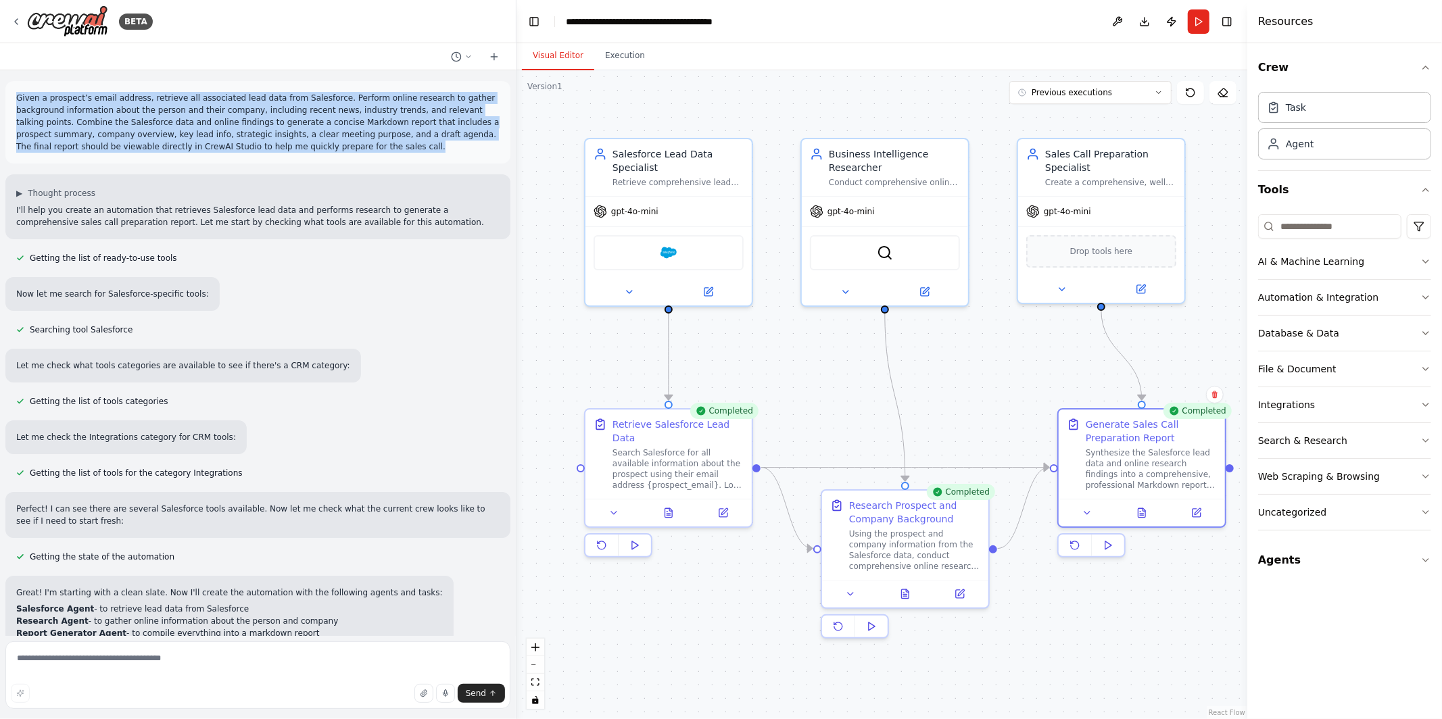
drag, startPoint x: 380, startPoint y: 148, endPoint x: 14, endPoint y: 97, distance: 369.3
click at [14, 97] on div "Given a prospect’s email address, retrieve all associated lead data from Salesf…" at bounding box center [257, 122] width 505 height 82
copy p "Given a prospect’s email address, retrieve all associated lead data from Salesf…"
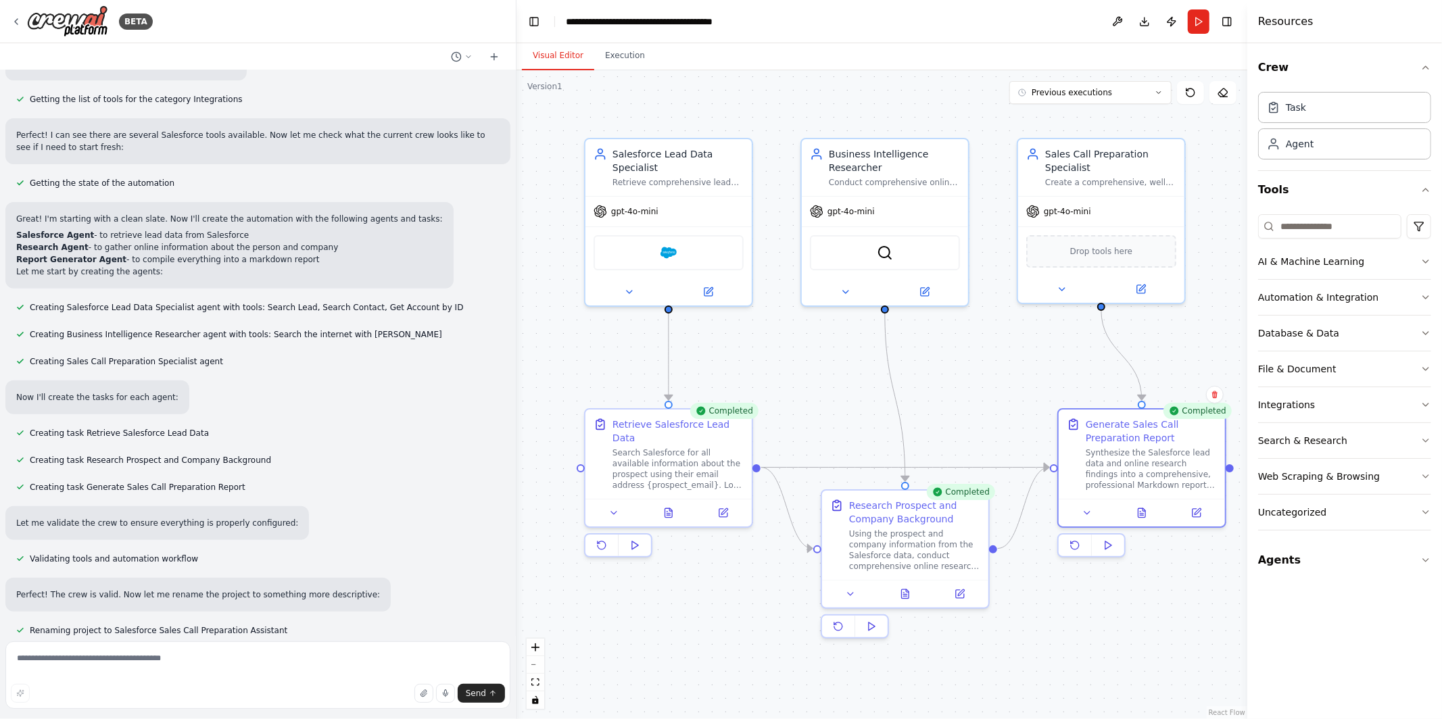
scroll to position [0, 0]
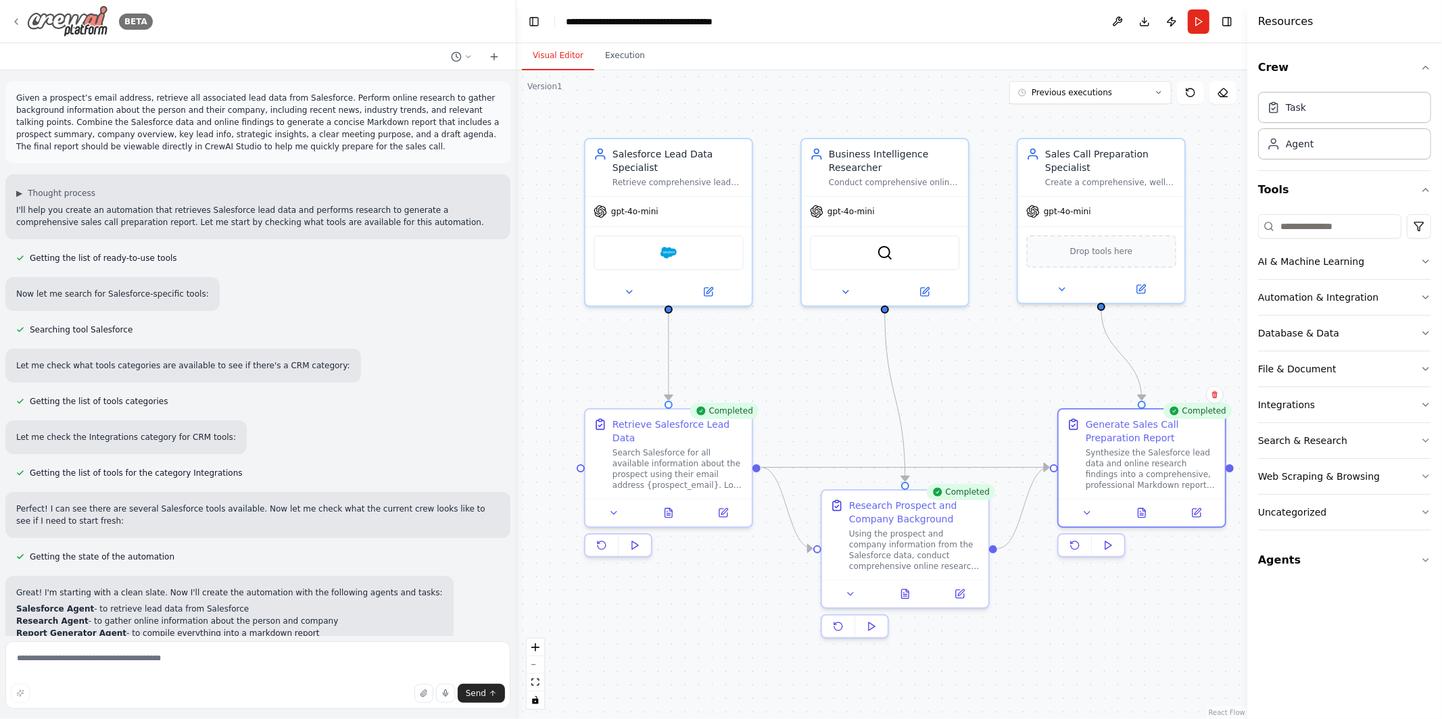
click at [16, 30] on div "BETA" at bounding box center [82, 21] width 142 height 32
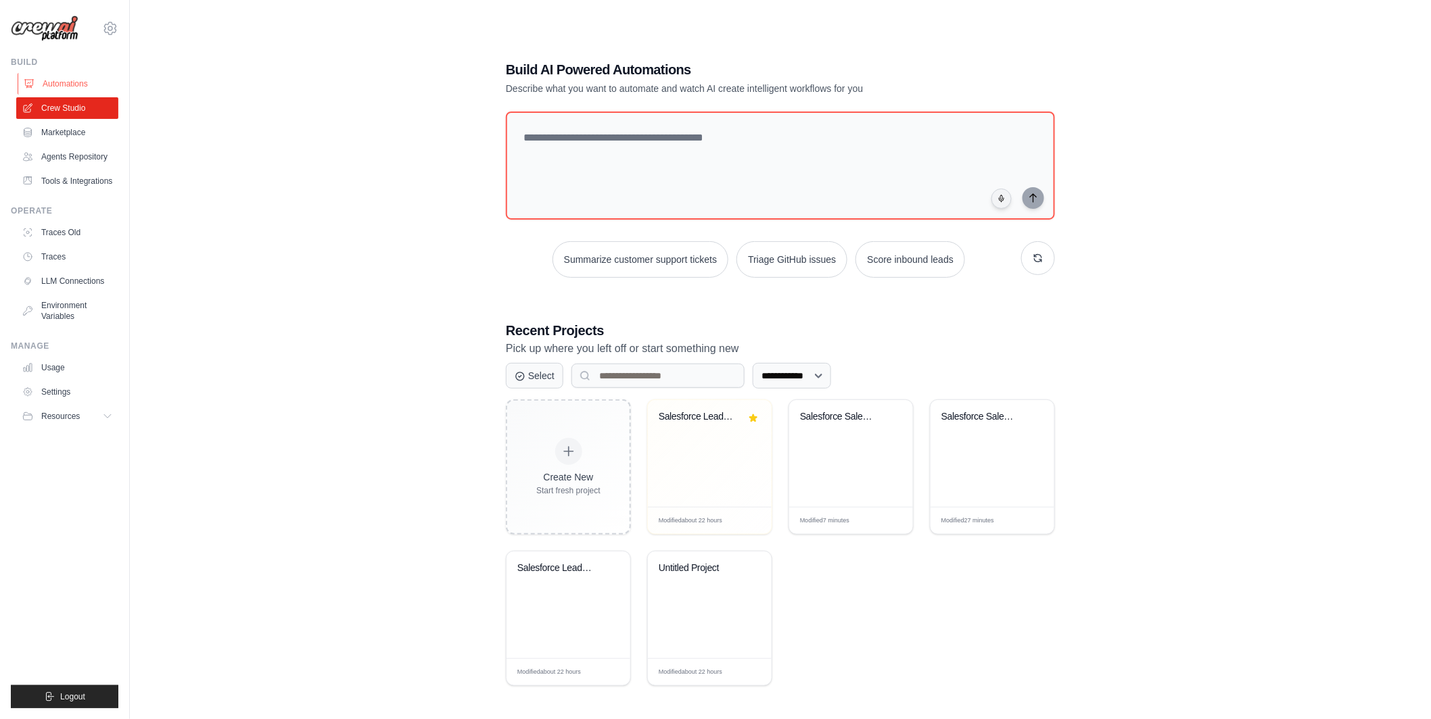
click at [89, 86] on link "Automations" at bounding box center [69, 84] width 102 height 22
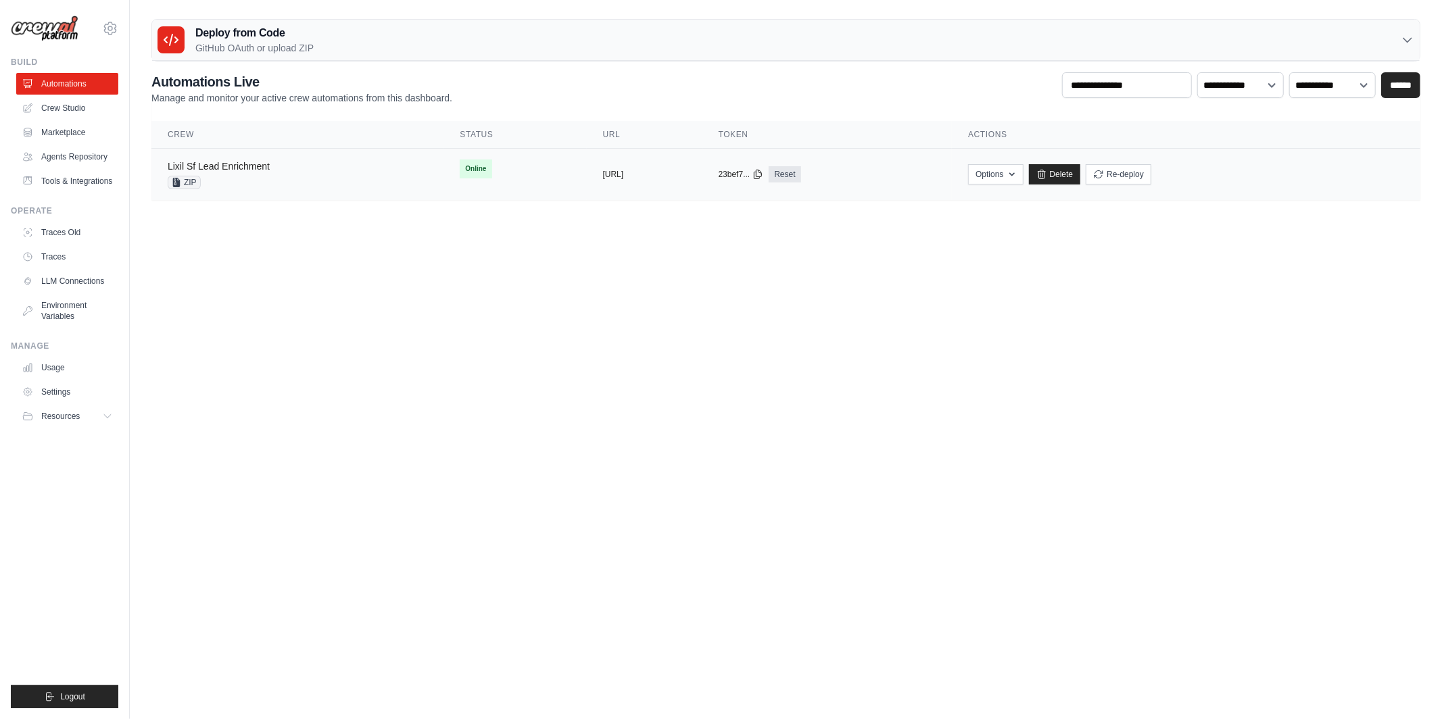
click at [210, 167] on link "Lixil Sf Lead Enrichment" at bounding box center [219, 166] width 102 height 11
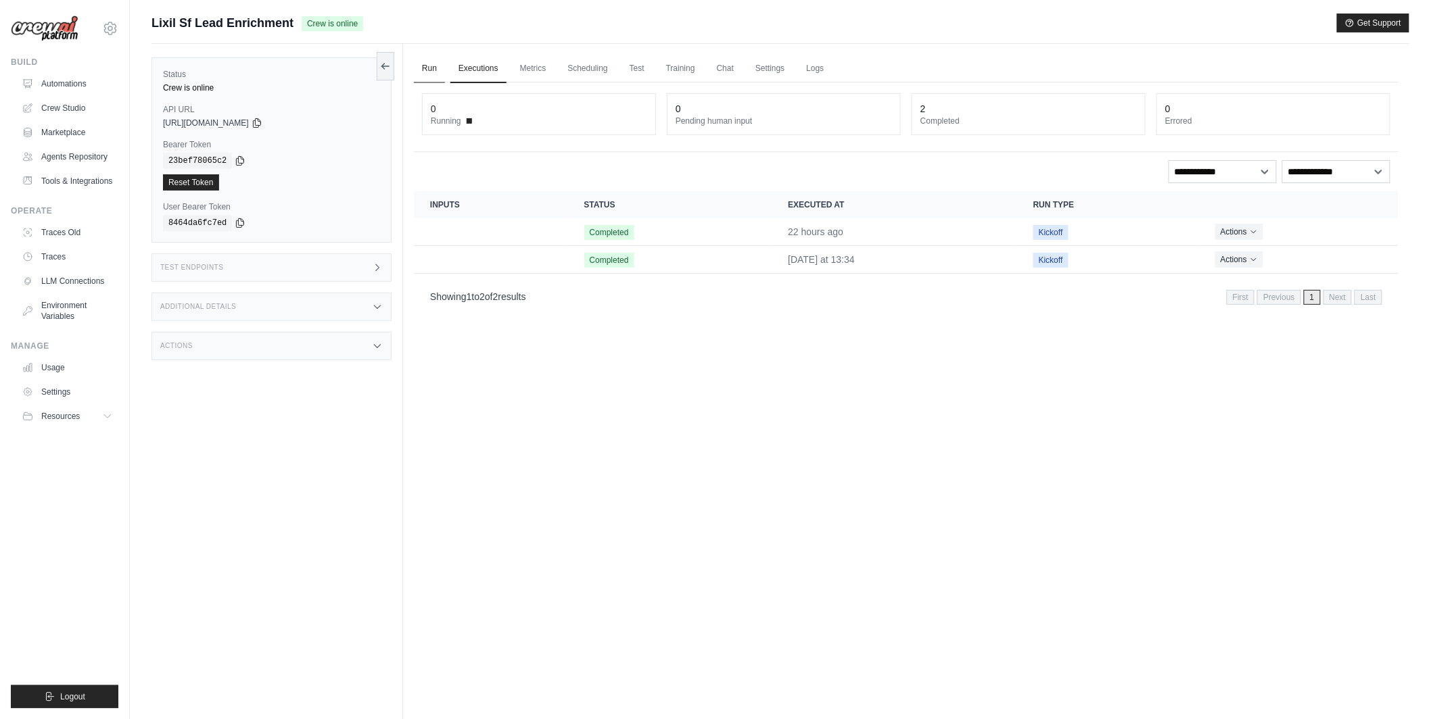
click at [431, 62] on link "Run" at bounding box center [429, 69] width 31 height 28
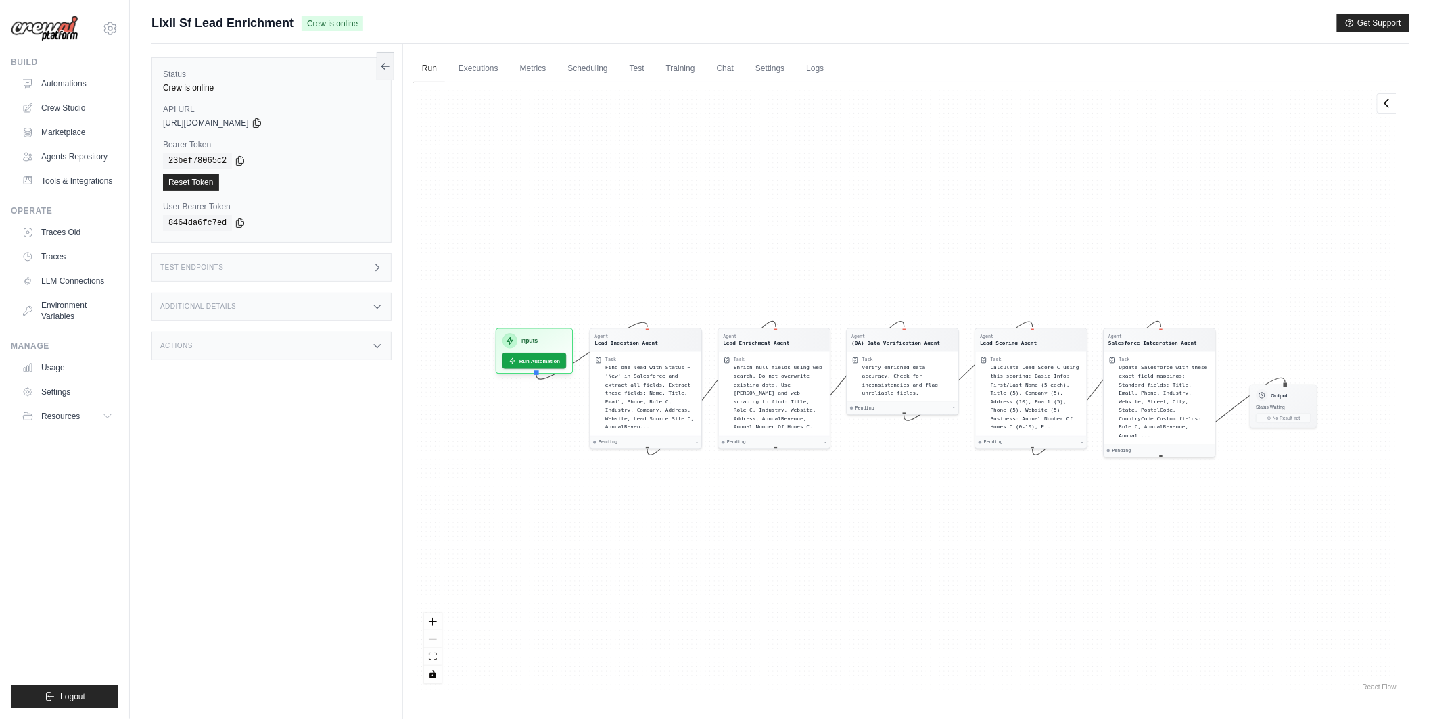
click at [560, 184] on div "Agent Lead Ingestion Agent Task Find one lead with Status = 'New' in Salesforce…" at bounding box center [906, 387] width 985 height 611
click at [492, 72] on link "Executions" at bounding box center [478, 69] width 56 height 28
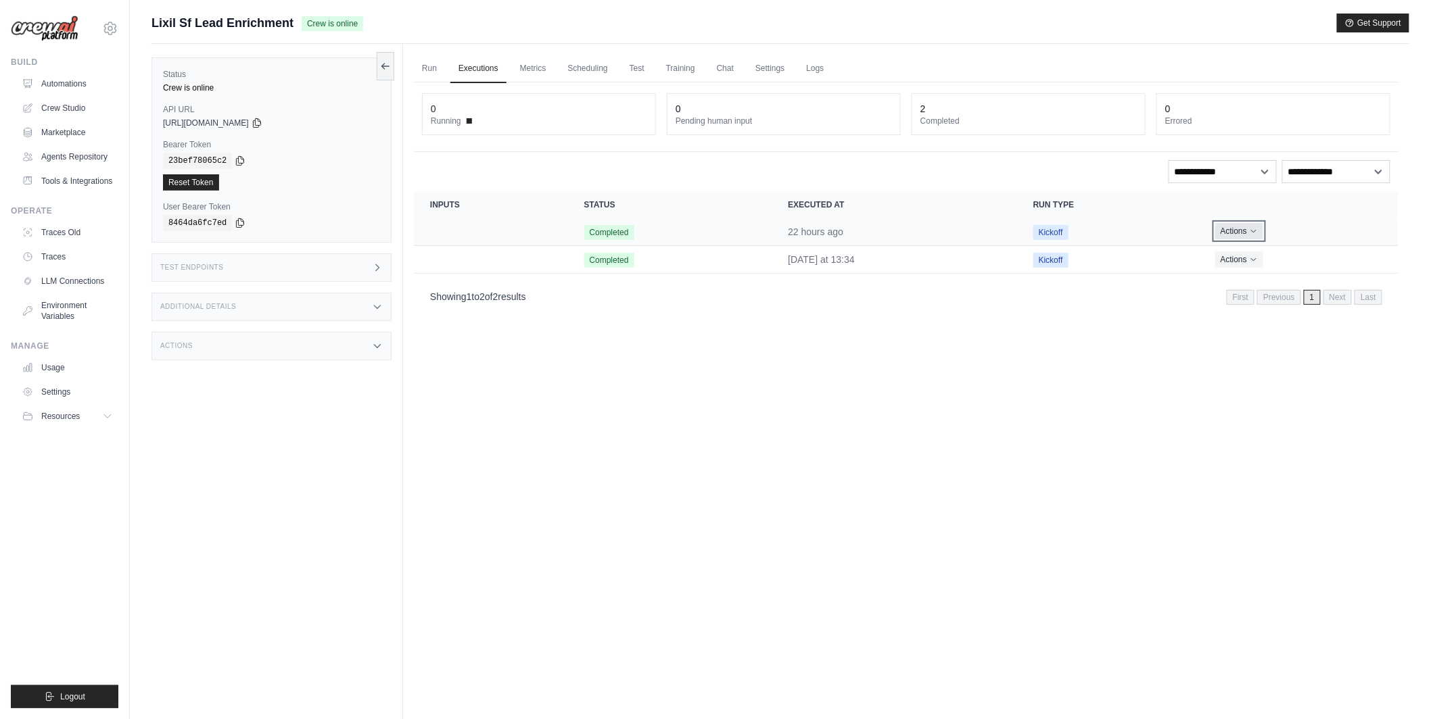
click at [1245, 229] on button "Actions" at bounding box center [1239, 231] width 48 height 16
click at [1348, 250] on link "View Details" at bounding box center [1339, 256] width 87 height 22
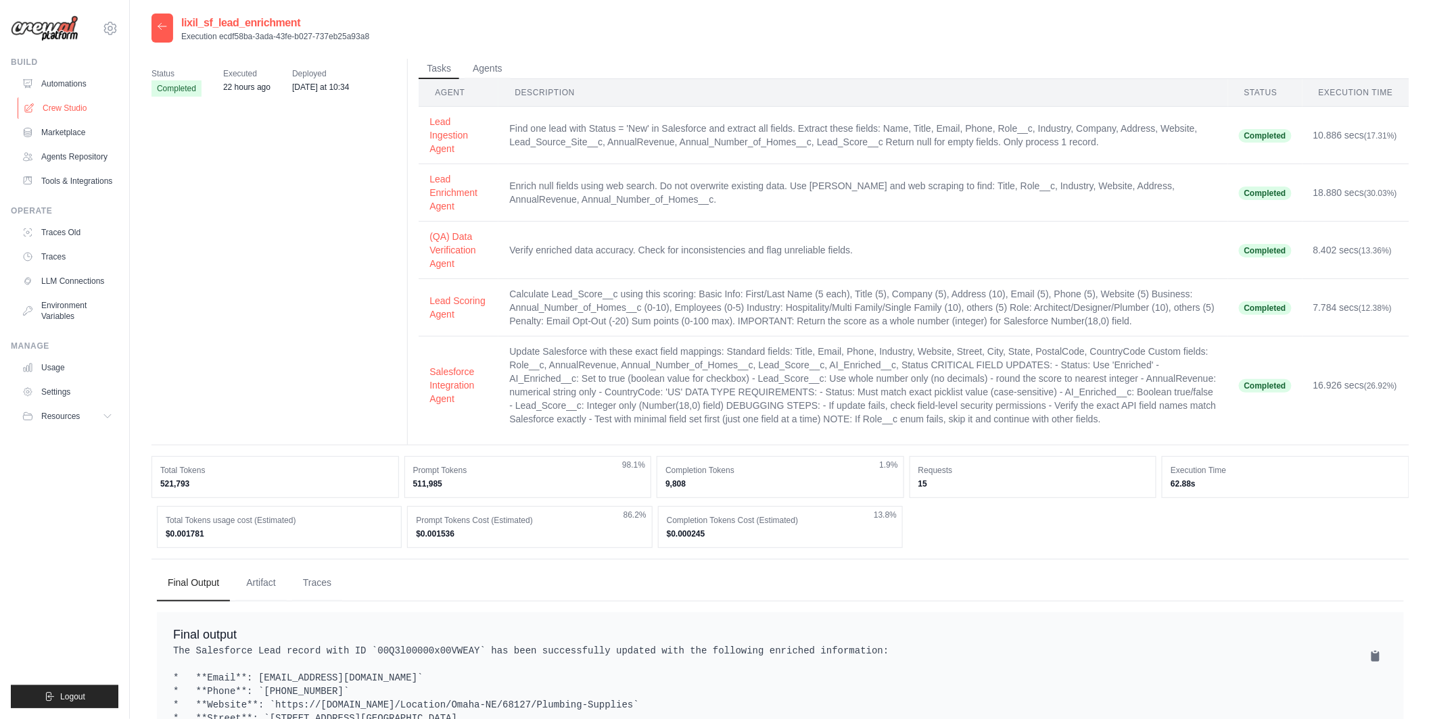
click at [78, 102] on link "Crew Studio" at bounding box center [69, 108] width 102 height 22
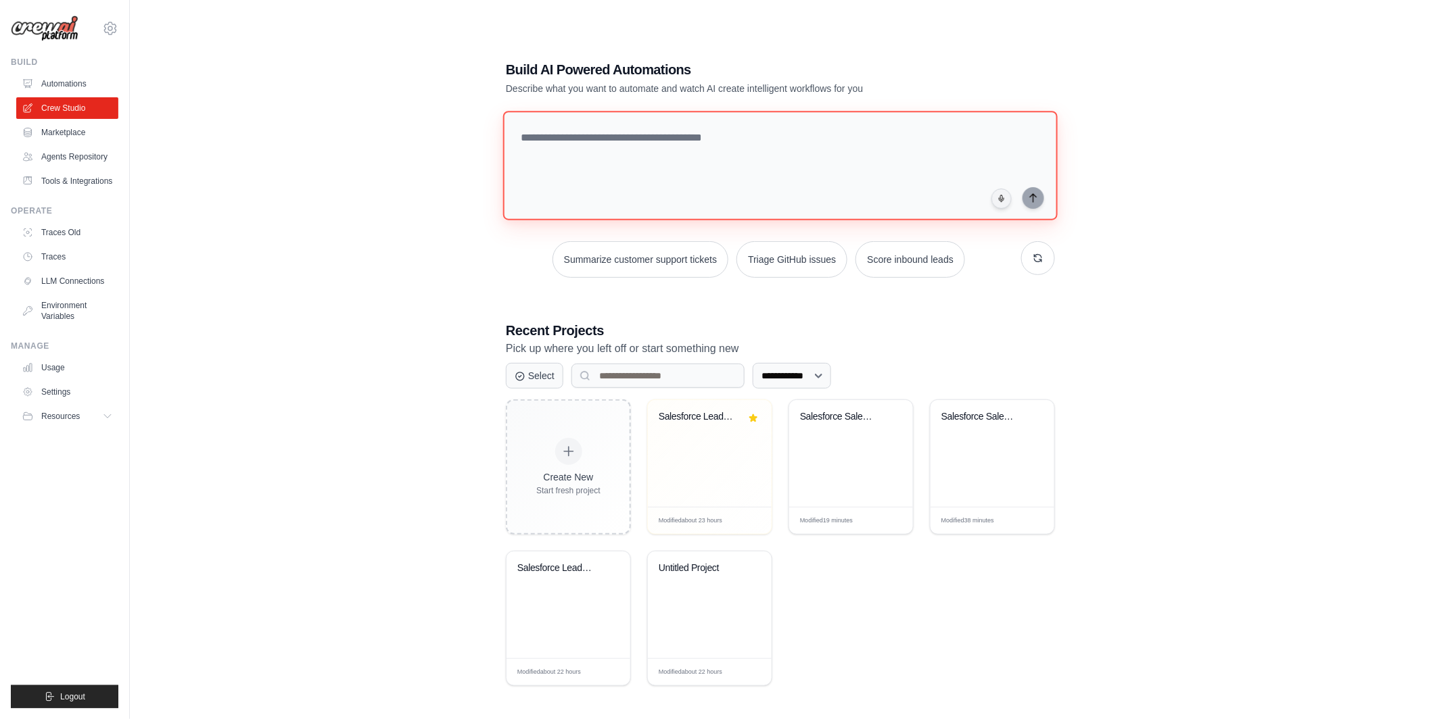
click at [629, 150] on textarea at bounding box center [780, 166] width 554 height 110
click at [853, 435] on div "Salesforce Sales Call Preparation A..." at bounding box center [851, 426] width 102 height 31
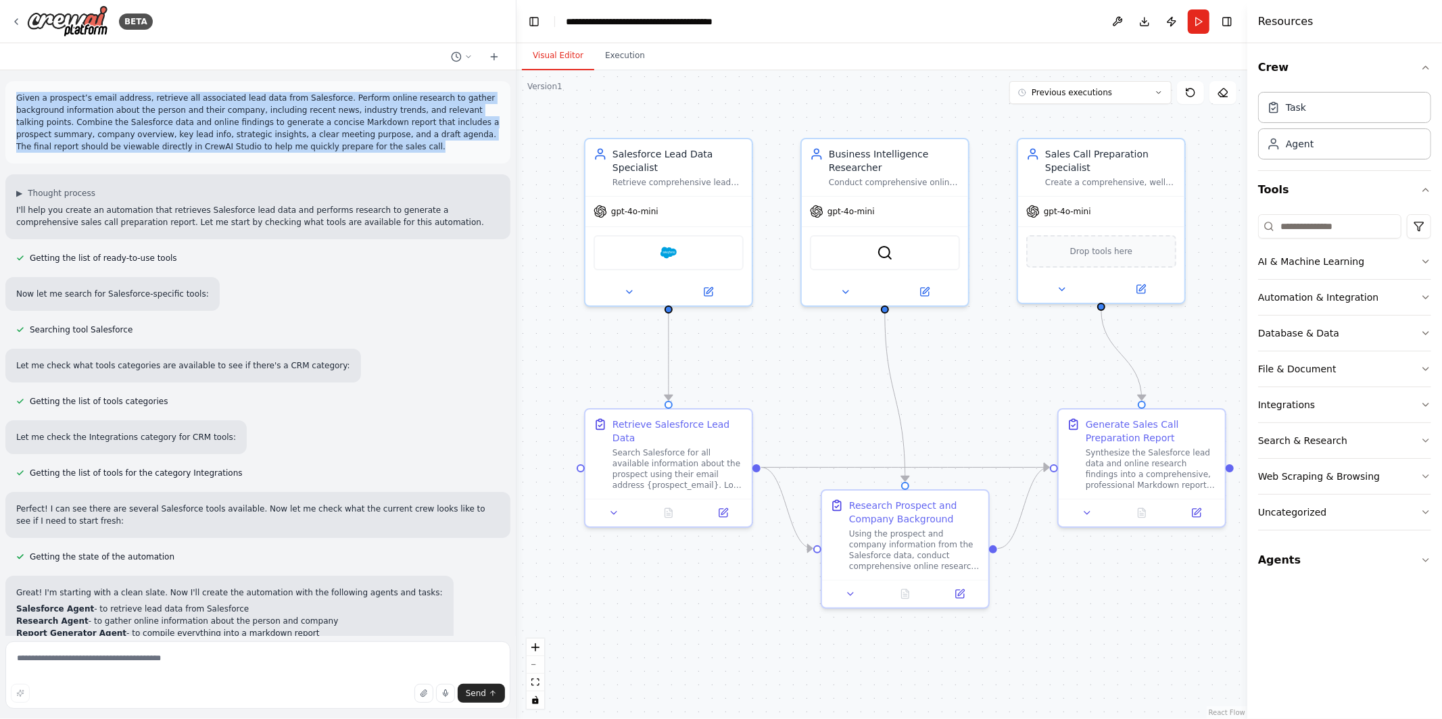
drag, startPoint x: 384, startPoint y: 143, endPoint x: 7, endPoint y: 97, distance: 380.2
click at [7, 97] on div "Given a prospect’s email address, retrieve all associated lead data from Salesf…" at bounding box center [257, 122] width 505 height 82
copy p "Given a prospect’s email address, retrieve all associated lead data from Salesf…"
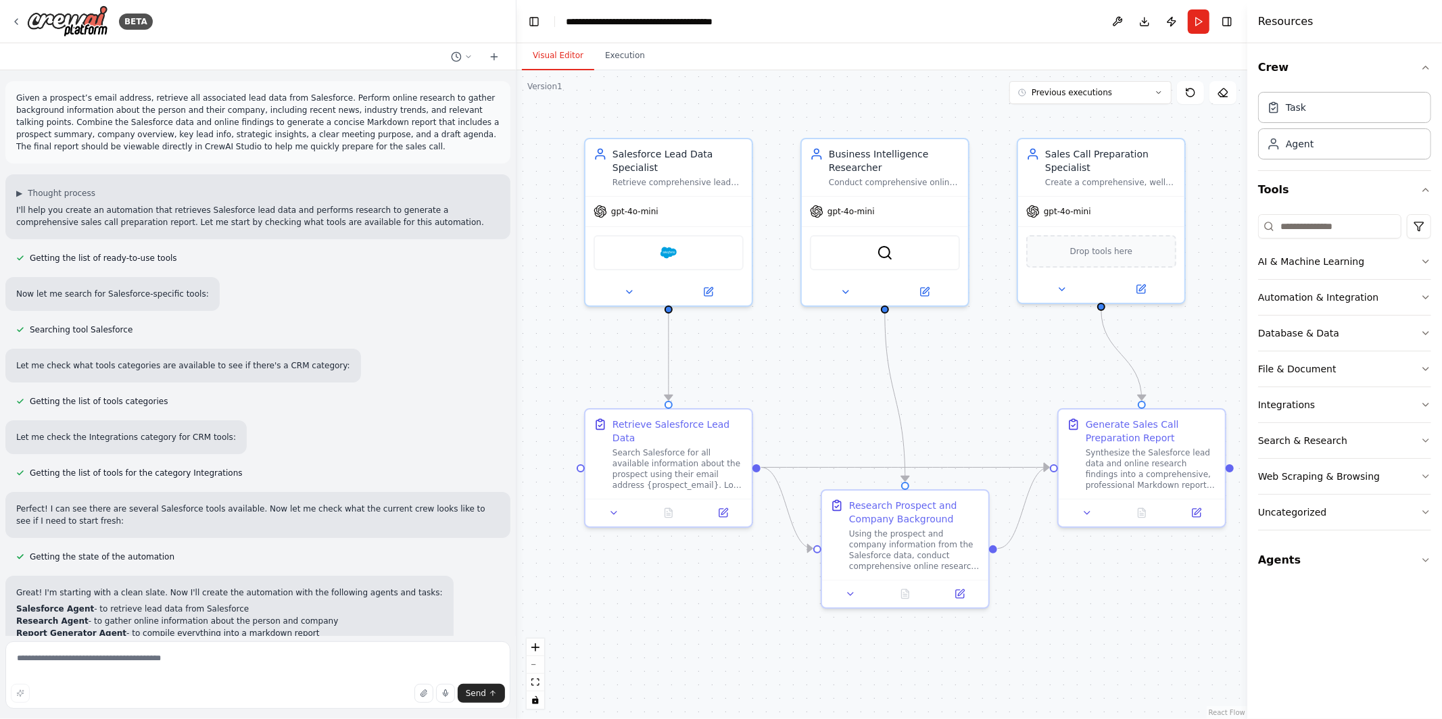
click at [203, 105] on p "Given a prospect’s email address, retrieve all associated lead data from Salesf…" at bounding box center [257, 122] width 483 height 61
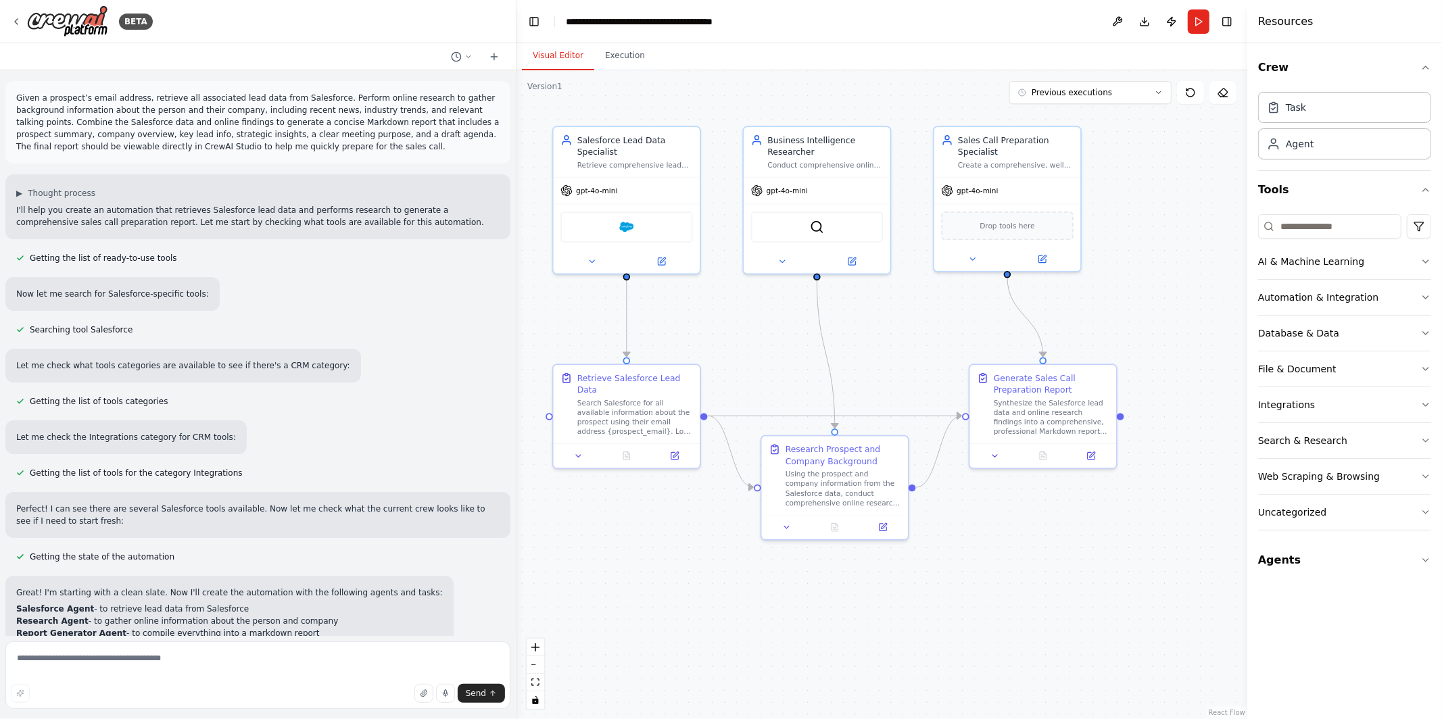
drag, startPoint x: 857, startPoint y: 430, endPoint x: 799, endPoint y: 380, distance: 76.7
click at [799, 380] on div ".deletable-edge-delete-btn { width: 20px; height: 20px; border: 0px solid #ffff…" at bounding box center [882, 394] width 731 height 649
click at [1291, 573] on button "Agents" at bounding box center [1344, 561] width 173 height 38
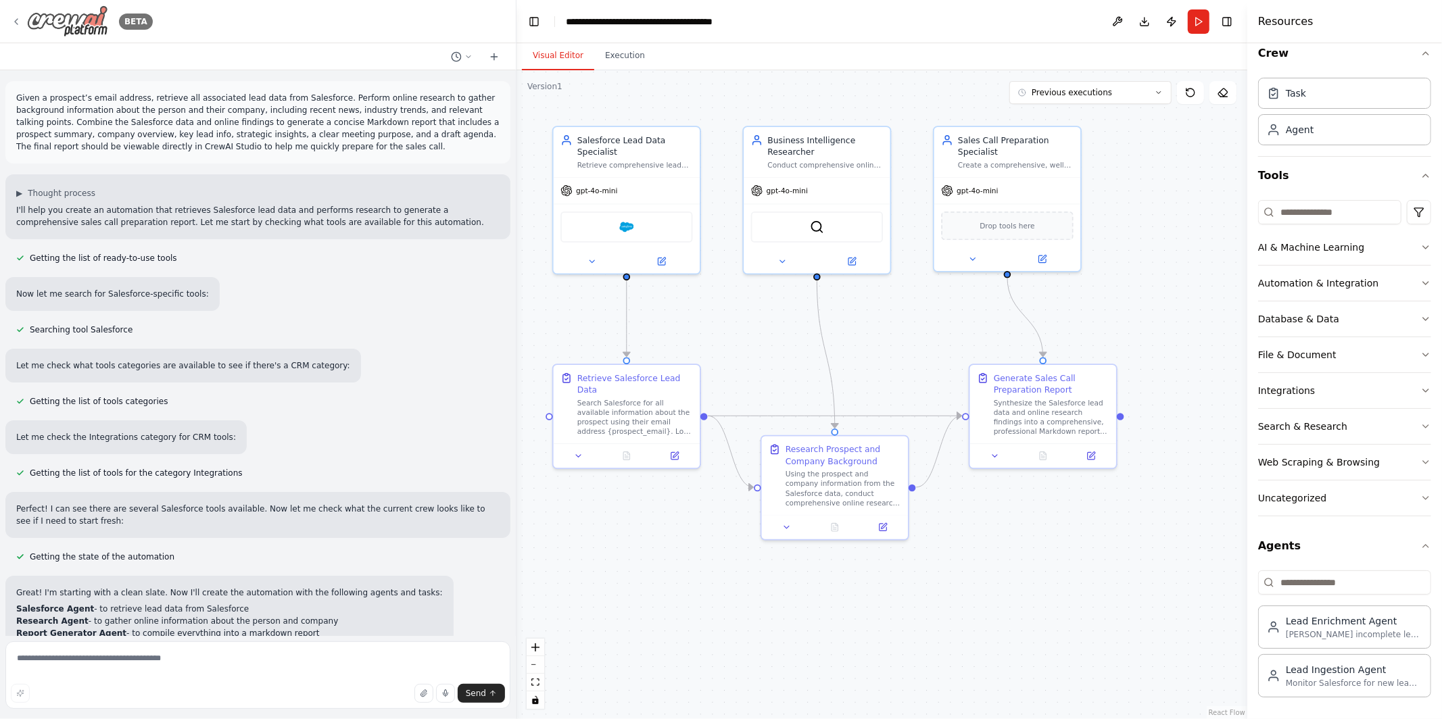
click at [14, 18] on icon at bounding box center [16, 21] width 11 height 11
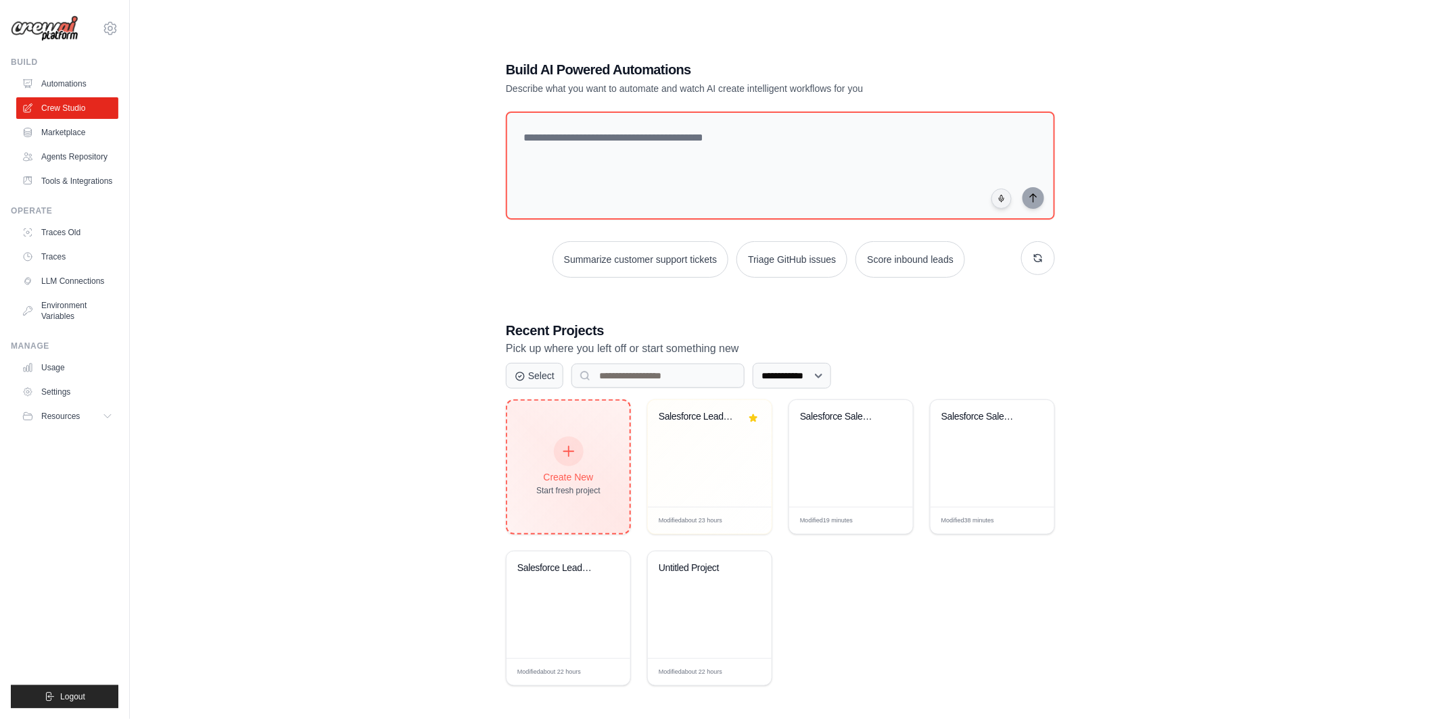
click at [569, 467] on div "Create New Start fresh project" at bounding box center [568, 467] width 64 height 58
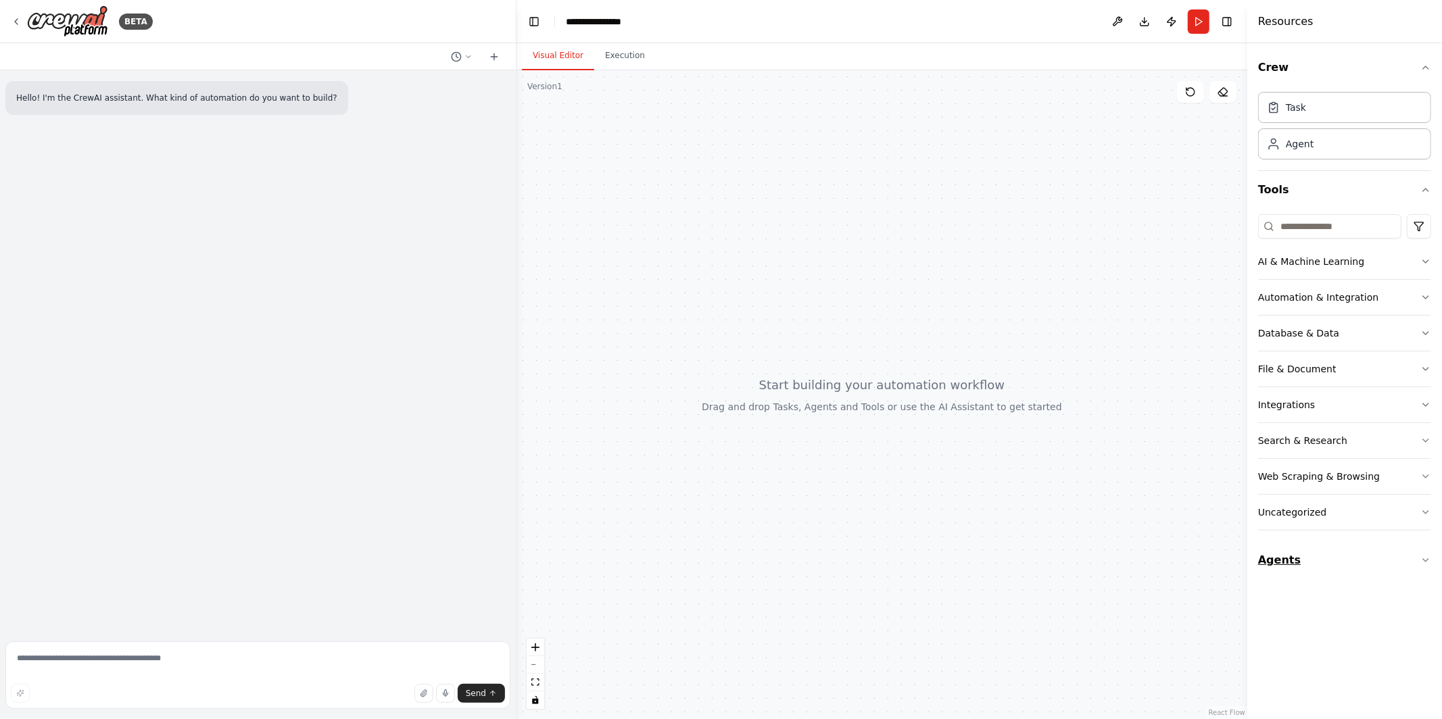
click at [1341, 554] on button "Agents" at bounding box center [1344, 561] width 173 height 38
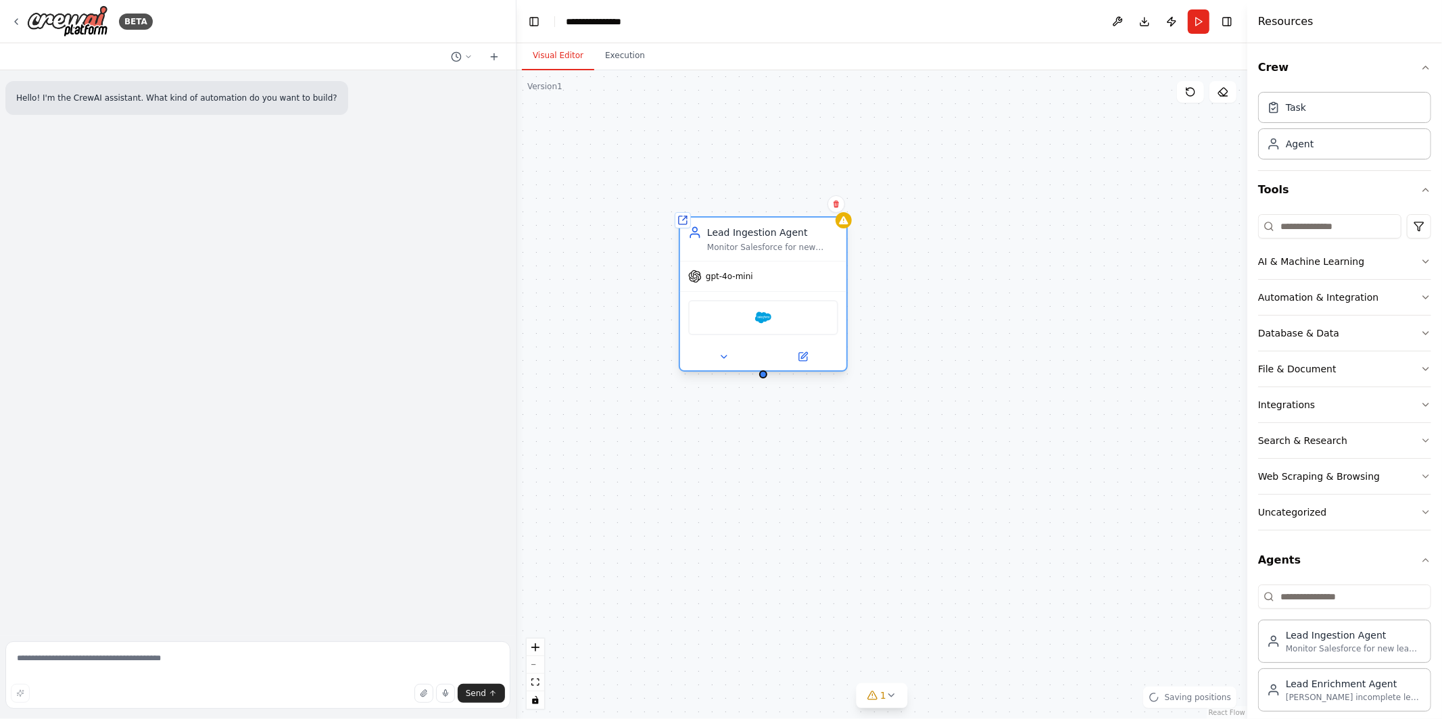
drag, startPoint x: 895, startPoint y: 283, endPoint x: 801, endPoint y: 239, distance: 104.1
click at [801, 239] on div "Lead Ingestion Agent Monitor Salesforce for new leads with status 'New' and ret…" at bounding box center [772, 239] width 131 height 27
click at [18, 22] on icon at bounding box center [16, 21] width 11 height 11
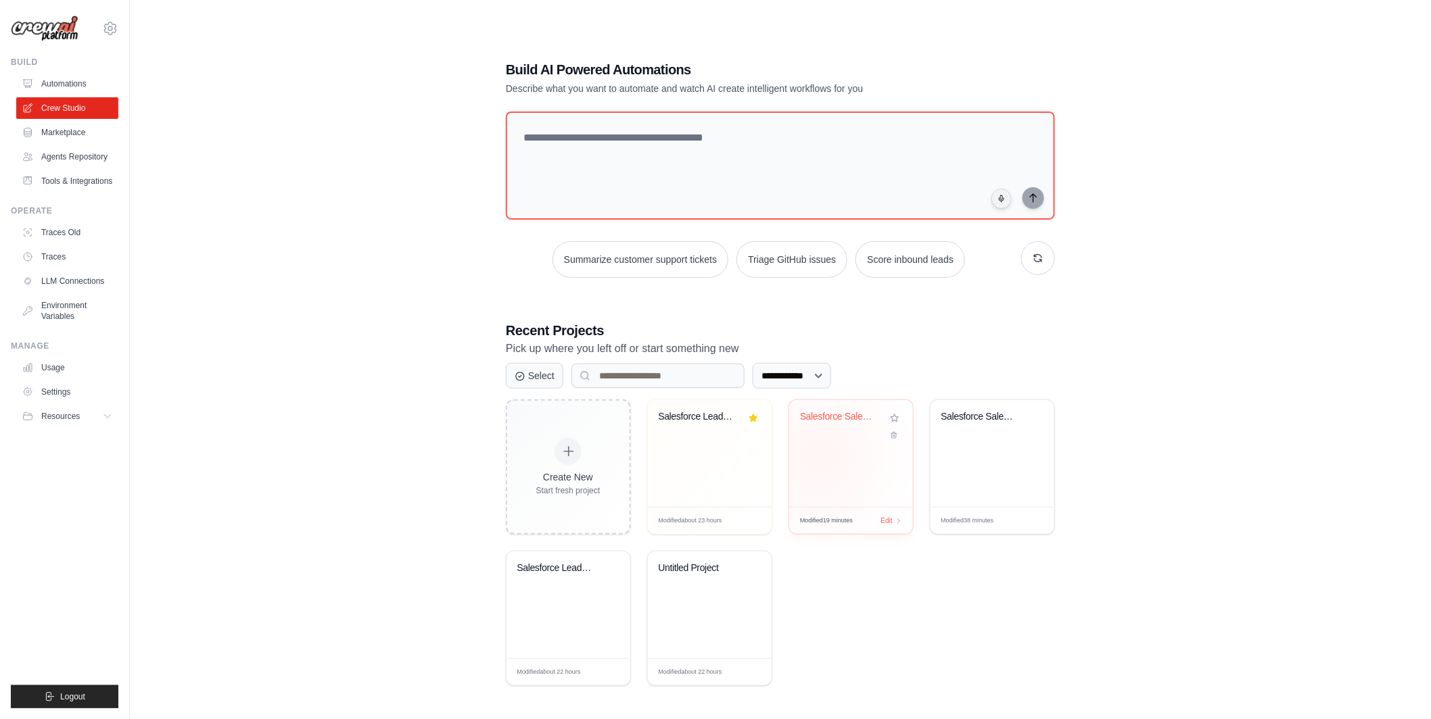
click at [820, 457] on div "Salesforce Sales Call Preparation A..." at bounding box center [851, 453] width 124 height 107
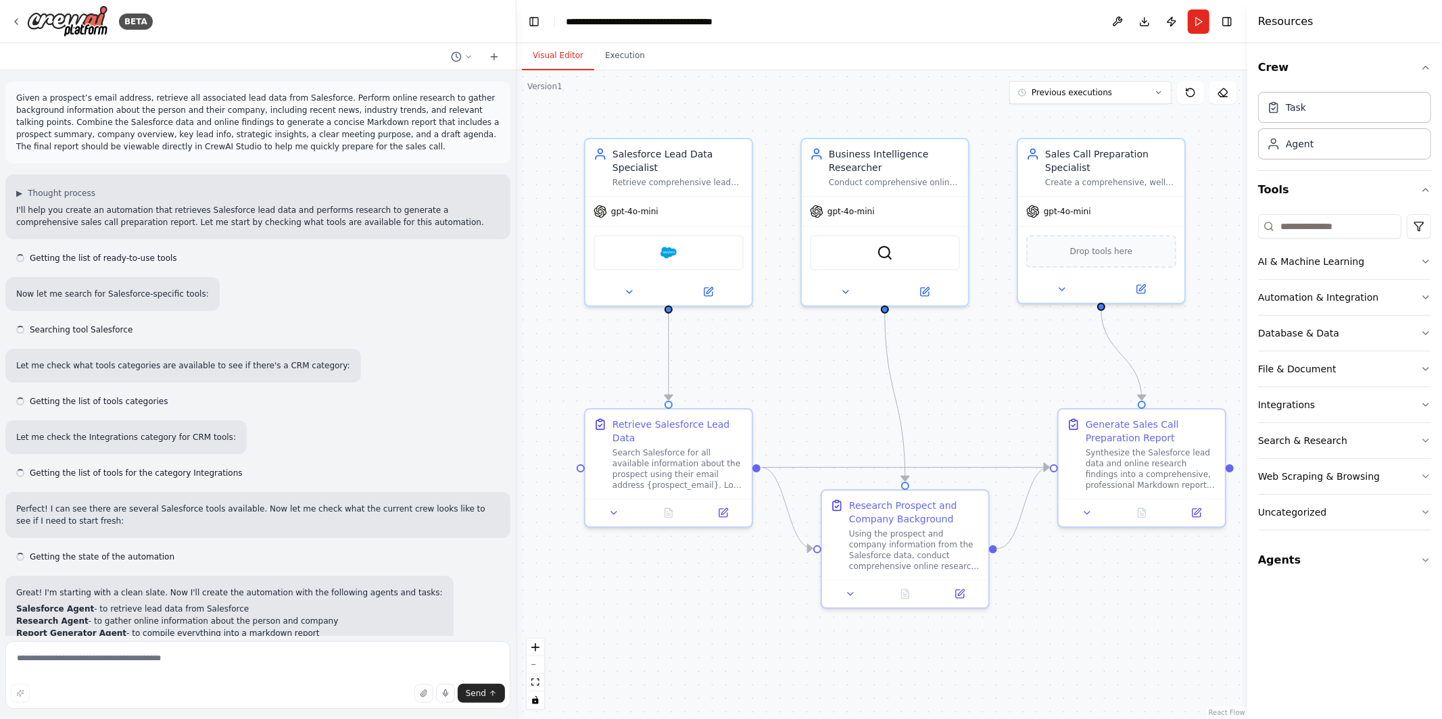
scroll to position [856, 0]
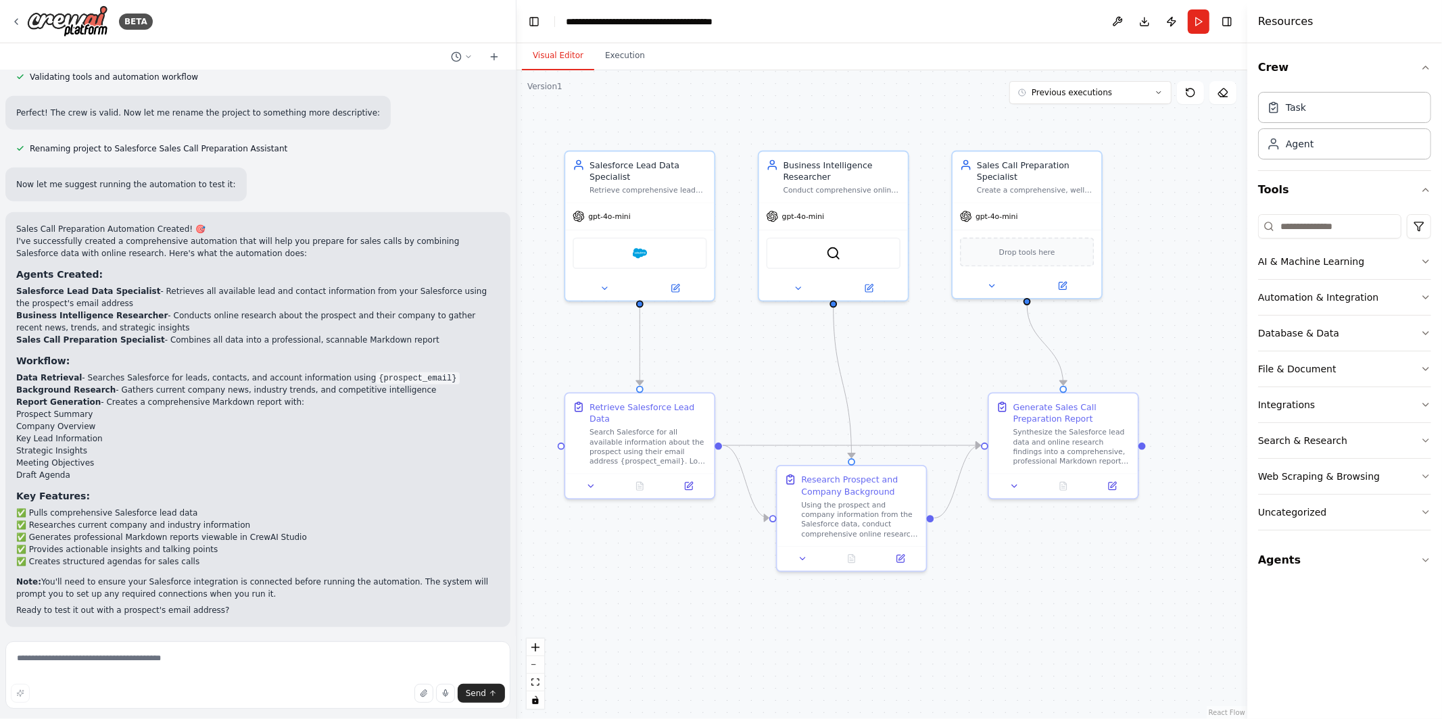
drag, startPoint x: 816, startPoint y: 369, endPoint x: 753, endPoint y: 347, distance: 67.4
click at [753, 347] on div ".deletable-edge-delete-btn { width: 20px; height: 20px; border: 0px solid #ffff…" at bounding box center [882, 394] width 731 height 649
click at [1209, 20] on button "Run" at bounding box center [1199, 21] width 22 height 24
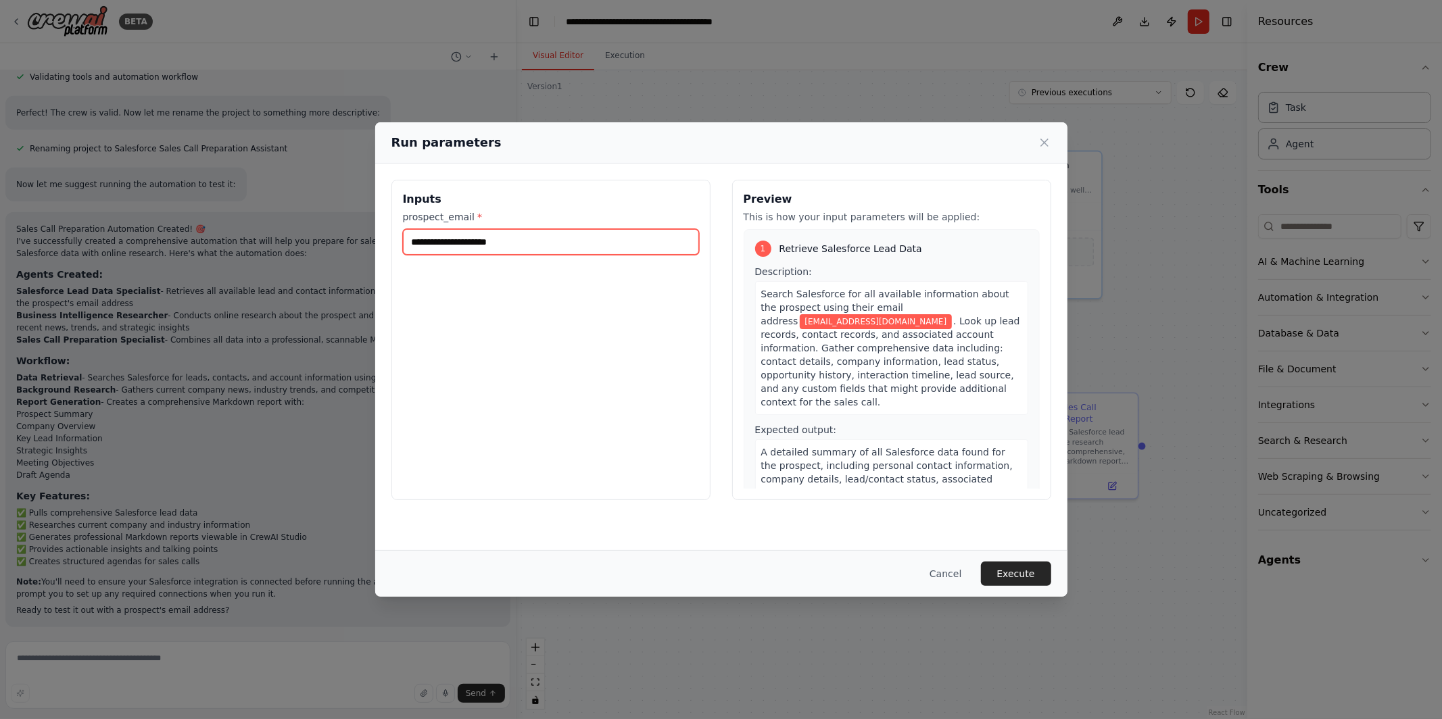
click at [525, 243] on input "**********" at bounding box center [551, 242] width 296 height 26
drag, startPoint x: 417, startPoint y: 239, endPoint x: 652, endPoint y: 241, distance: 234.7
click at [652, 241] on input "**********" at bounding box center [551, 242] width 296 height 26
click at [1023, 573] on button "Execute" at bounding box center [1016, 574] width 70 height 24
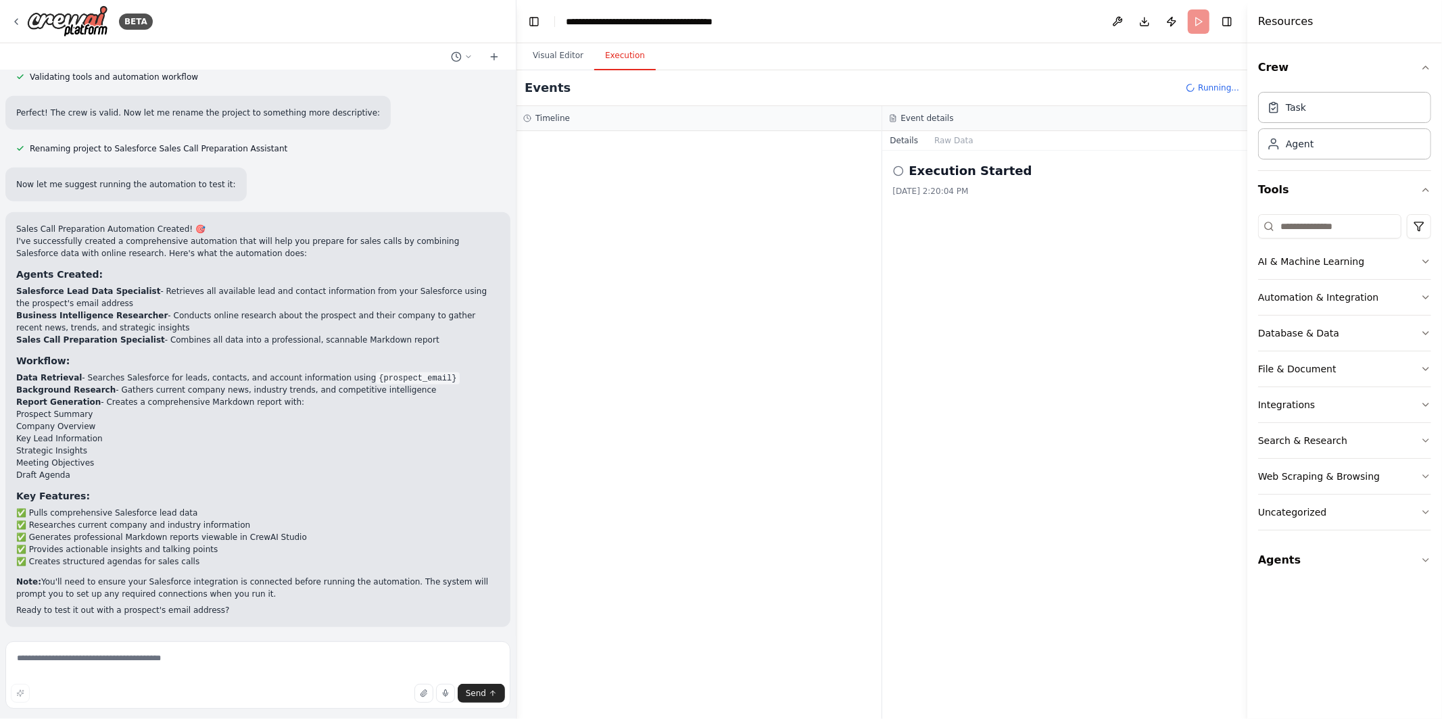
scroll to position [0, 0]
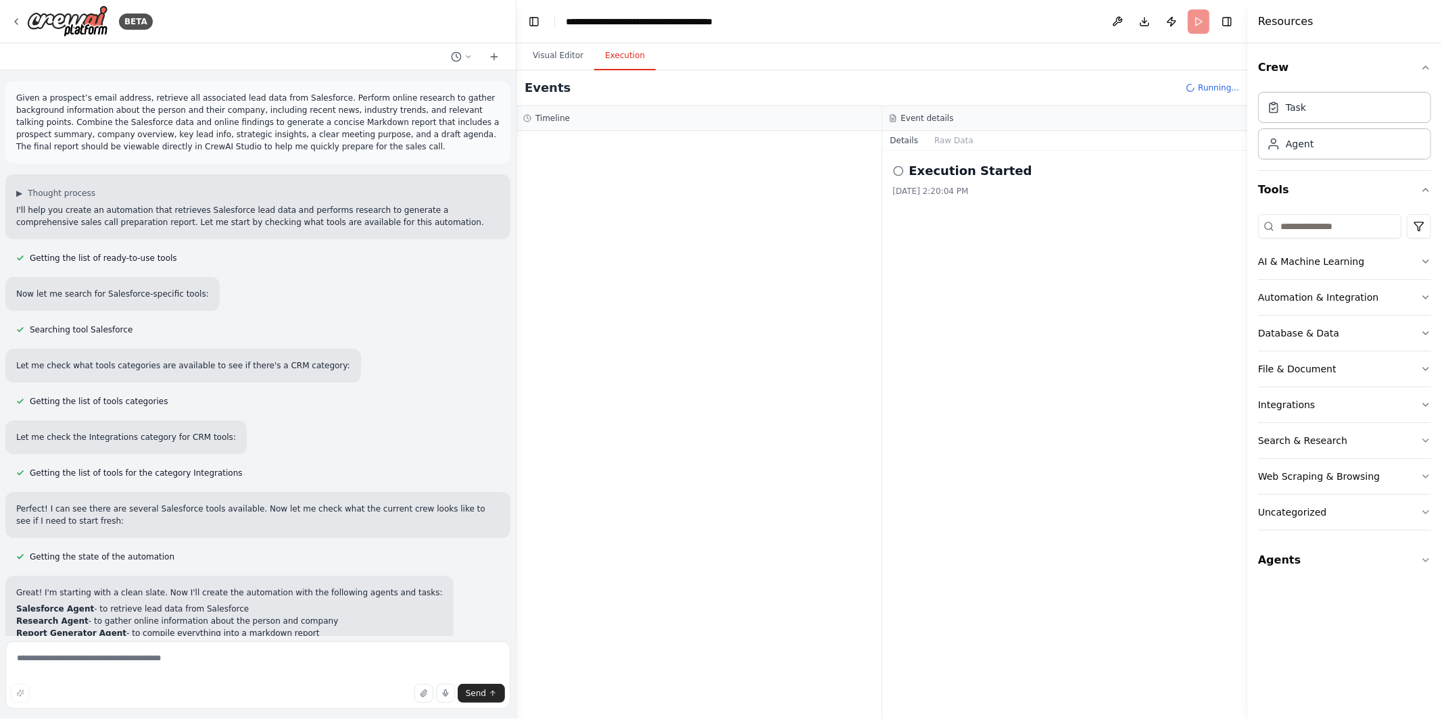
drag, startPoint x: 220, startPoint y: 145, endPoint x: 369, endPoint y: 141, distance: 149.5
click at [370, 141] on p "Given a prospect’s email address, retrieve all associated lead data from Salesf…" at bounding box center [257, 122] width 483 height 61
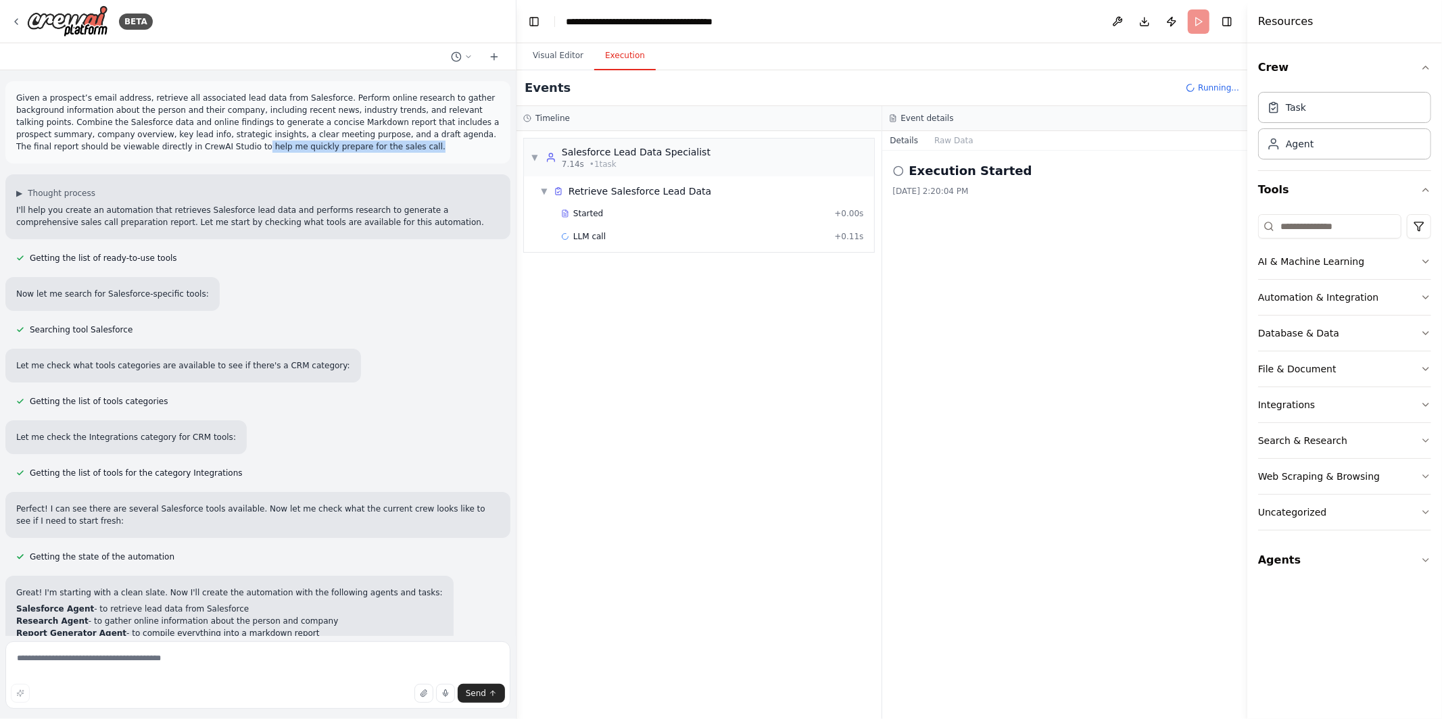
drag, startPoint x: 365, startPoint y: 148, endPoint x: 197, endPoint y: 148, distance: 168.4
click at [197, 148] on p "Given a prospect’s email address, retrieve all associated lead data from Salesf…" at bounding box center [257, 122] width 483 height 61
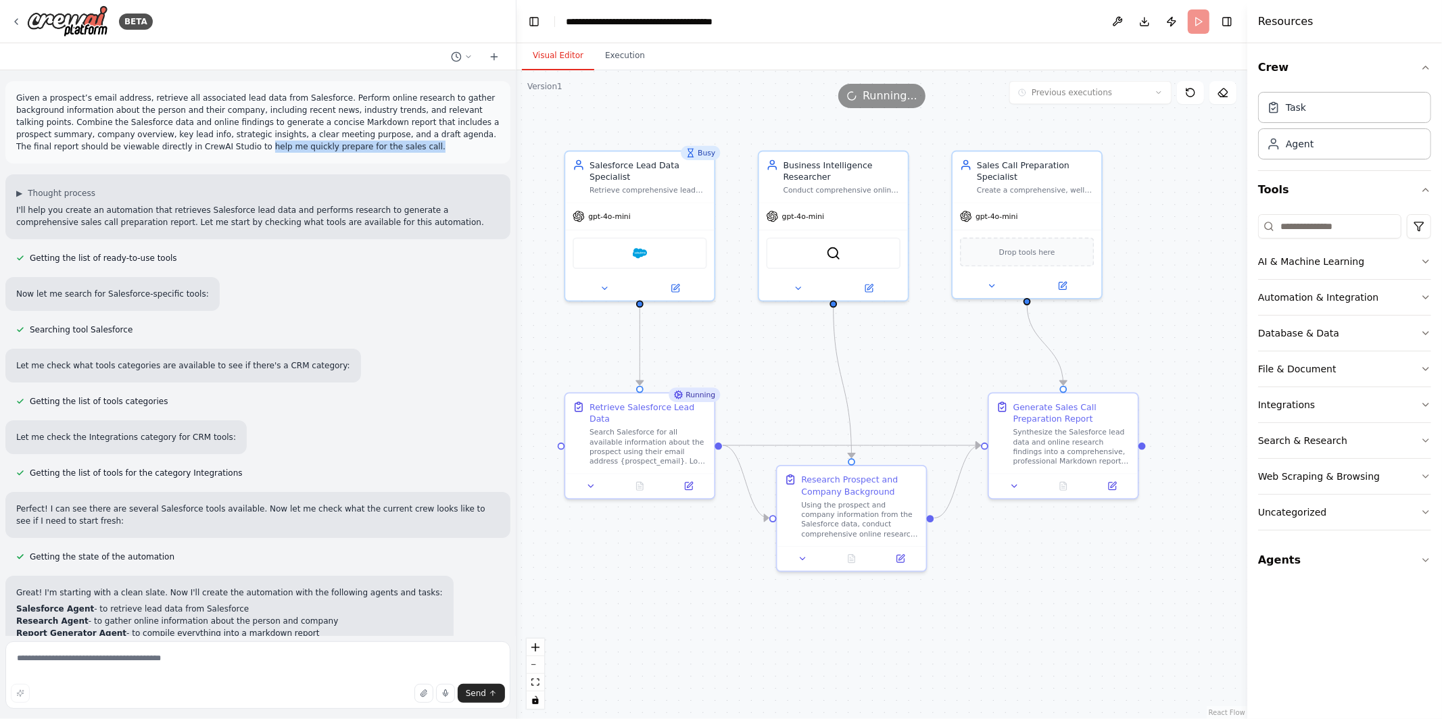
click at [542, 62] on button "Visual Editor" at bounding box center [558, 56] width 72 height 28
click at [738, 327] on div ".deletable-edge-delete-btn { width: 20px; height: 20px; border: 0px solid #ffff…" at bounding box center [882, 394] width 731 height 649
click at [413, 135] on p "Given a prospect’s email address, retrieve all associated lead data from Salesf…" at bounding box center [257, 122] width 483 height 61
click at [315, 141] on p "Given a prospect’s email address, retrieve all associated lead data from Salesf…" at bounding box center [257, 122] width 483 height 61
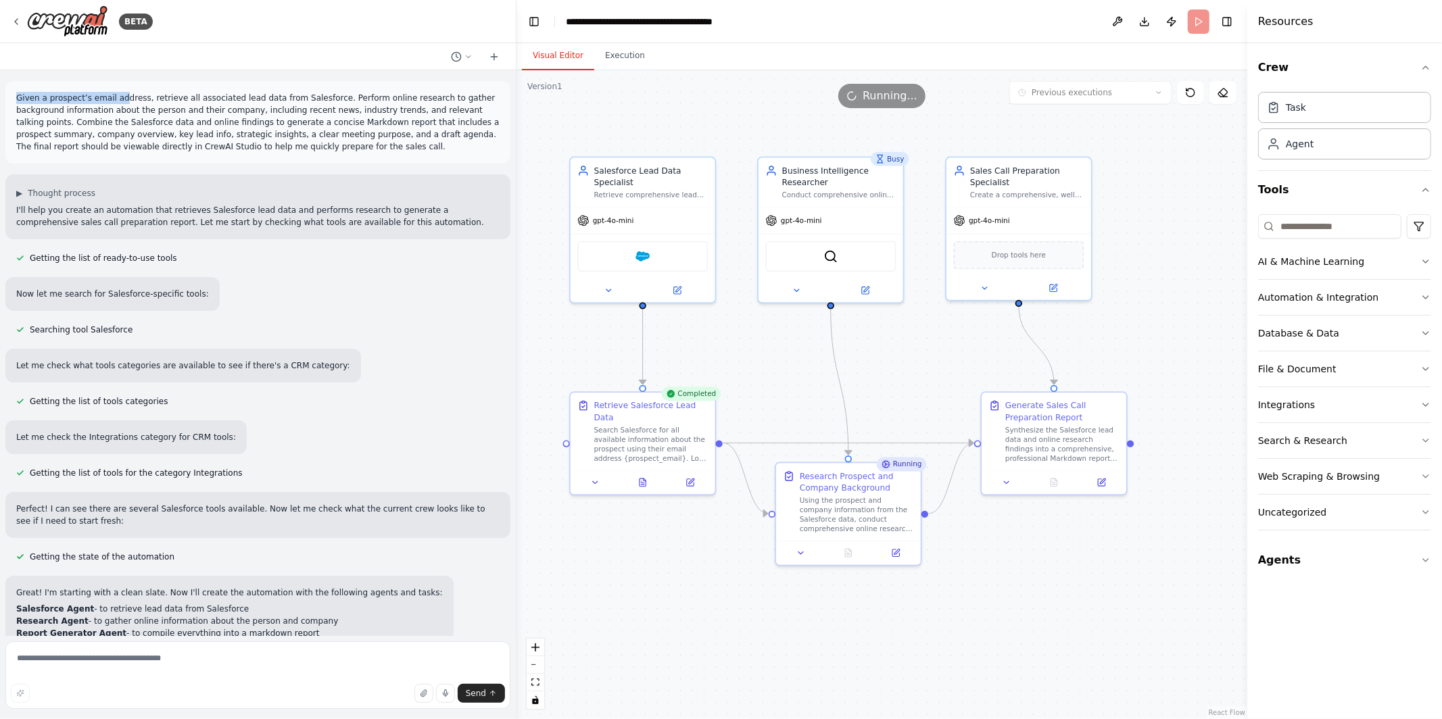
drag, startPoint x: 14, startPoint y: 95, endPoint x: 121, endPoint y: 96, distance: 107.5
click at [121, 96] on div "Given a prospect’s email address, retrieve all associated lead data from Salesf…" at bounding box center [257, 122] width 505 height 82
click at [172, 115] on p "Given a prospect’s email address, retrieve all associated lead data from Salesf…" at bounding box center [257, 122] width 483 height 61
drag, startPoint x: 17, startPoint y: 98, endPoint x: 287, endPoint y: 108, distance: 270.0
click at [287, 108] on p "Given a prospect’s email address, retrieve all associated lead data from Salesf…" at bounding box center [257, 122] width 483 height 61
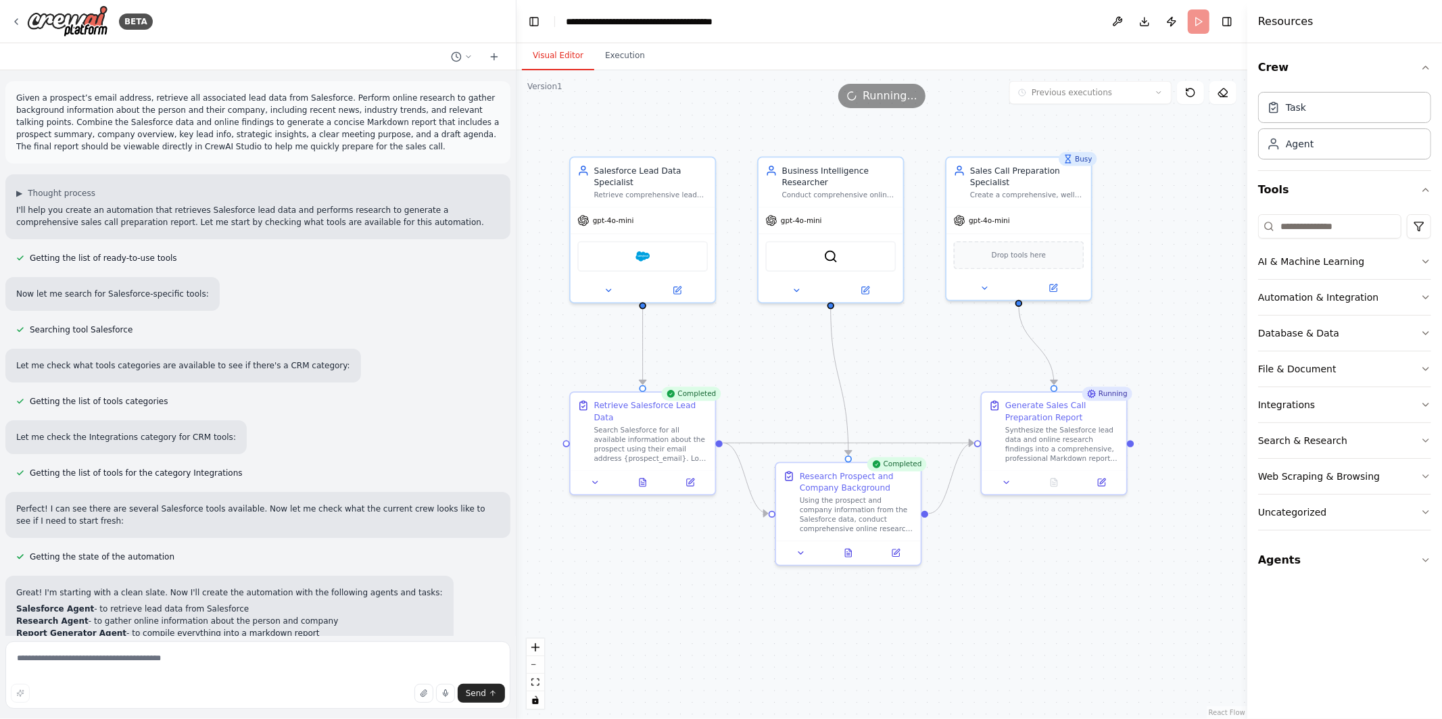
click at [346, 149] on p "Given a prospect’s email address, retrieve all associated lead data from Salesf…" at bounding box center [257, 122] width 483 height 61
click at [336, 112] on p "Given a prospect’s email address, retrieve all associated lead data from Salesf…" at bounding box center [257, 122] width 483 height 61
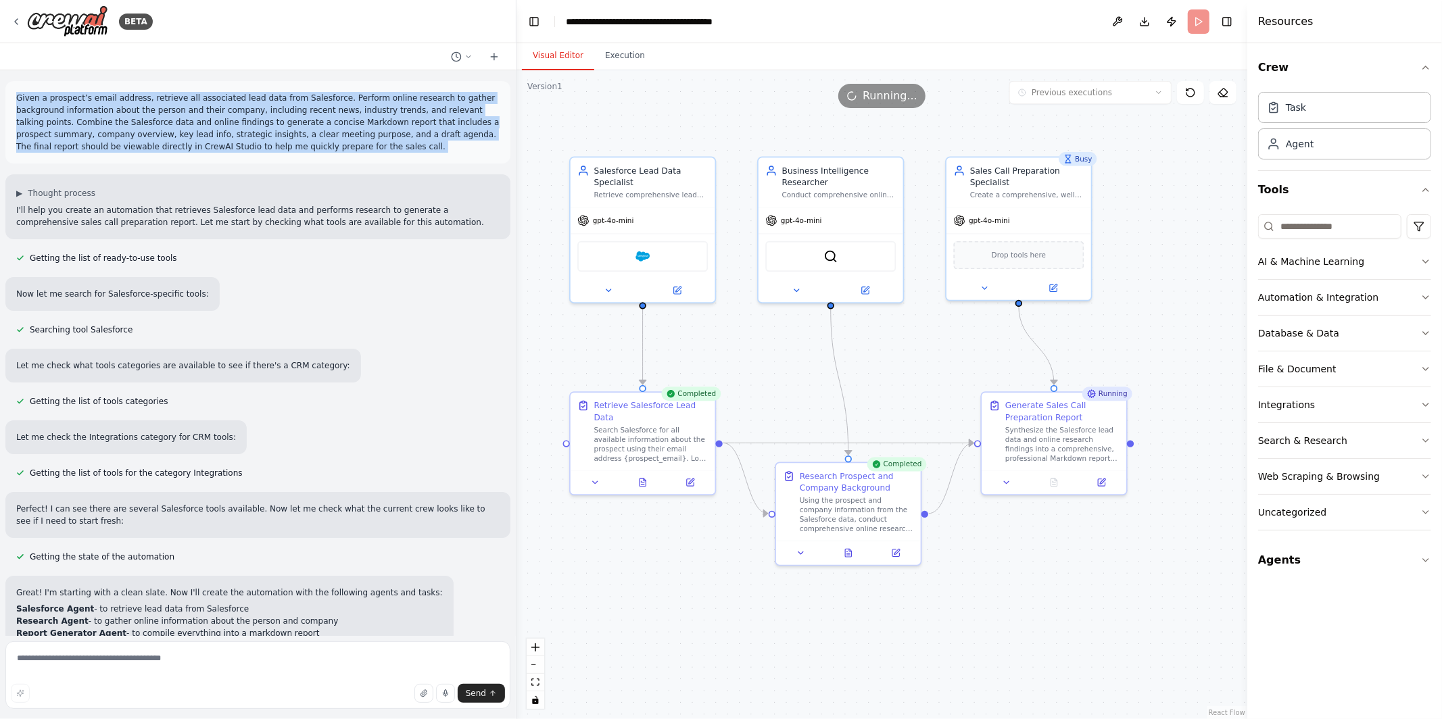
click at [336, 112] on p "Given a prospect’s email address, retrieve all associated lead data from Salesf…" at bounding box center [257, 122] width 483 height 61
click at [676, 287] on icon at bounding box center [676, 288] width 7 height 7
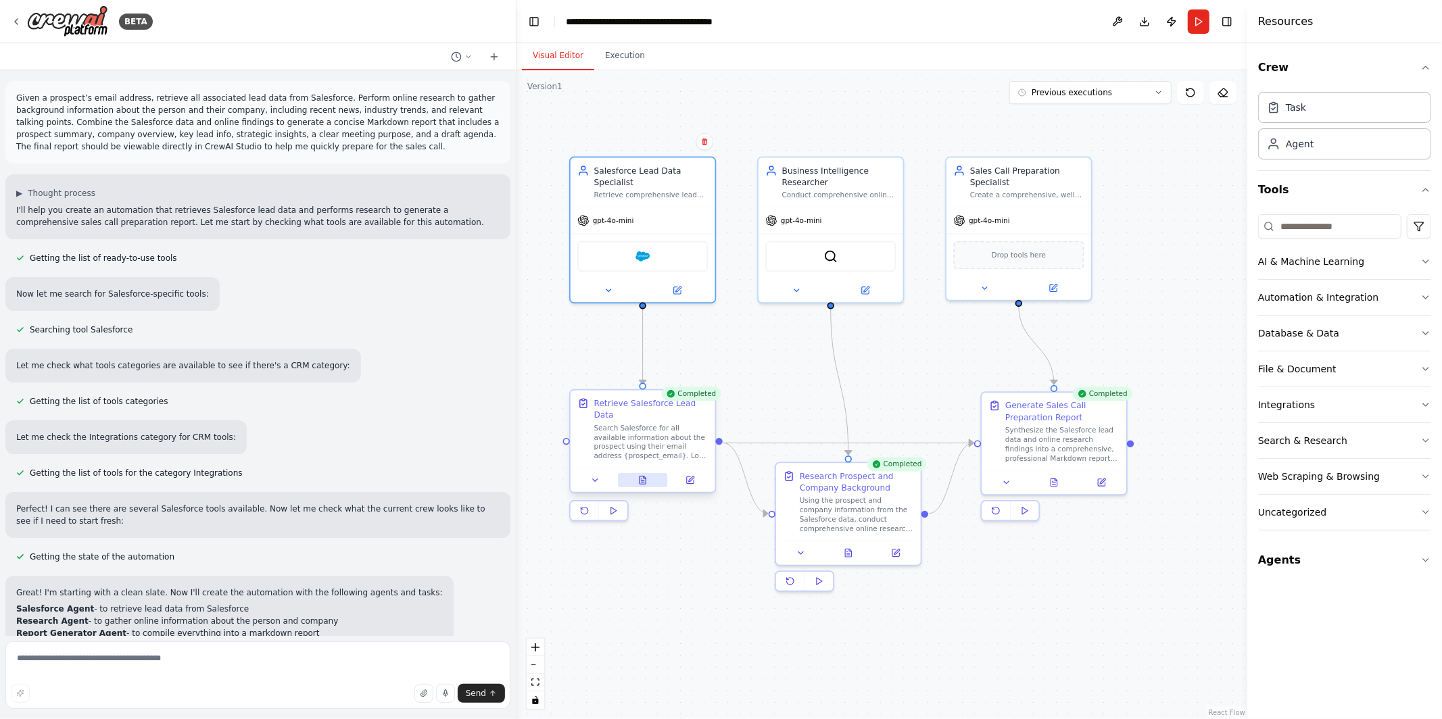
click at [641, 485] on icon at bounding box center [642, 480] width 9 height 9
click at [646, 484] on icon at bounding box center [642, 480] width 9 height 9
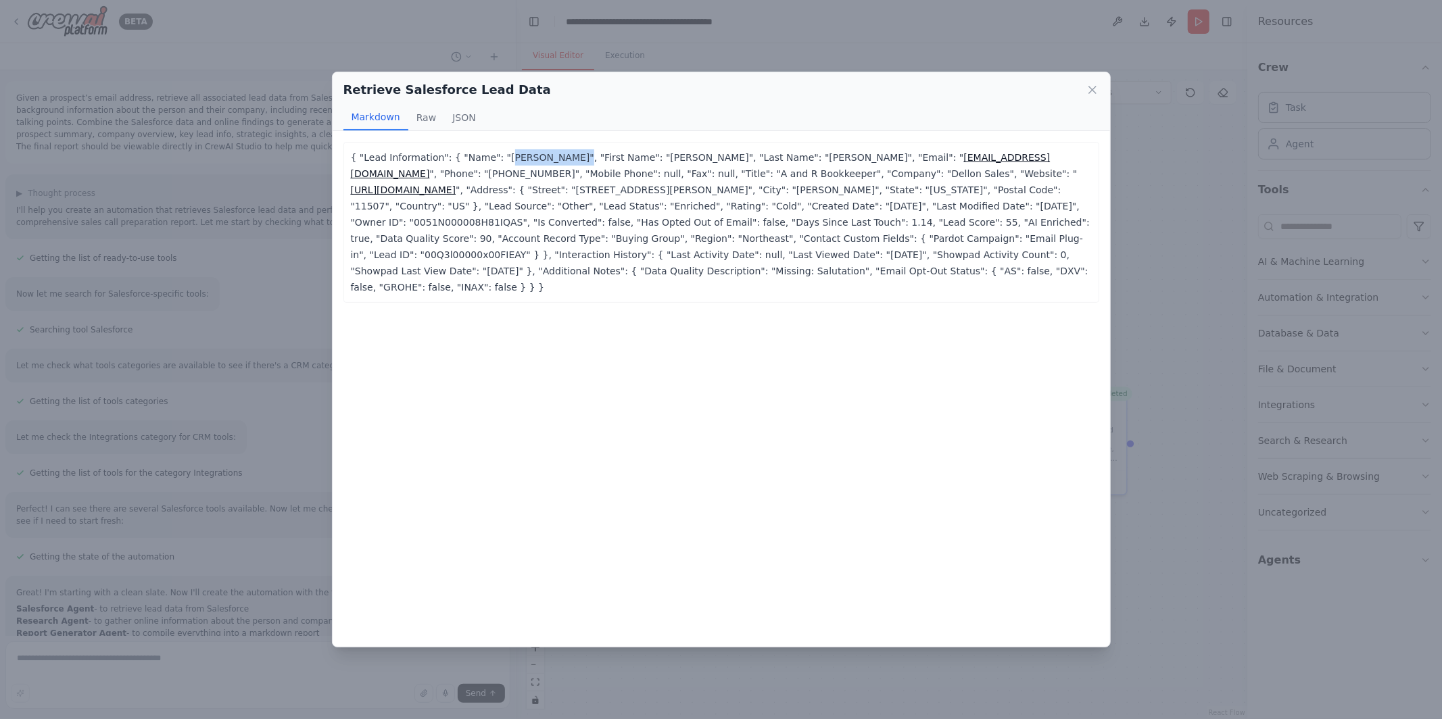
drag, startPoint x: 498, startPoint y: 158, endPoint x: 561, endPoint y: 159, distance: 62.2
click at [561, 159] on p "{ "Lead Information": { "Name": "Steve Kleinman", "First Name": "Steve", "Last …" at bounding box center [721, 222] width 741 height 146
click at [1212, 385] on div "Retrieve Salesforce Lead Data Markdown Raw JSON { "Lead Information": { "Name":…" at bounding box center [721, 359] width 1442 height 719
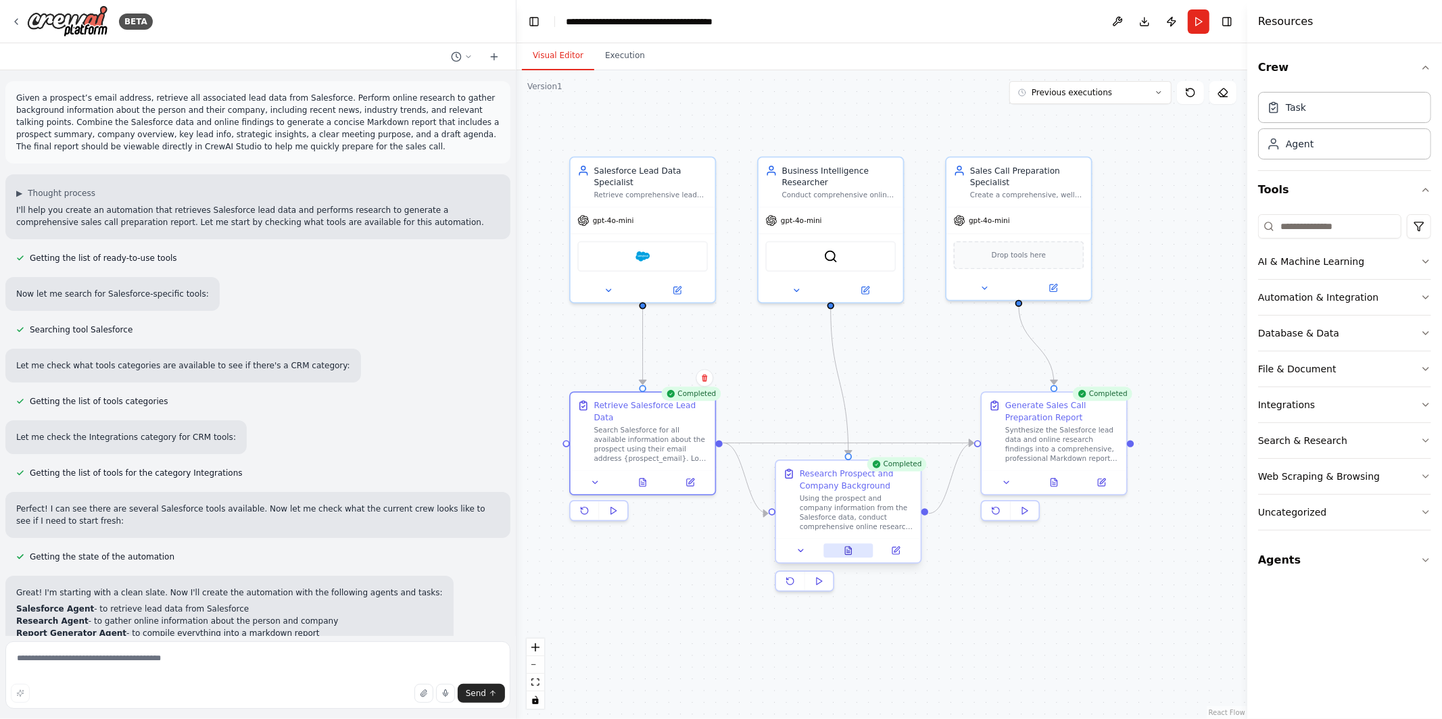
click at [847, 553] on icon at bounding box center [848, 553] width 3 height 0
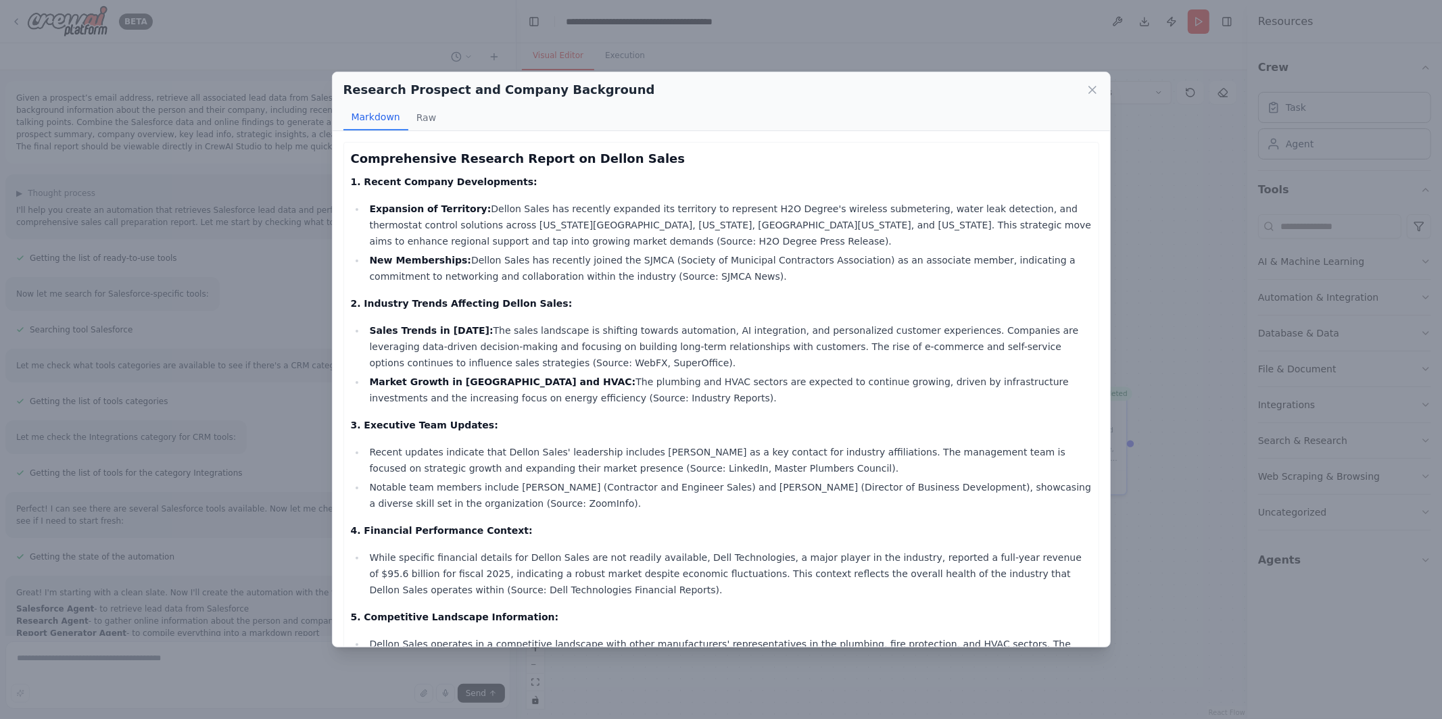
click at [1166, 492] on div "Research Prospect and Company Background Markdown Raw Comprehensive Research Re…" at bounding box center [721, 359] width 1442 height 719
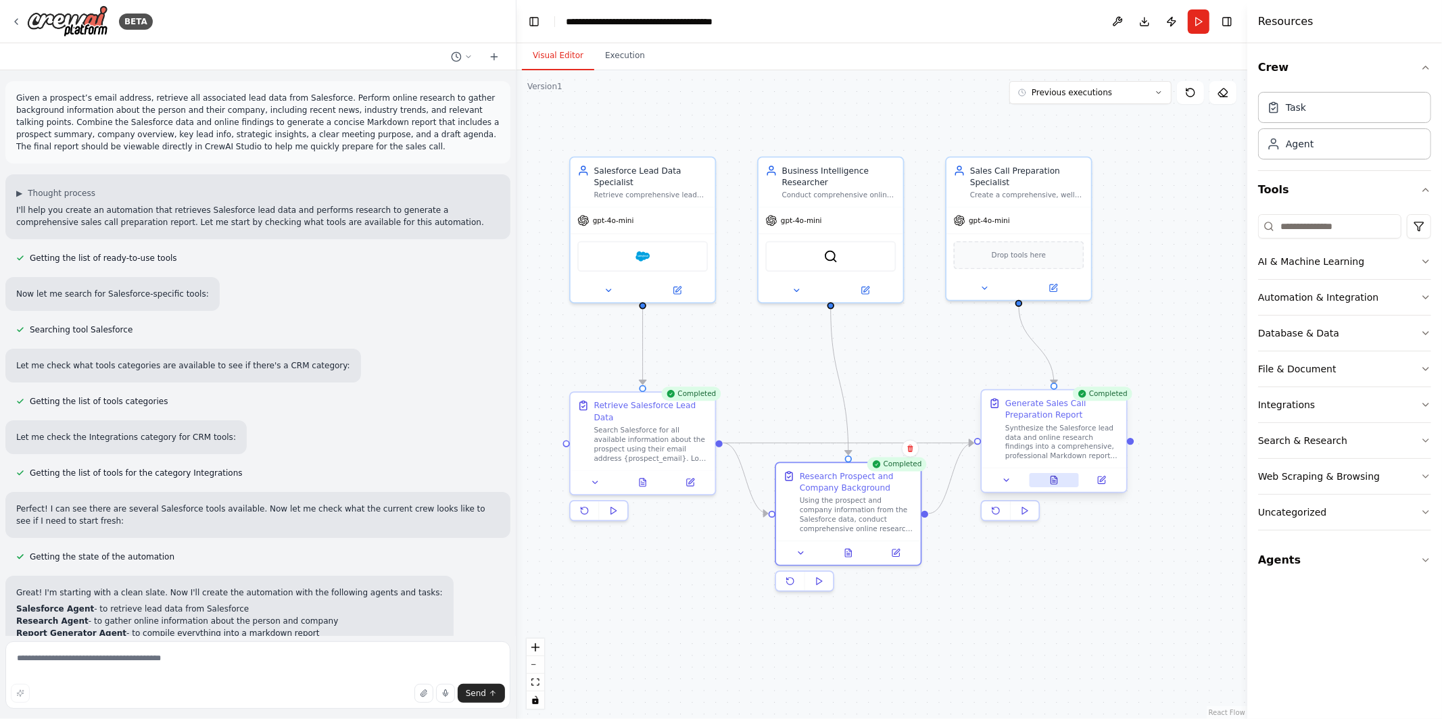
click at [1061, 486] on button at bounding box center [1054, 480] width 50 height 14
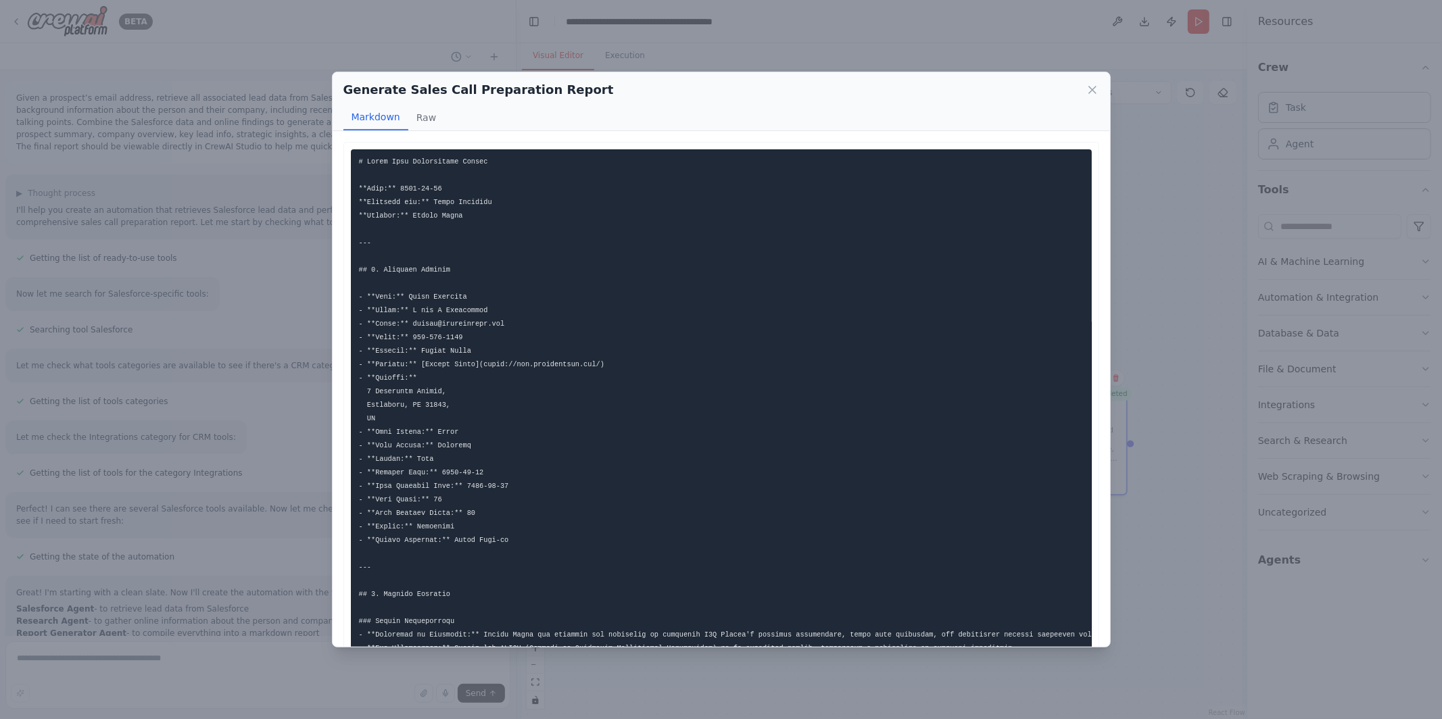
drag, startPoint x: 376, startPoint y: 263, endPoint x: 481, endPoint y: 263, distance: 104.8
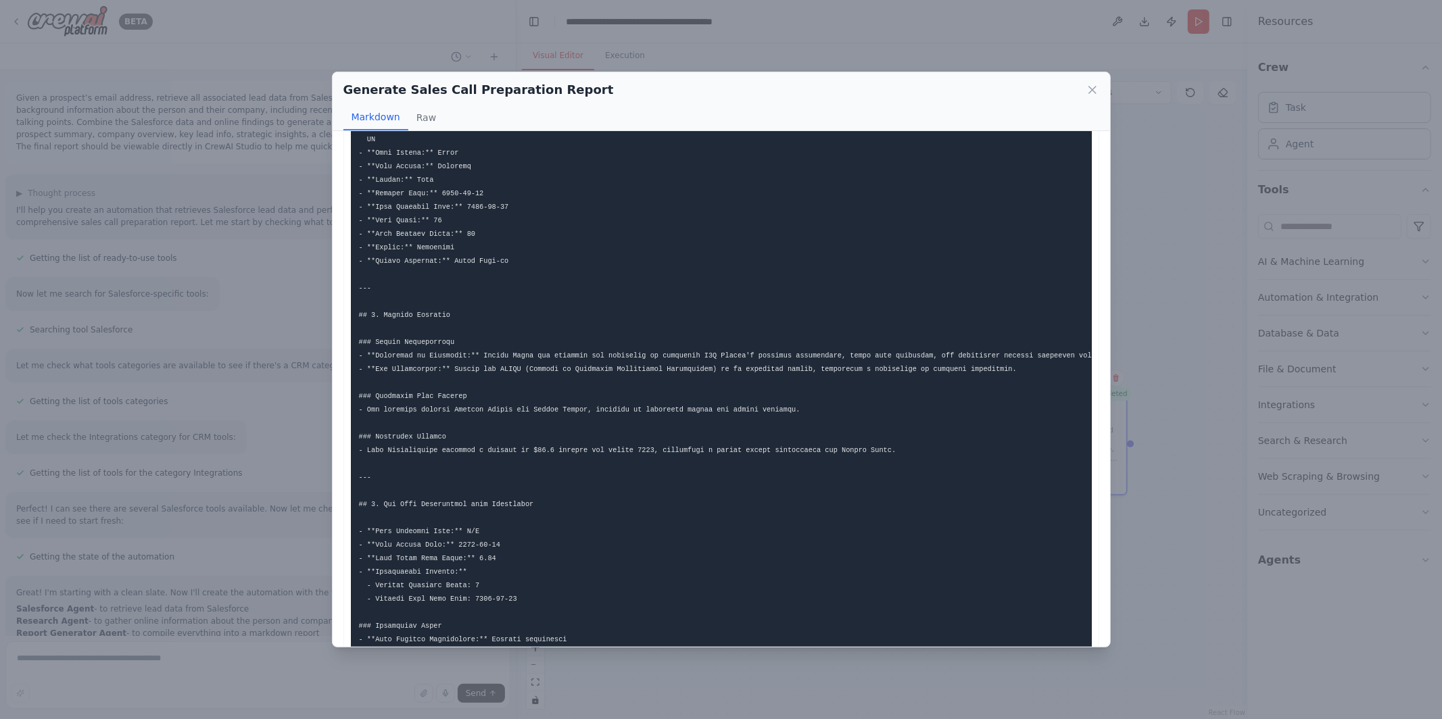
scroll to position [308, 0]
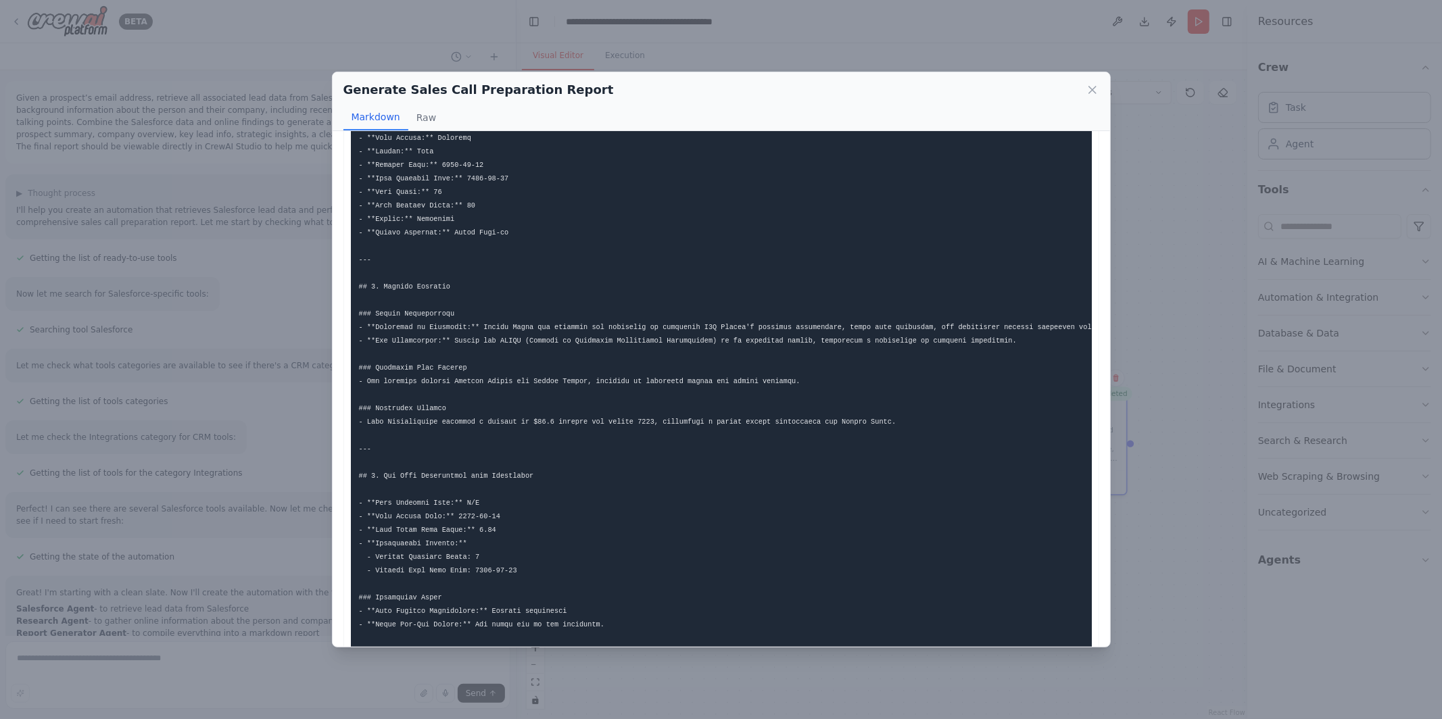
click at [486, 291] on pre at bounding box center [721, 564] width 741 height 1444
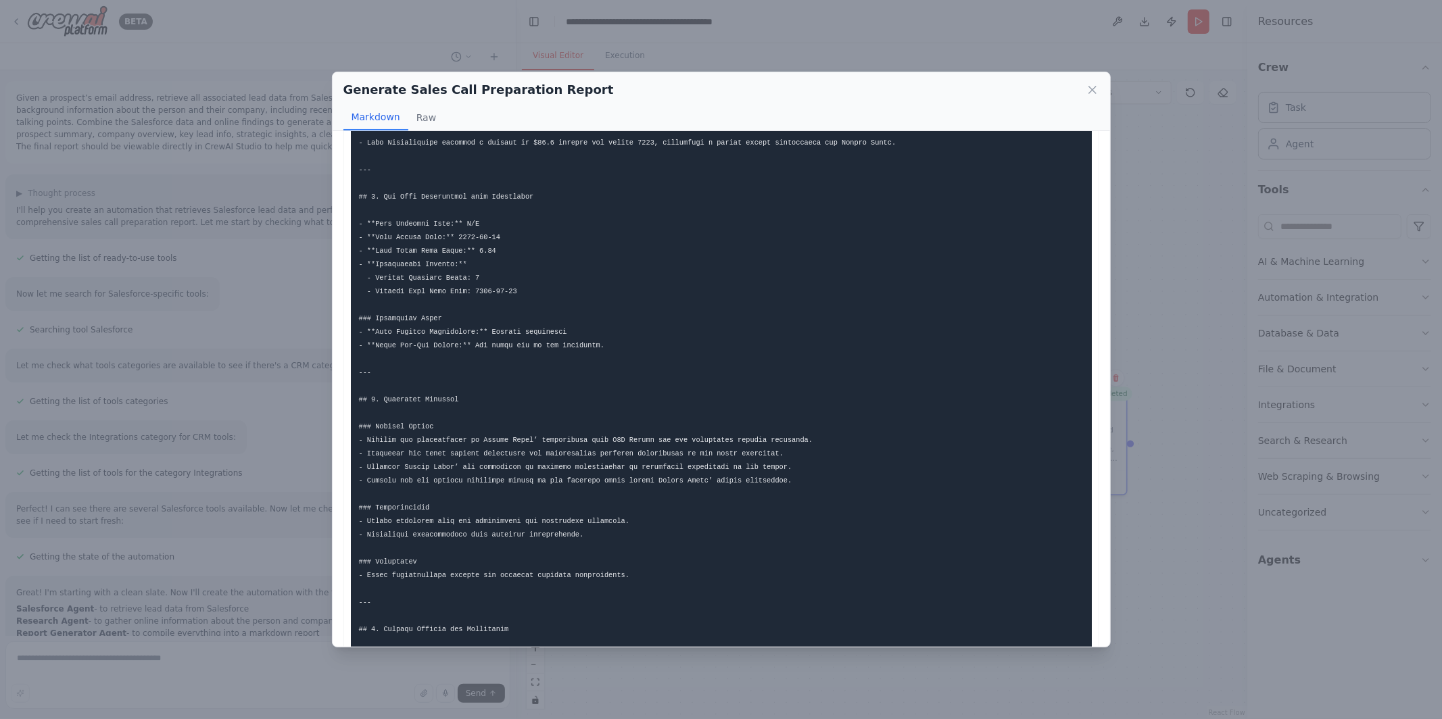
scroll to position [590, 0]
click at [409, 438] on code at bounding box center [938, 282] width 1158 height 1428
click at [438, 443] on pre at bounding box center [721, 282] width 741 height 1444
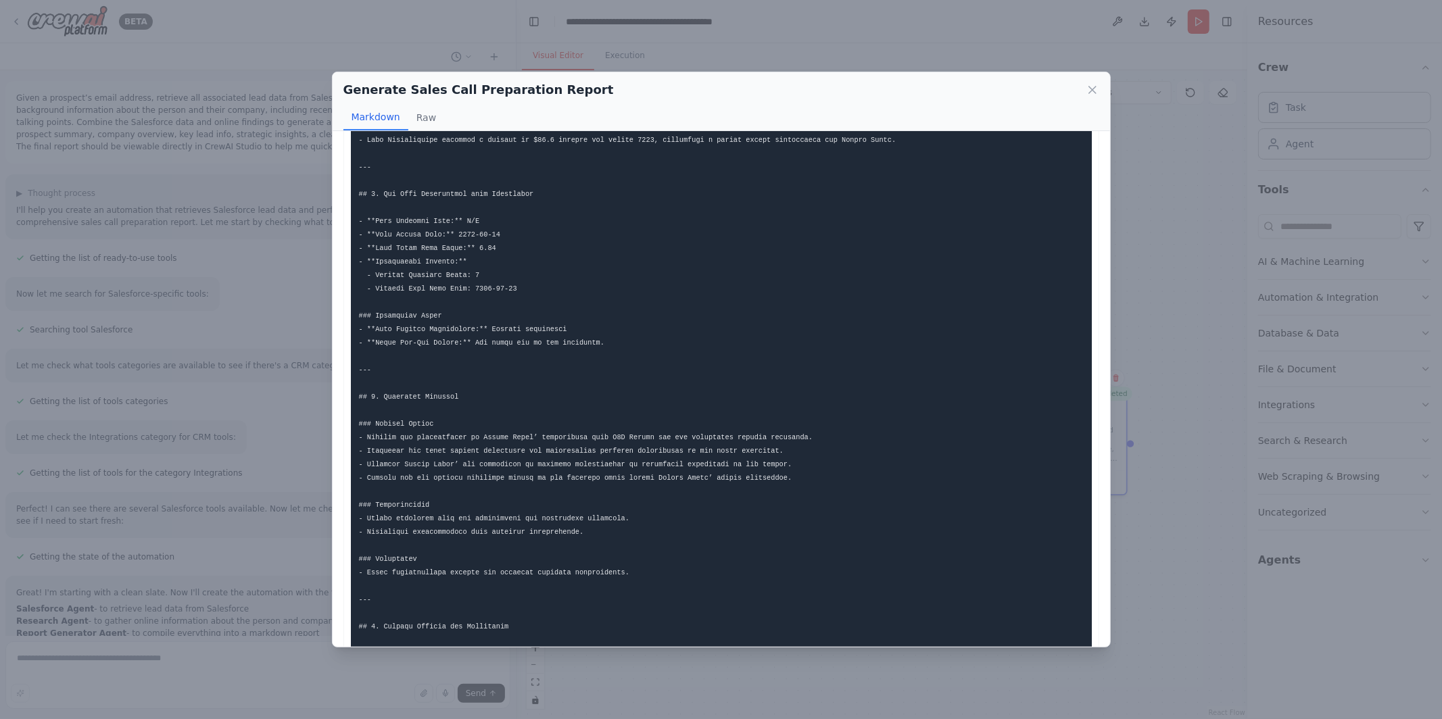
click at [1133, 501] on div "Generate Sales Call Preparation Report Markdown Raw ... Show more Not valid JSON" at bounding box center [721, 359] width 1442 height 719
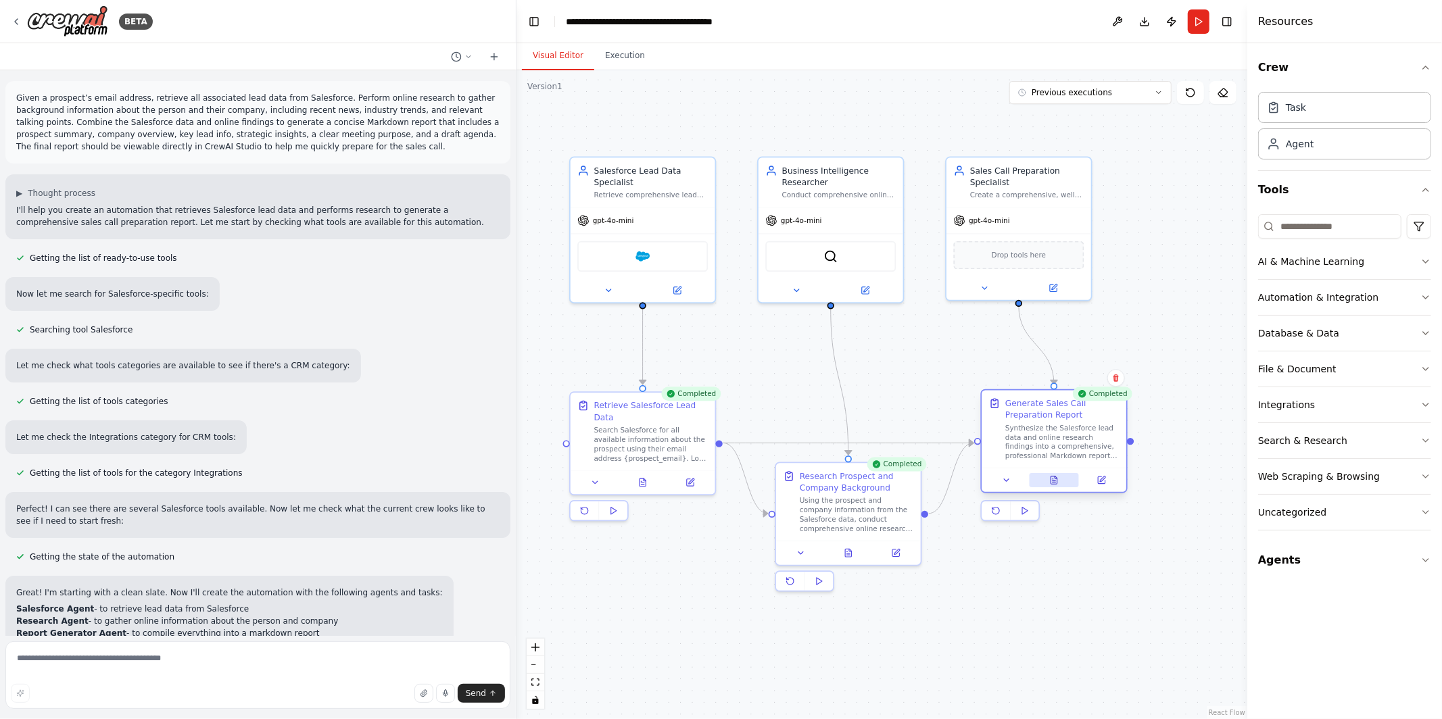
click at [1054, 479] on icon at bounding box center [1054, 481] width 6 height 8
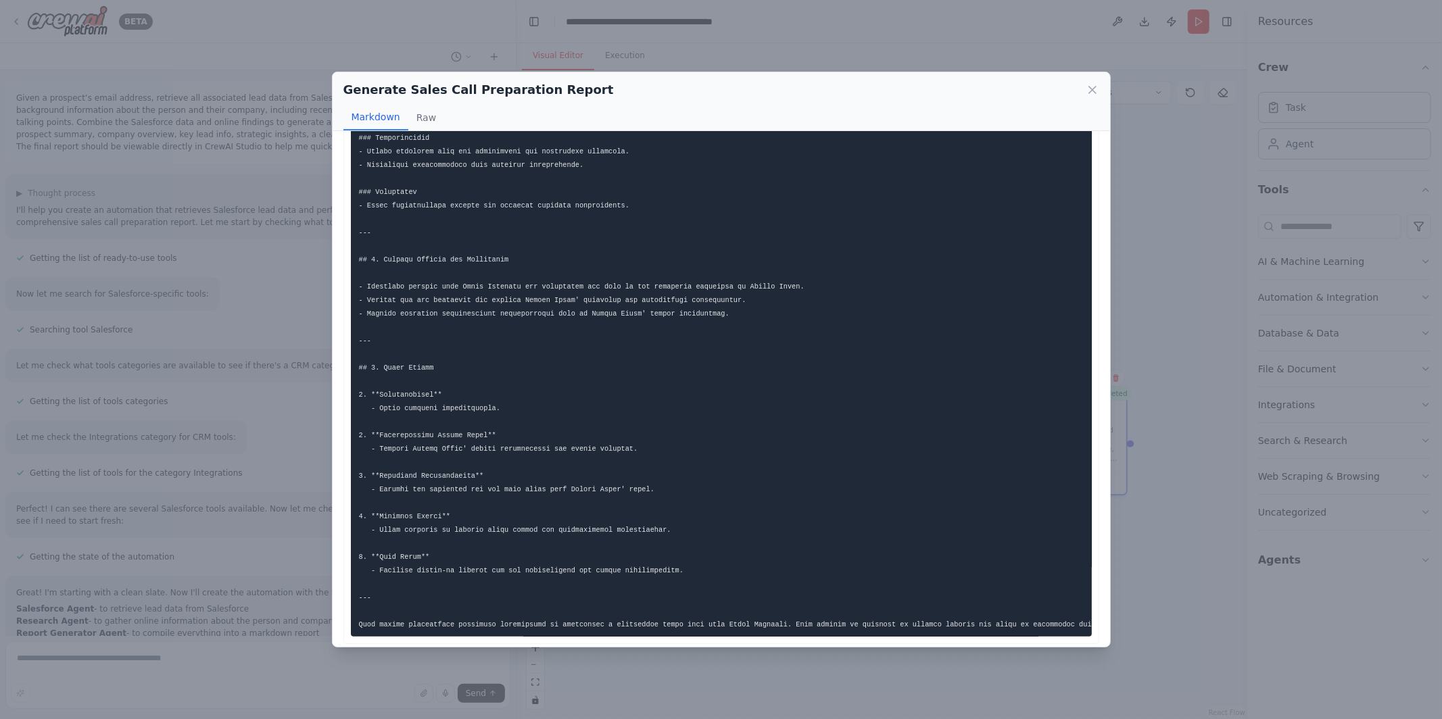
scroll to position [975, 0]
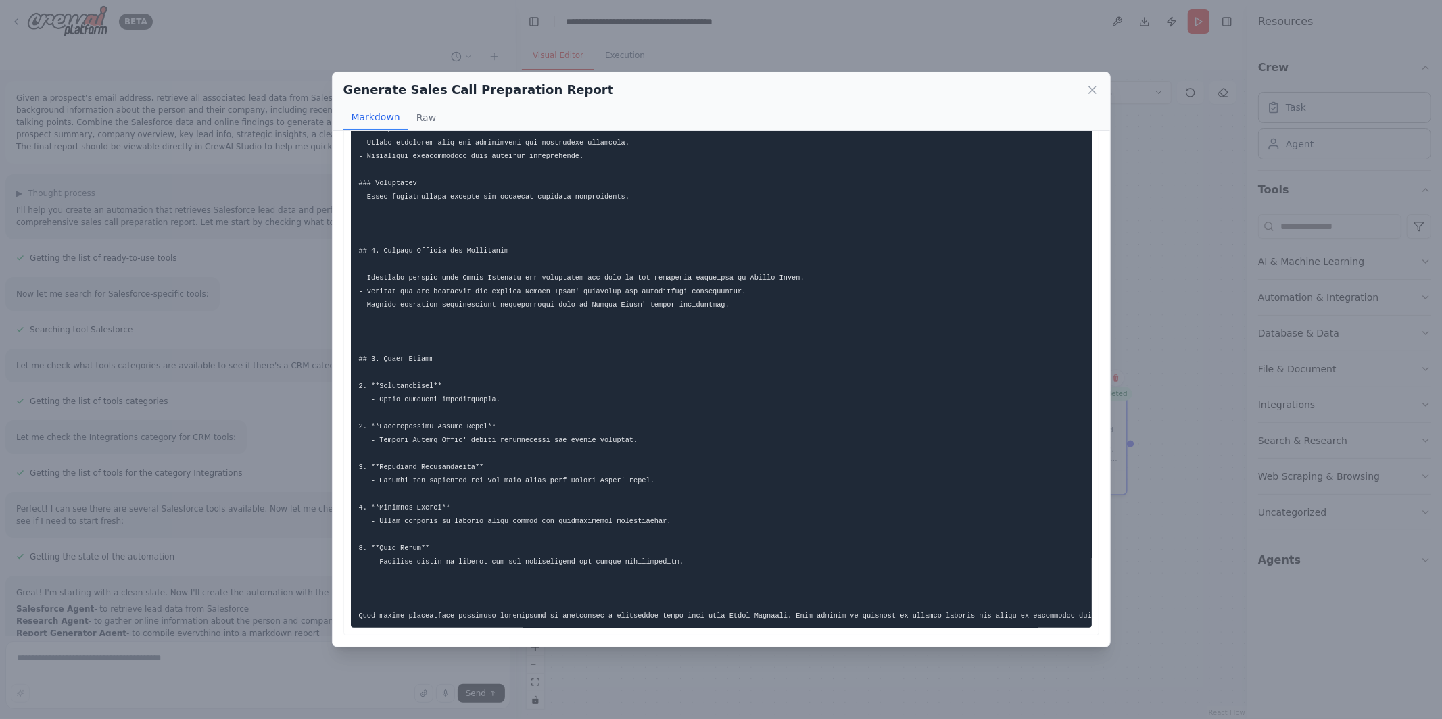
click at [1147, 530] on div "Generate Sales Call Preparation Report Markdown Raw ... Show more Not valid JSON" at bounding box center [721, 359] width 1442 height 719
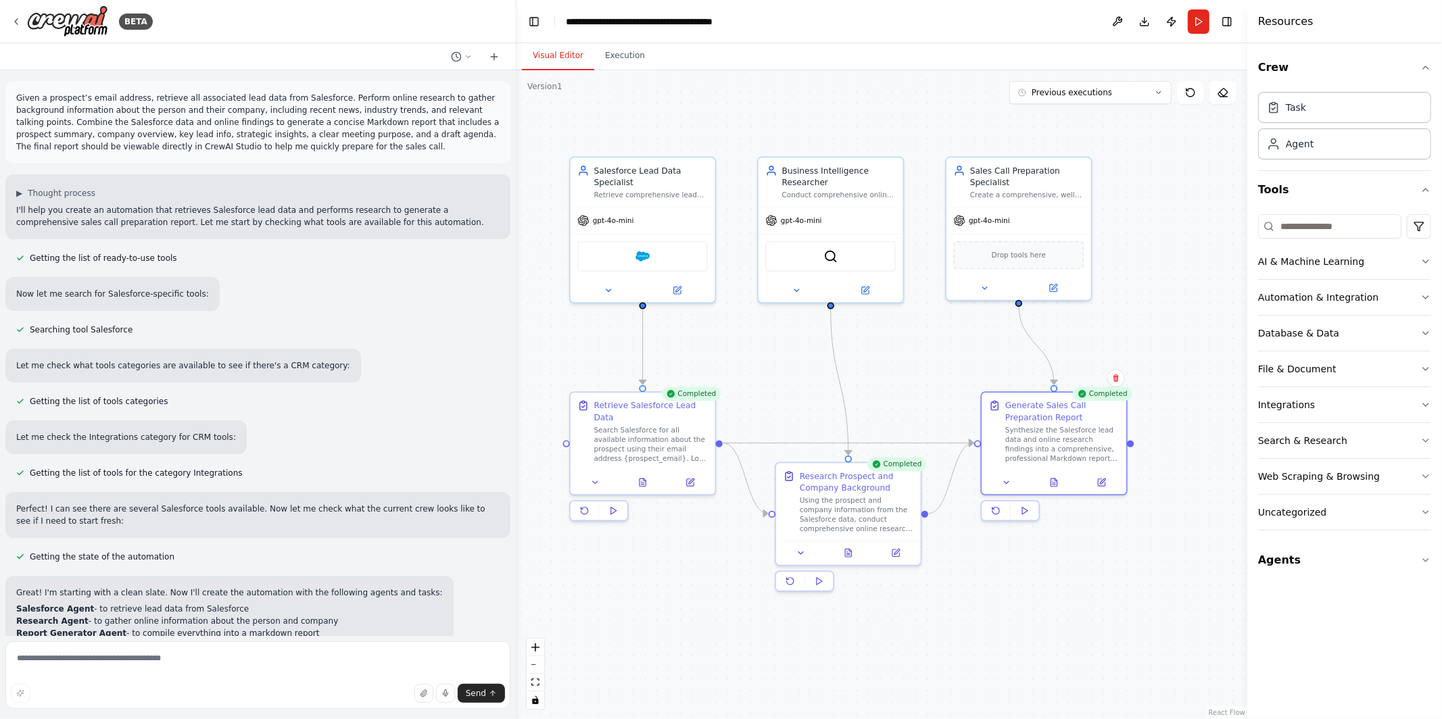
click at [919, 421] on div ".deletable-edge-delete-btn { width: 20px; height: 20px; border: 0px solid #ffff…" at bounding box center [882, 394] width 731 height 649
click at [260, 638] on form "Send" at bounding box center [258, 677] width 516 height 83
click at [254, 662] on textarea at bounding box center [257, 676] width 505 height 68
type textarea "**********"
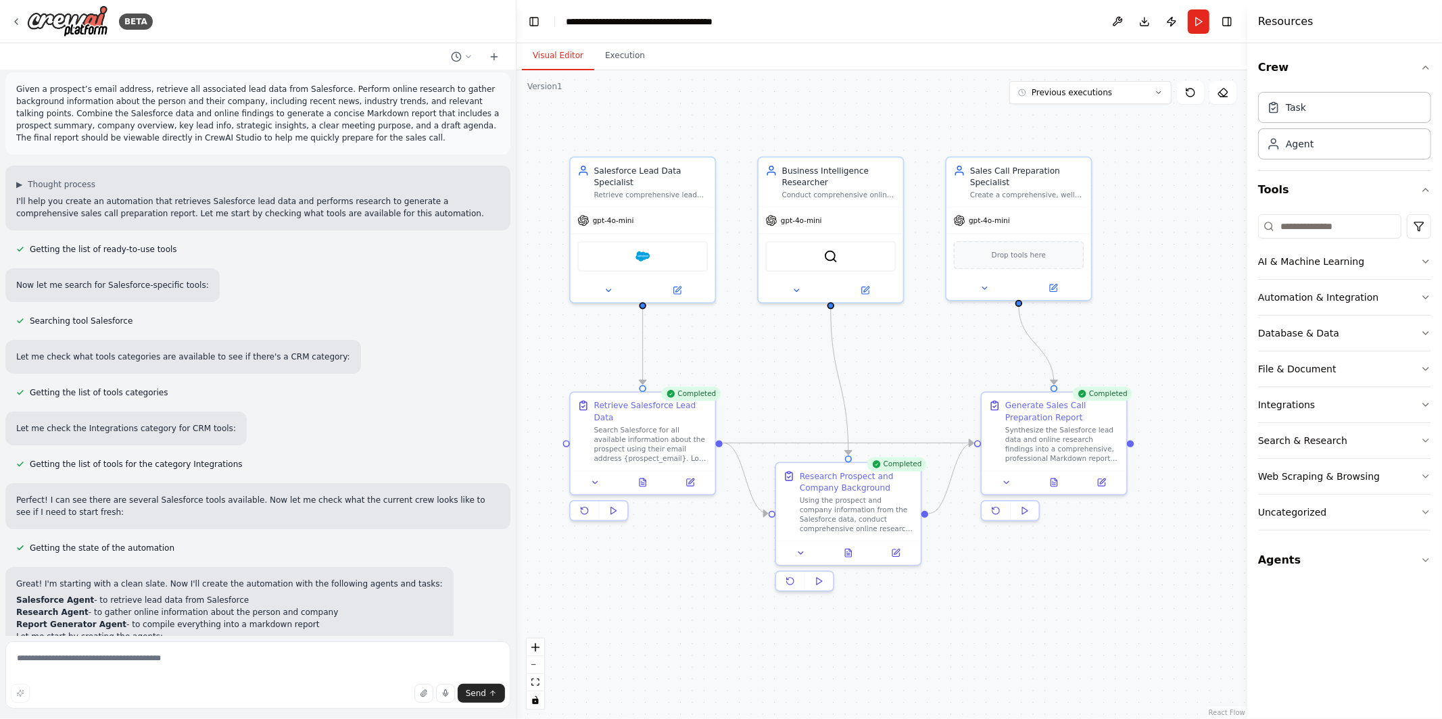
click at [544, 338] on div ".deletable-edge-delete-btn { width: 20px; height: 20px; border: 0px solid #ffff…" at bounding box center [882, 394] width 731 height 649
click at [16, 23] on icon at bounding box center [16, 21] width 11 height 11
